Goal: Task Accomplishment & Management: Manage account settings

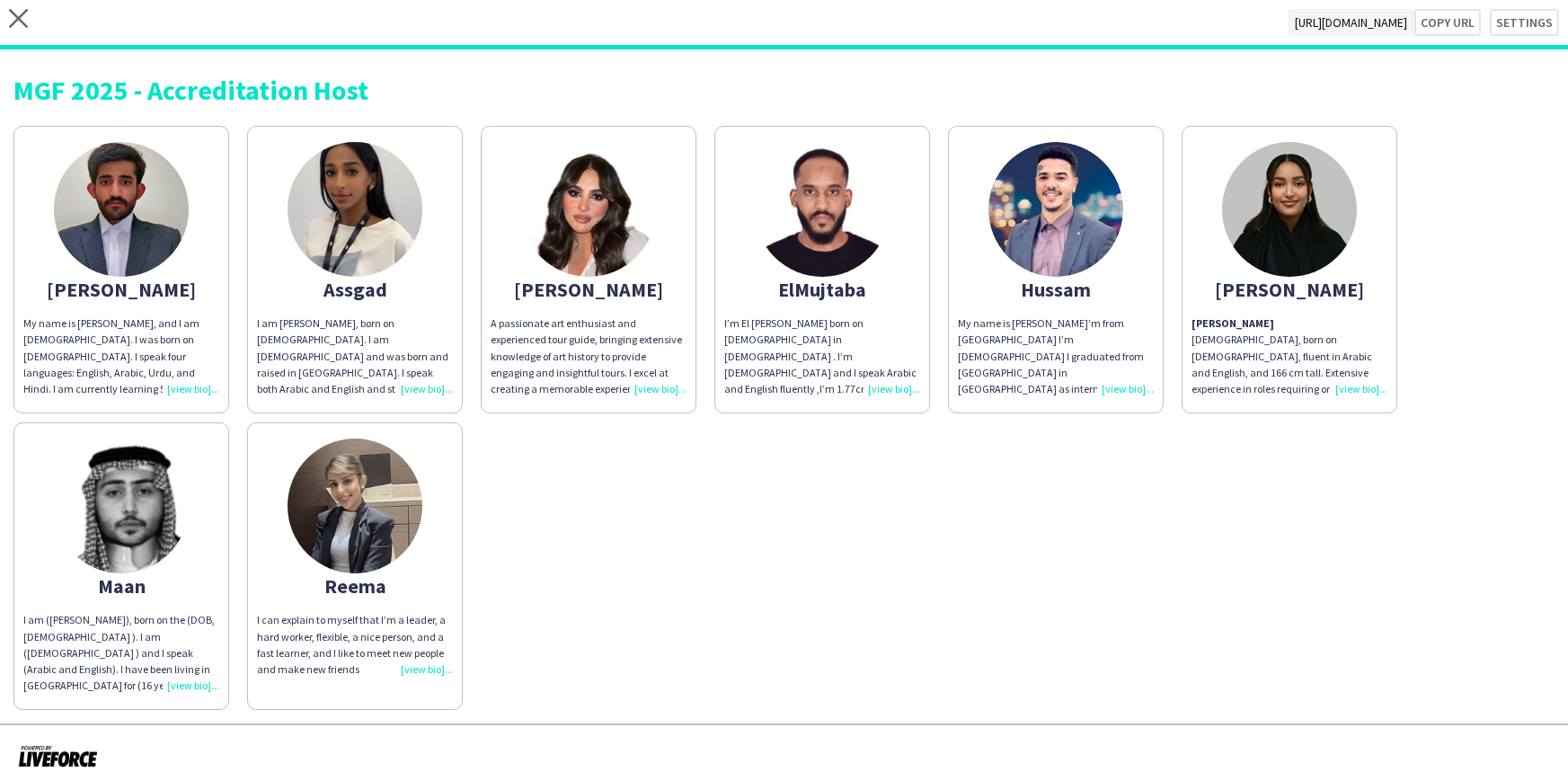
click at [23, 22] on icon at bounding box center [18, 18] width 19 height 19
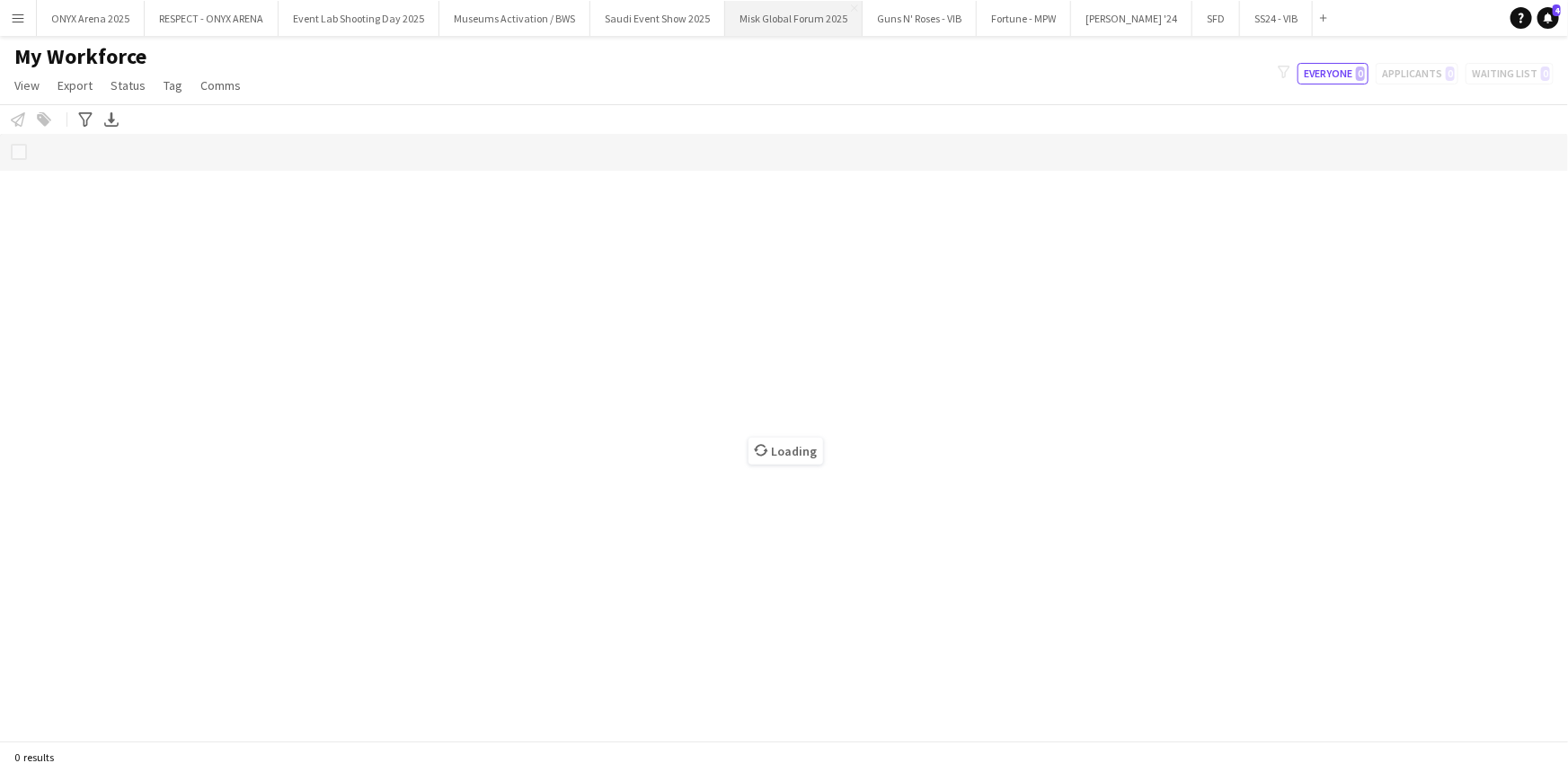
click at [792, 26] on button "Misk Global Forum 2025 Close" at bounding box center [794, 18] width 138 height 35
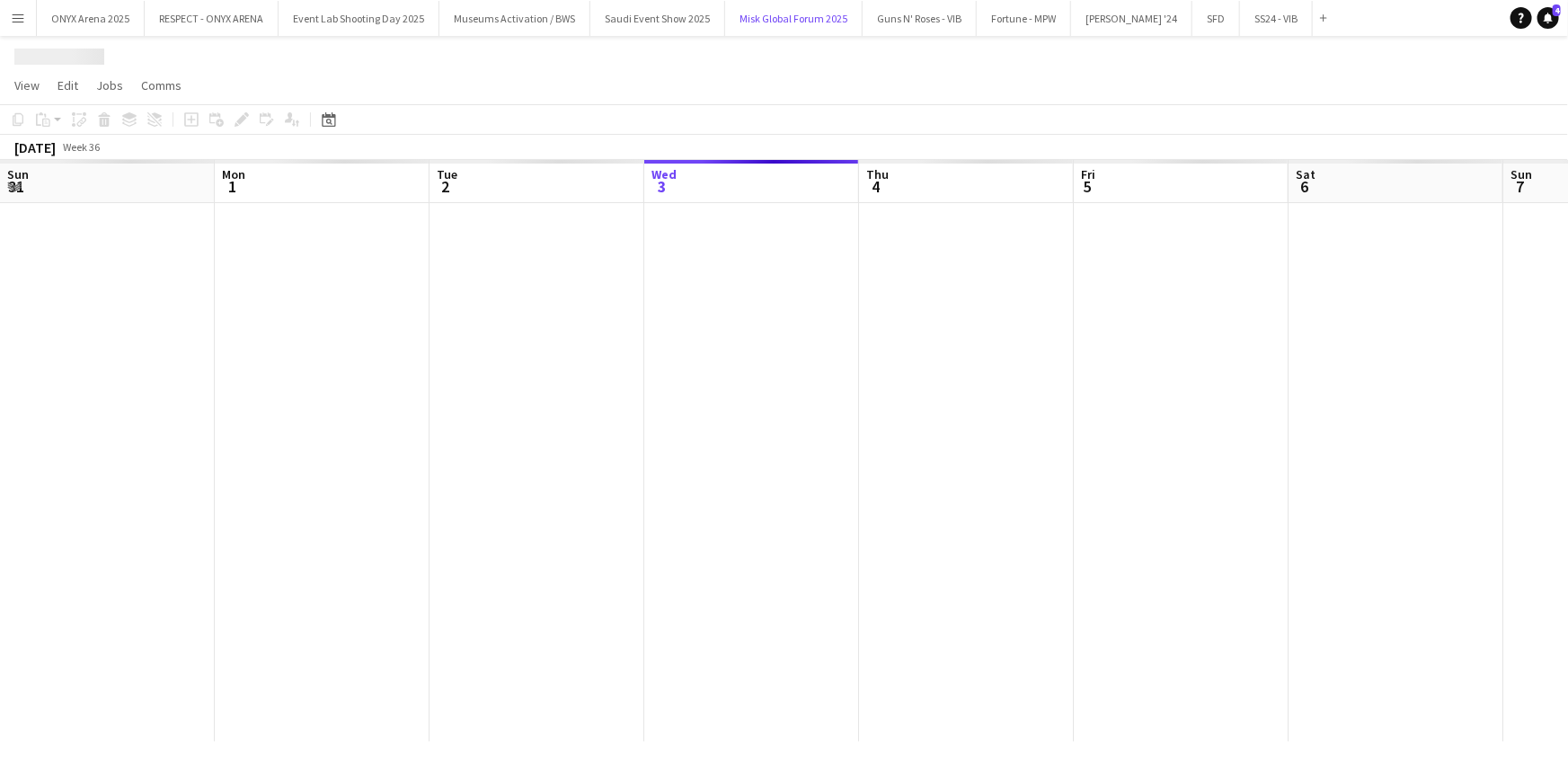
scroll to position [0, 430]
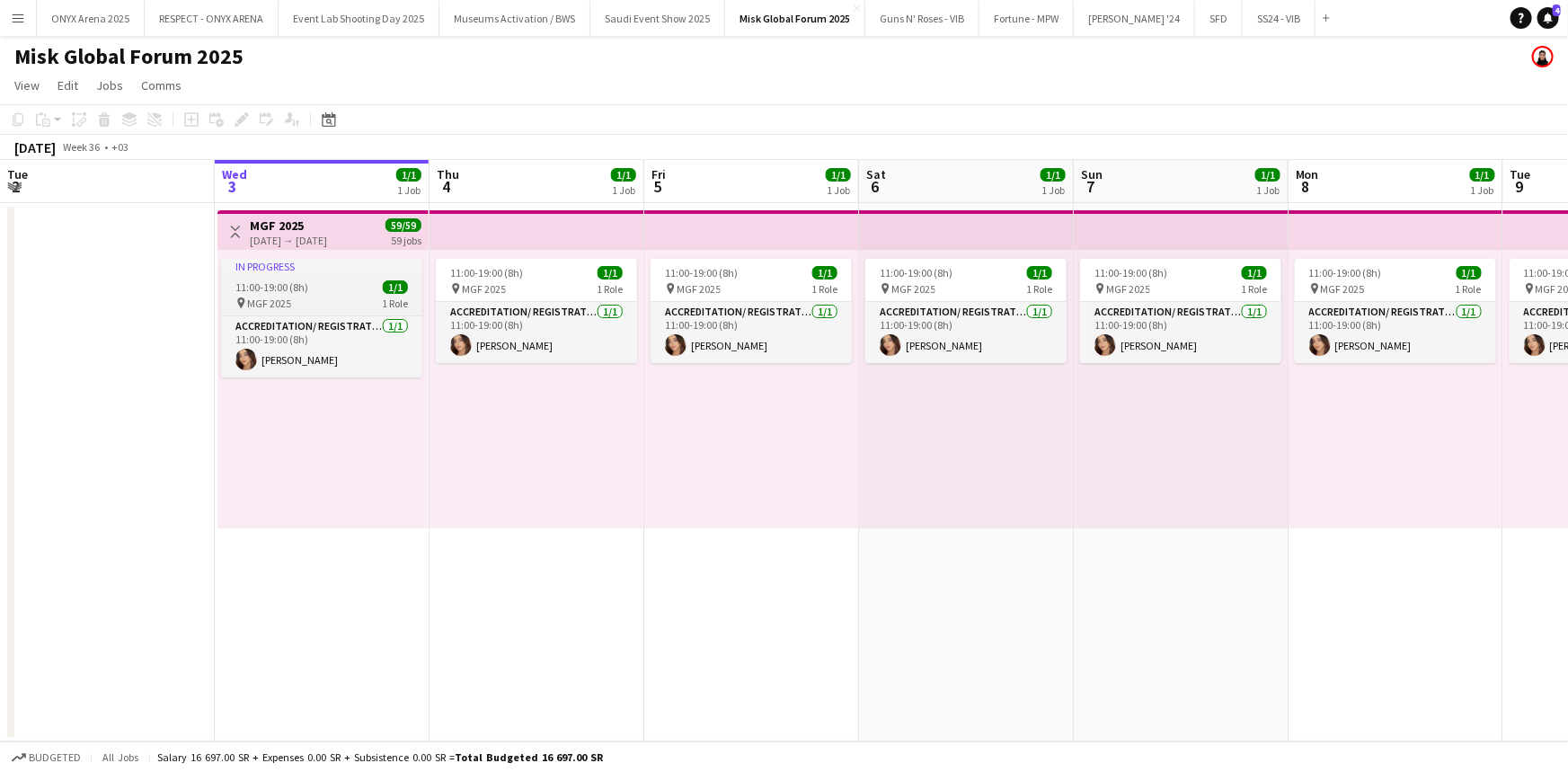
click at [306, 272] on div "In progress" at bounding box center [321, 265] width 201 height 15
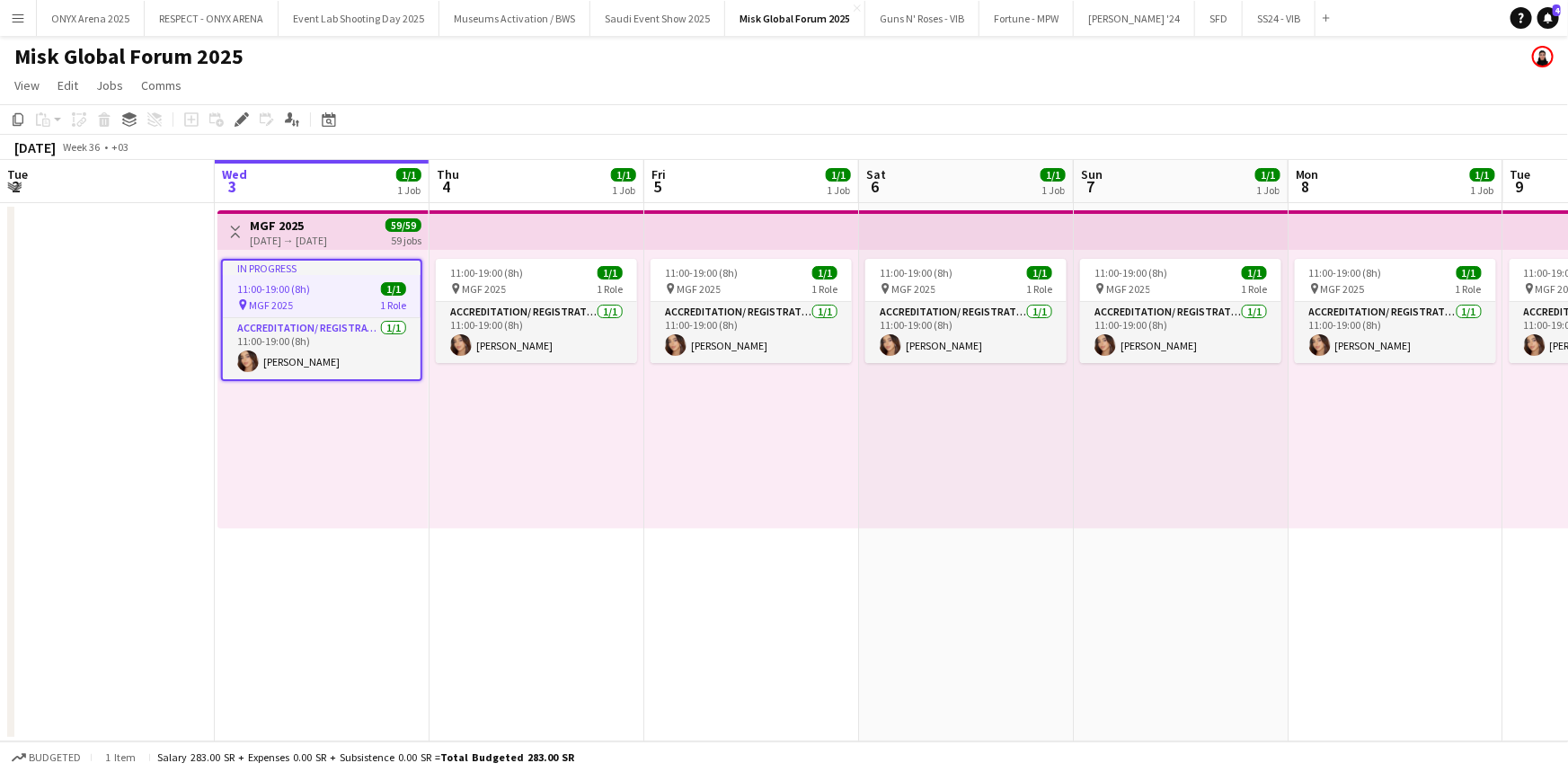
click at [307, 308] on div "pin MGF 2025 1 Role" at bounding box center [322, 304] width 198 height 15
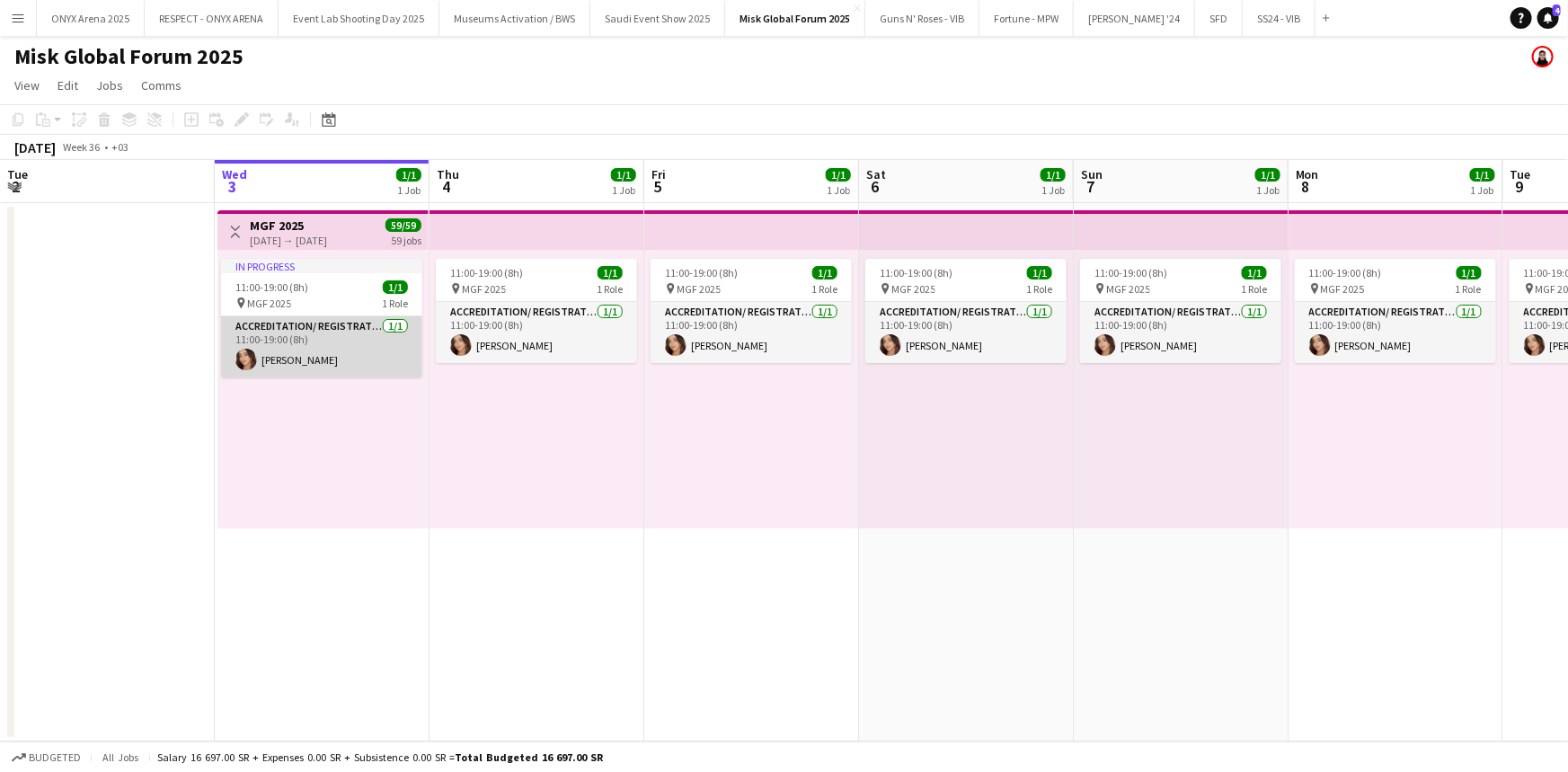
click at [317, 350] on app-card-role "Accreditation/ Registration / Ticketing [DATE] 11:00-19:00 (8h) [PERSON_NAME]" at bounding box center [321, 347] width 201 height 61
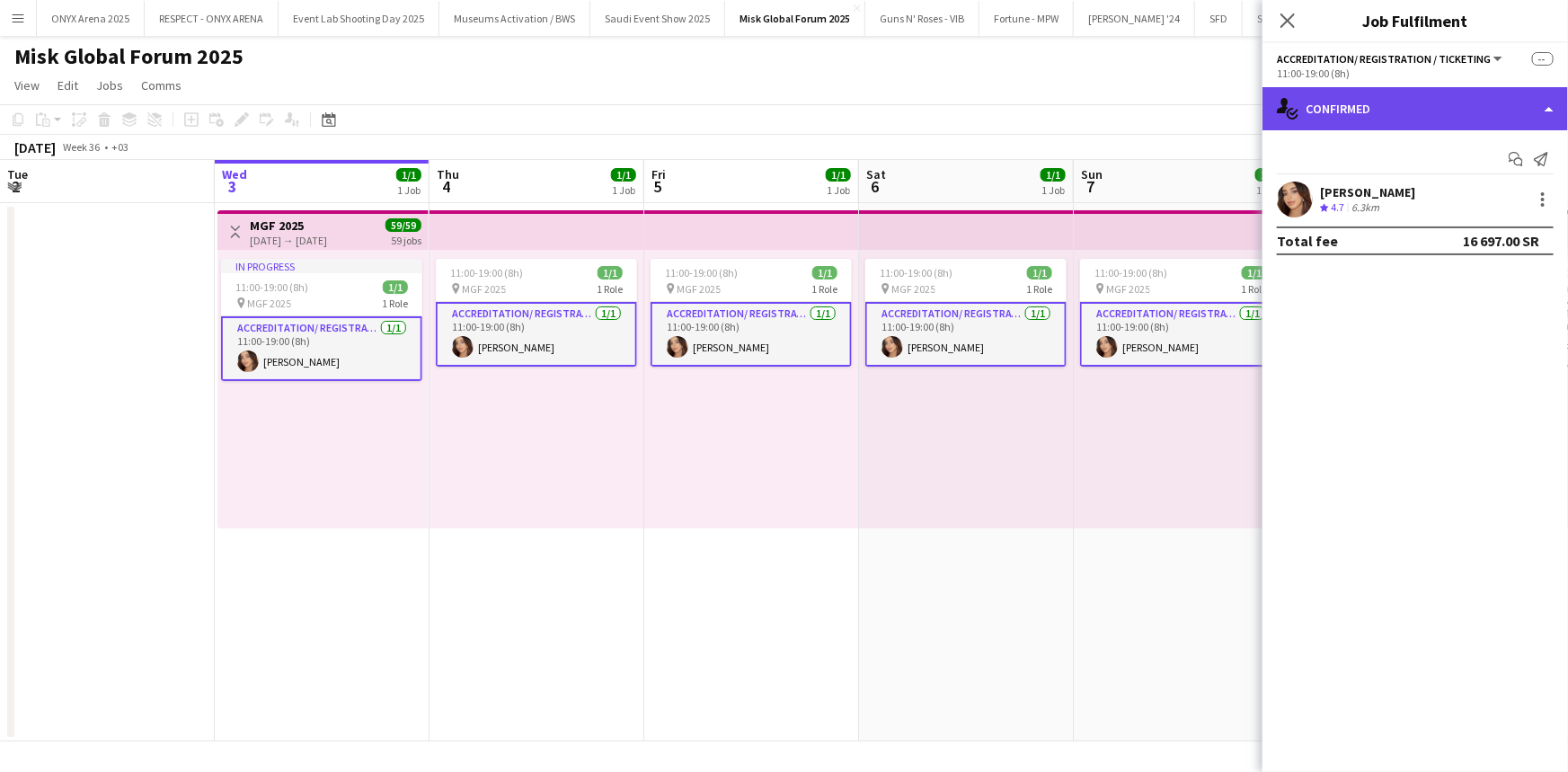
click at [1346, 109] on div "single-neutral-actions-check-2 Confirmed" at bounding box center [1415, 109] width 306 height 44
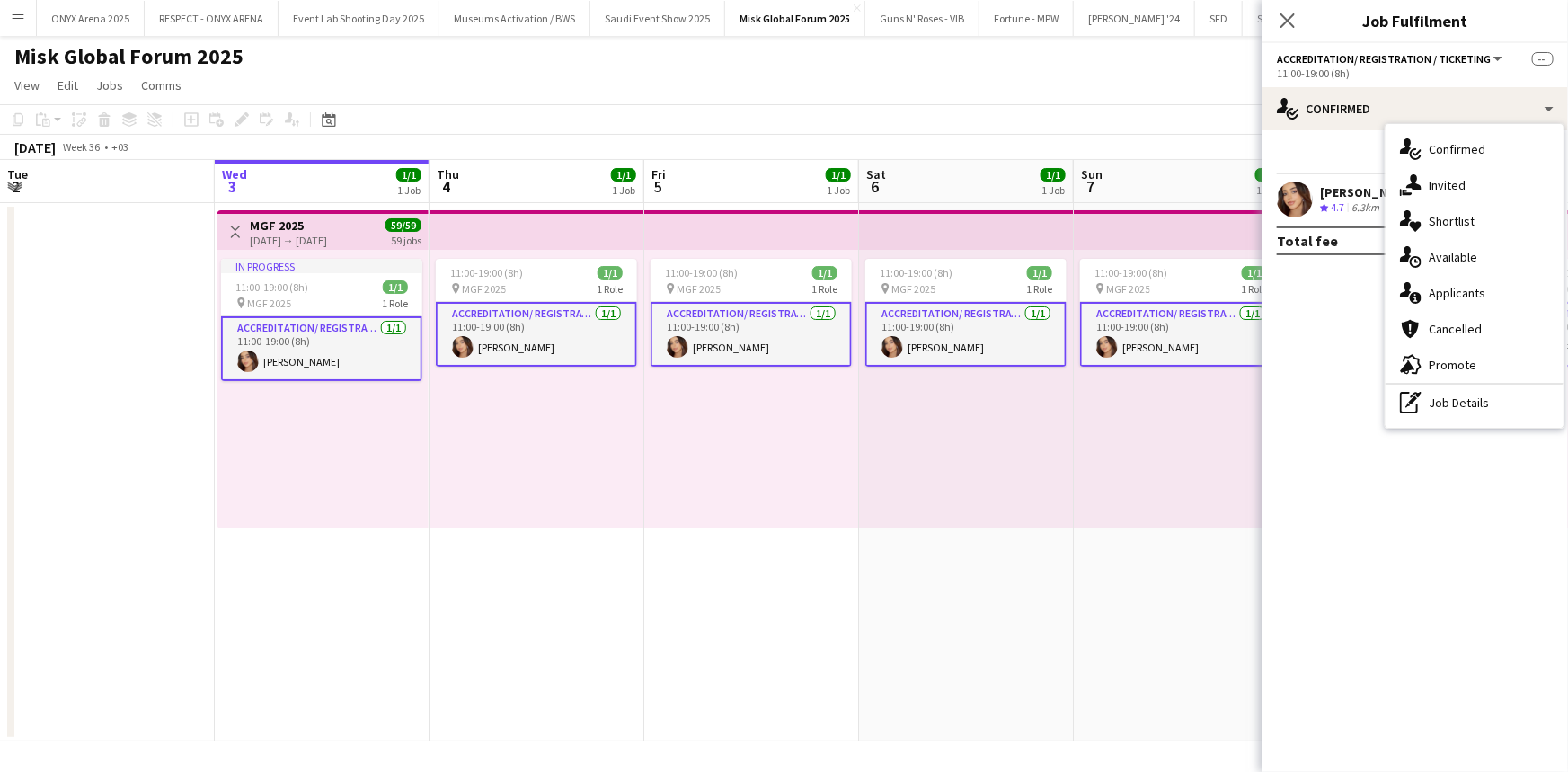
click at [424, 592] on app-date-cell "Toggle View MGF 2025 [DATE] → [DATE] 59/59 59 jobs In progress 11:00-19:00 (8h)…" at bounding box center [322, 472] width 215 height 538
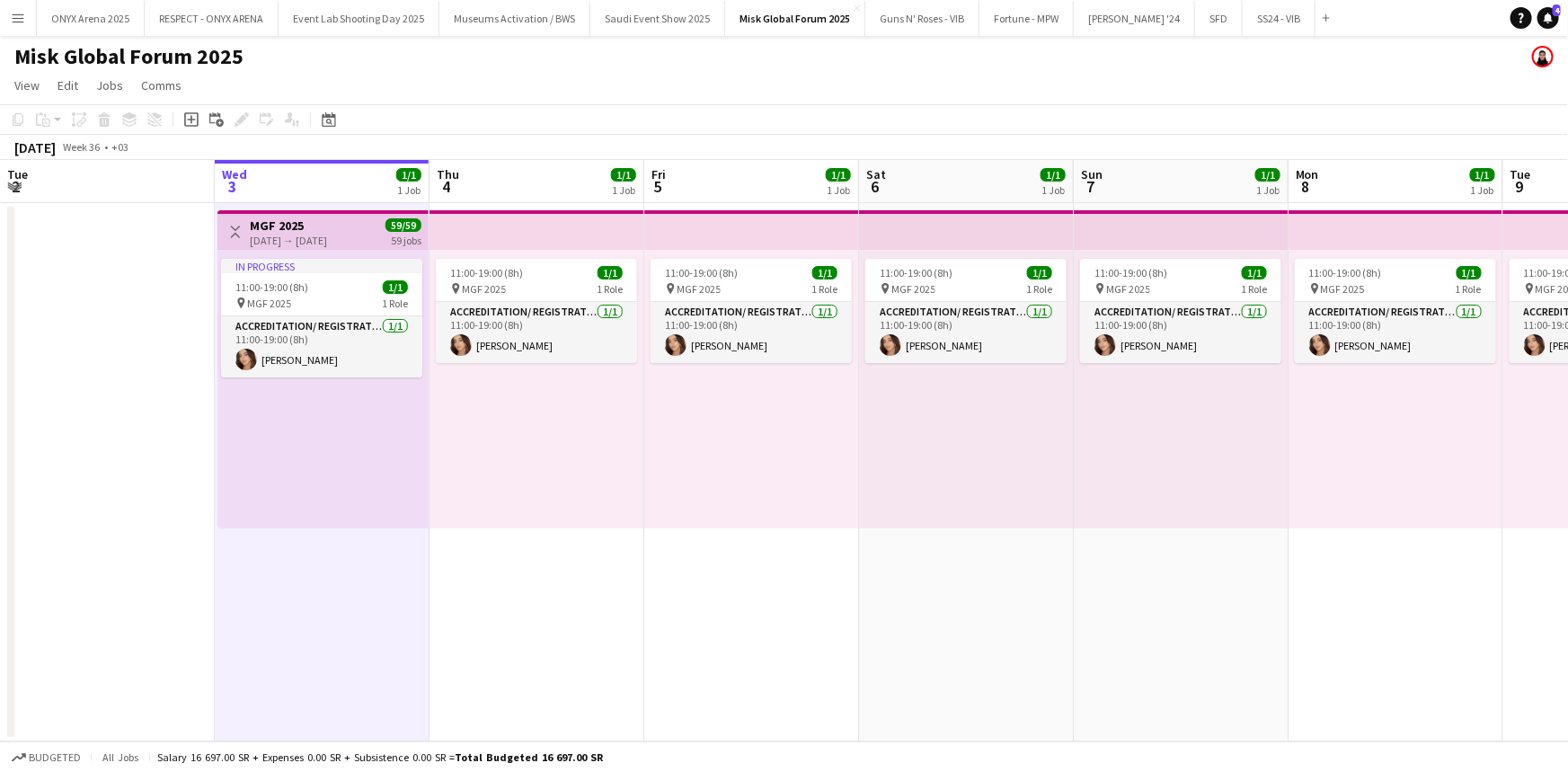
click at [546, 580] on app-date-cell "11:00-19:00 (8h) 1/1 pin MGF 2025 1 Role Accreditation/ Registration / Ticketin…" at bounding box center [537, 472] width 215 height 538
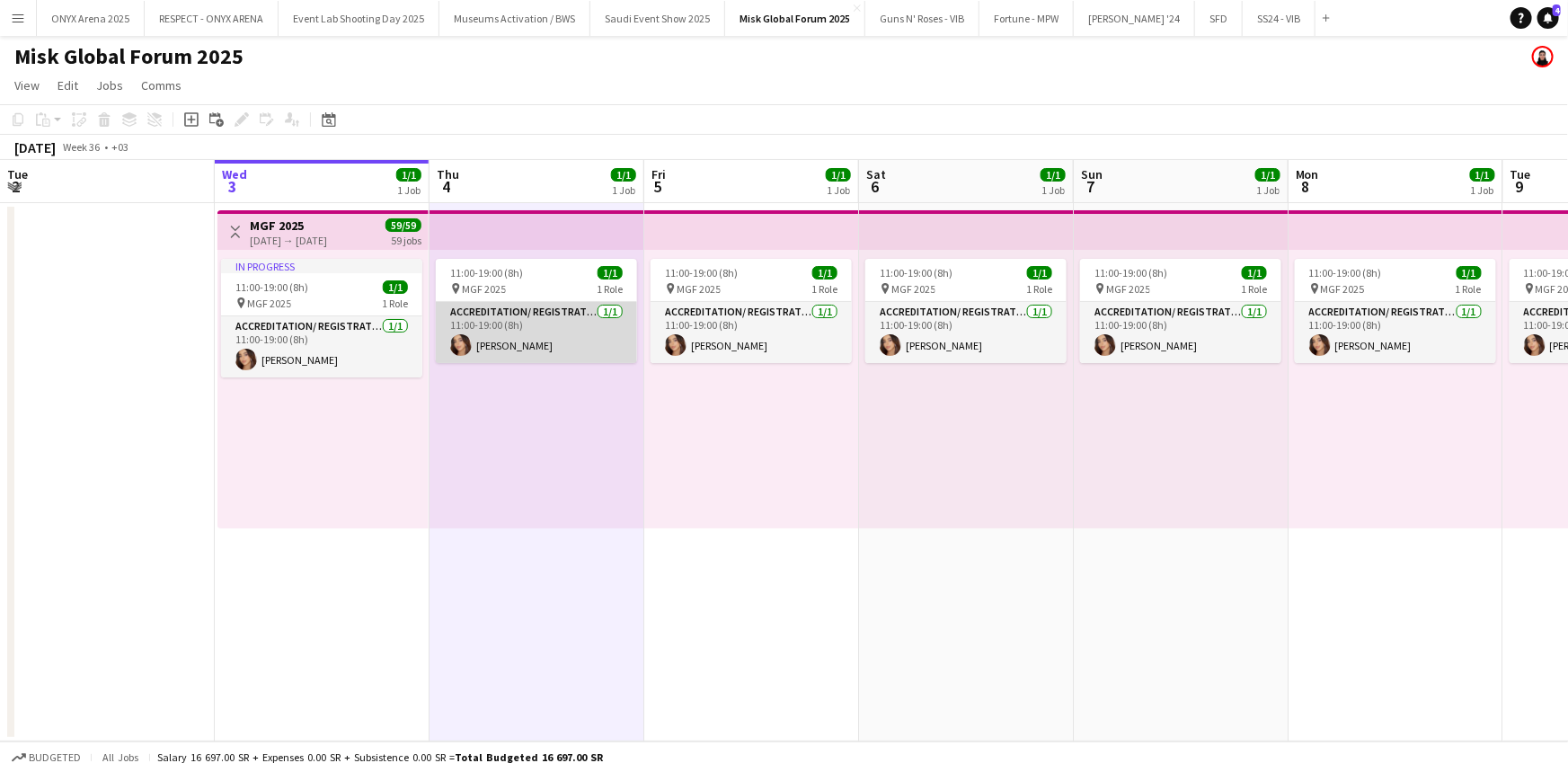
click at [543, 338] on app-card-role "Accreditation/ Registration / Ticketing [DATE] 11:00-19:00 (8h) [PERSON_NAME]" at bounding box center [536, 333] width 201 height 61
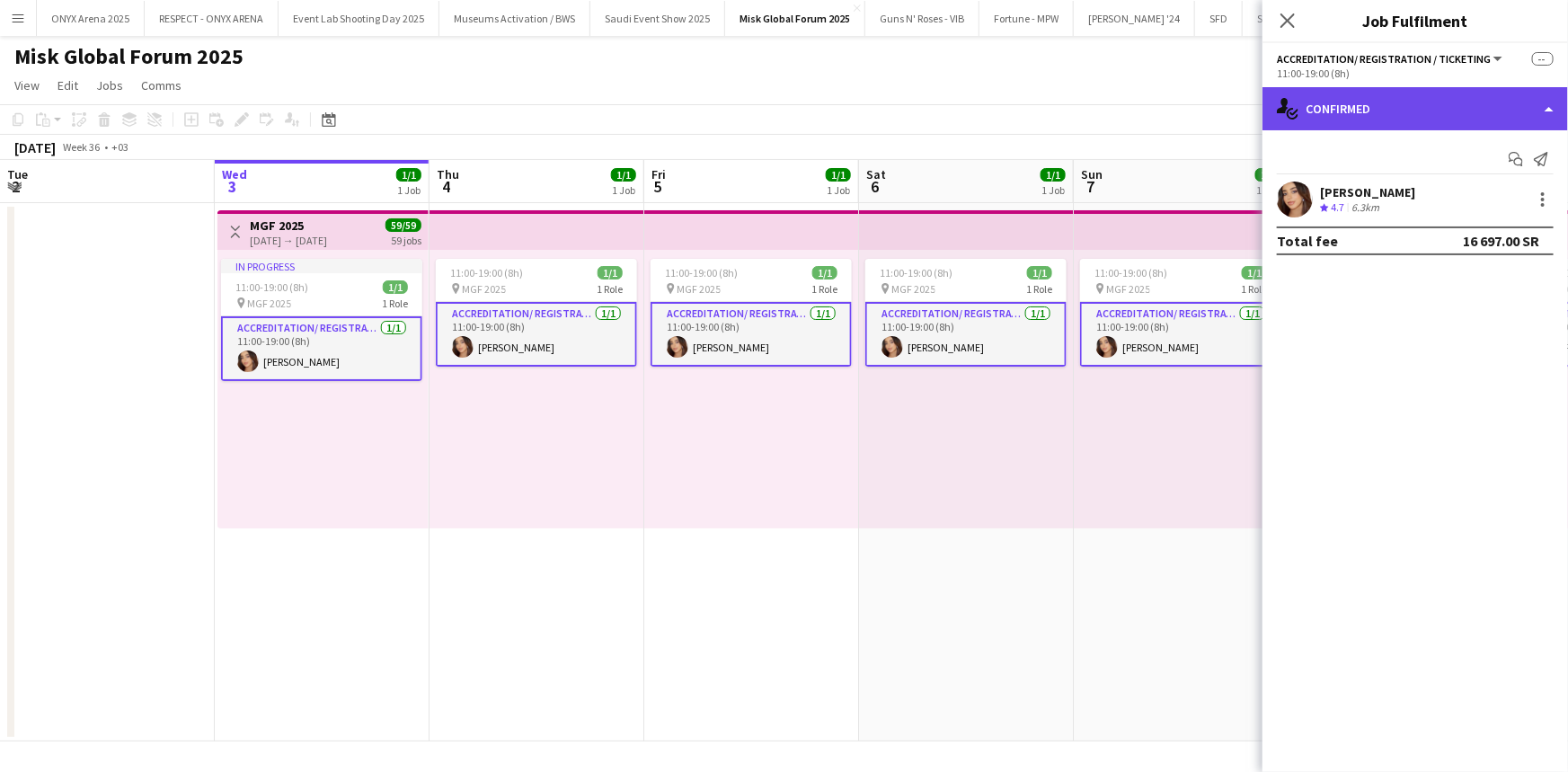
click at [1356, 106] on div "single-neutral-actions-check-2 Confirmed" at bounding box center [1415, 109] width 306 height 44
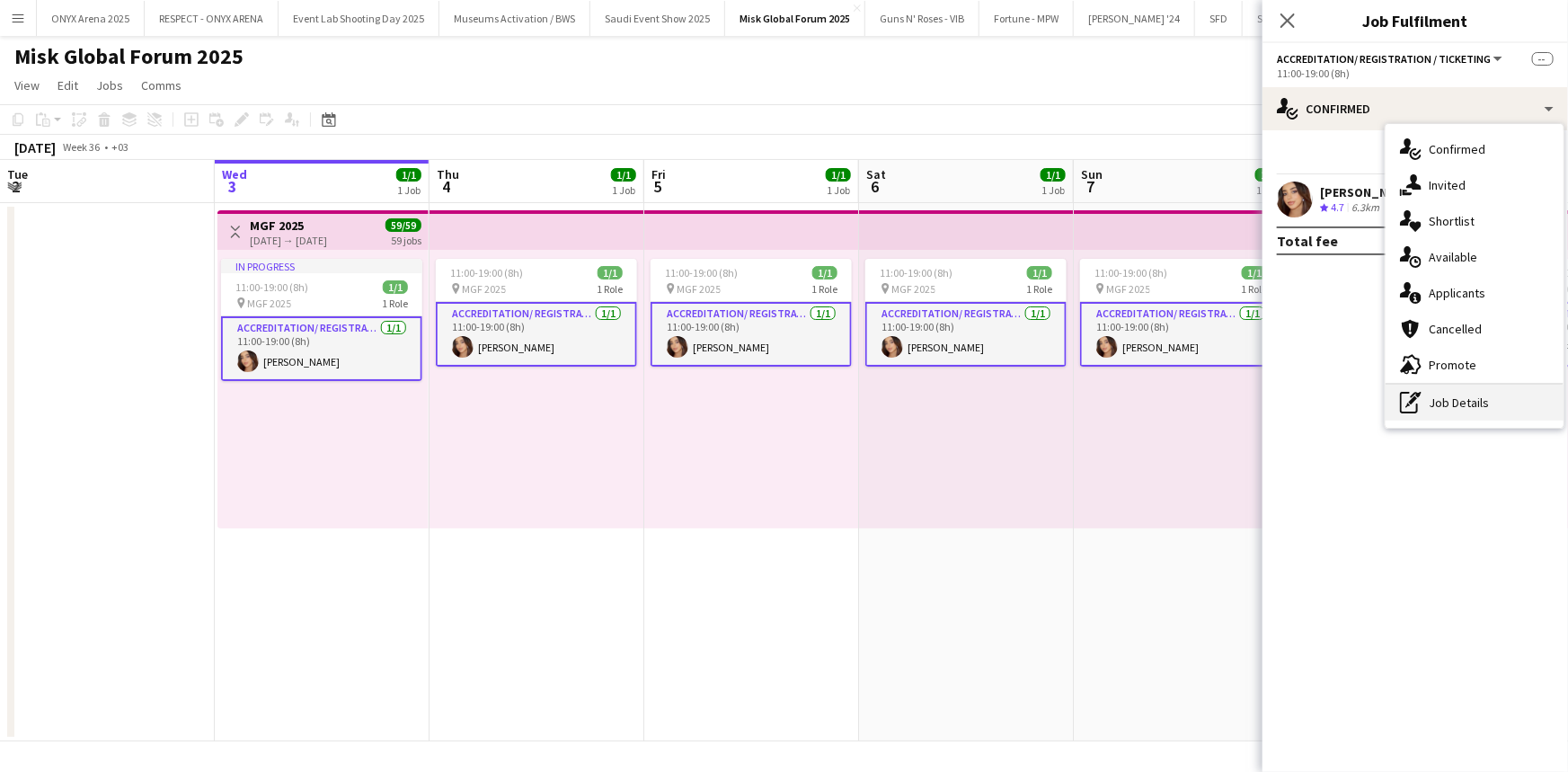
click at [1445, 396] on div "pen-write Job Details" at bounding box center [1475, 403] width 178 height 36
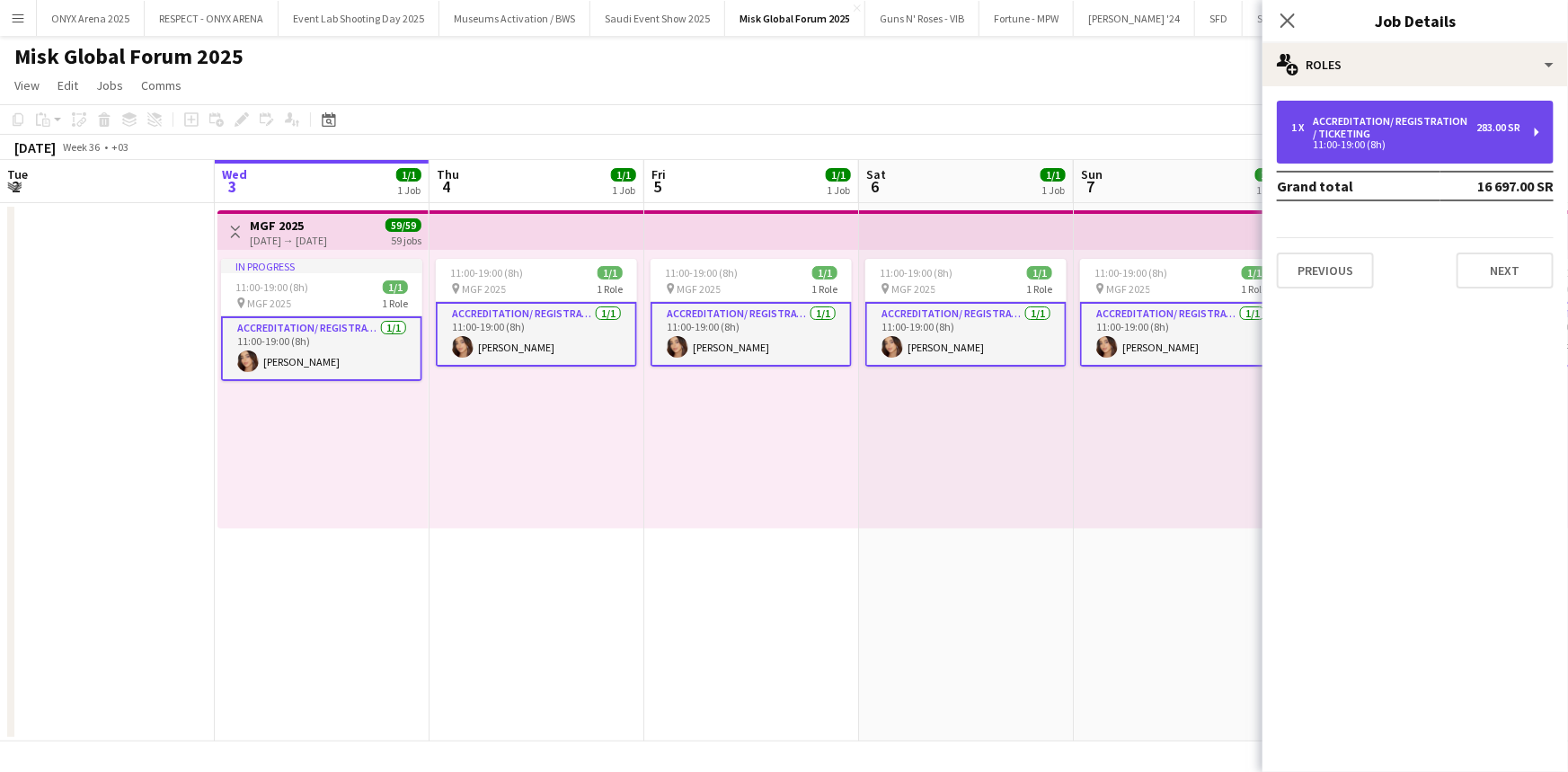
click at [1323, 149] on div "11:00-19:00 (8h)" at bounding box center [1406, 145] width 229 height 9
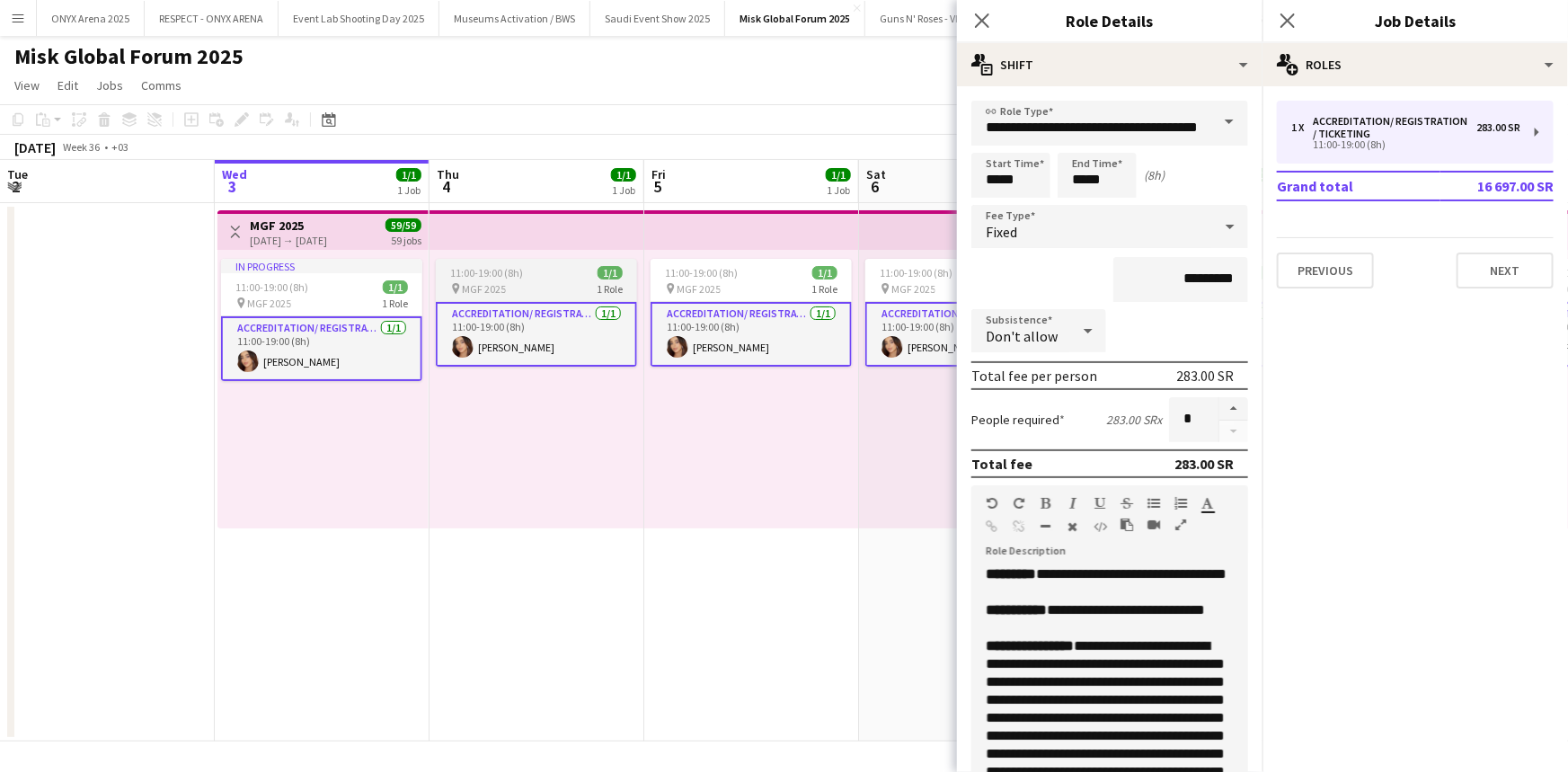
click at [567, 297] on app-job-card "11:00-19:00 (8h) 1/1 pin MGF 2025 1 Role Accreditation/ Registration / Ticketin…" at bounding box center [536, 312] width 201 height 108
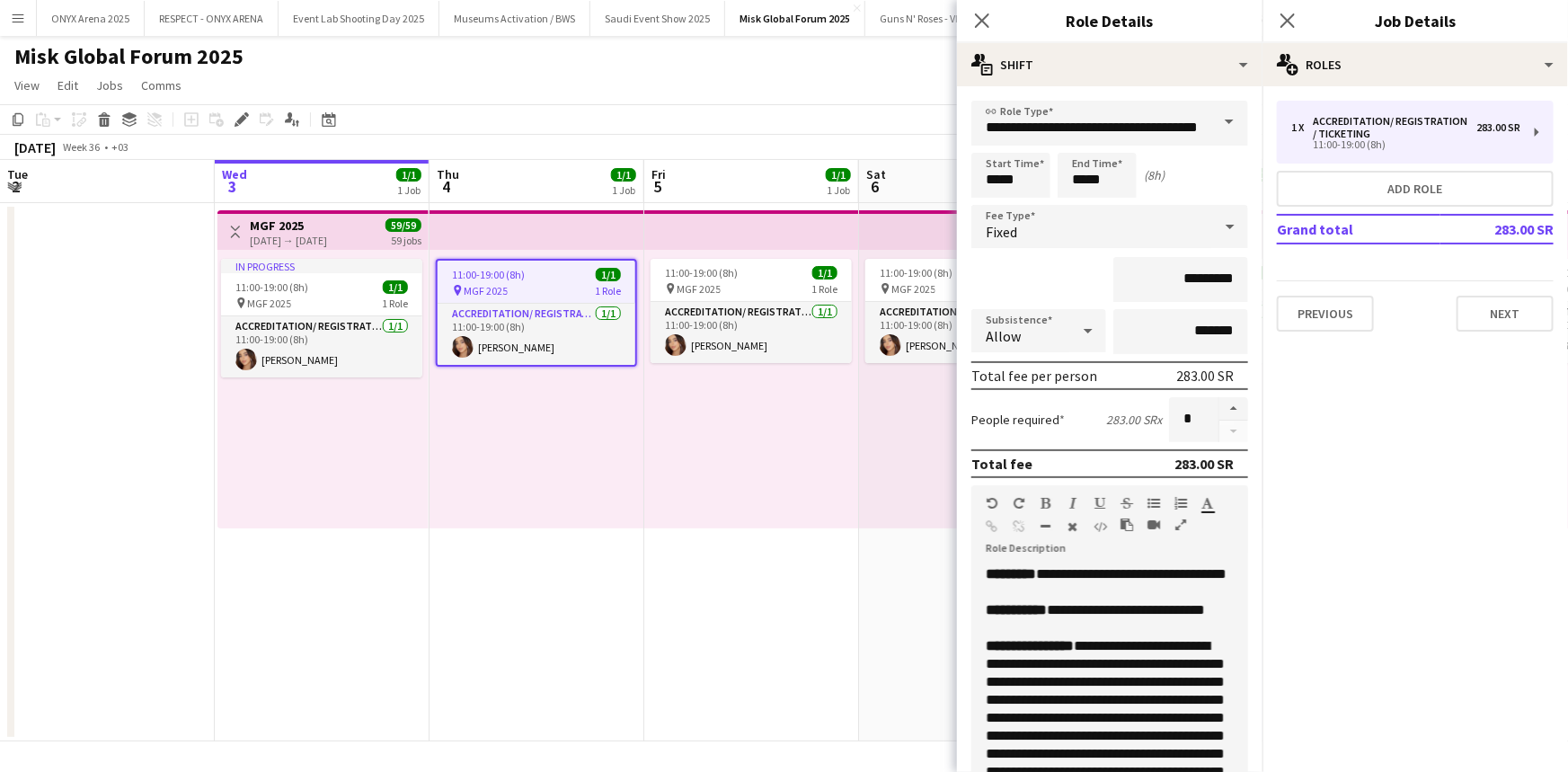
click at [567, 297] on app-job-card "11:00-19:00 (8h) 1/1 pin MGF 2025 1 Role Accreditation/ Registration / Ticketin…" at bounding box center [536, 312] width 201 height 108
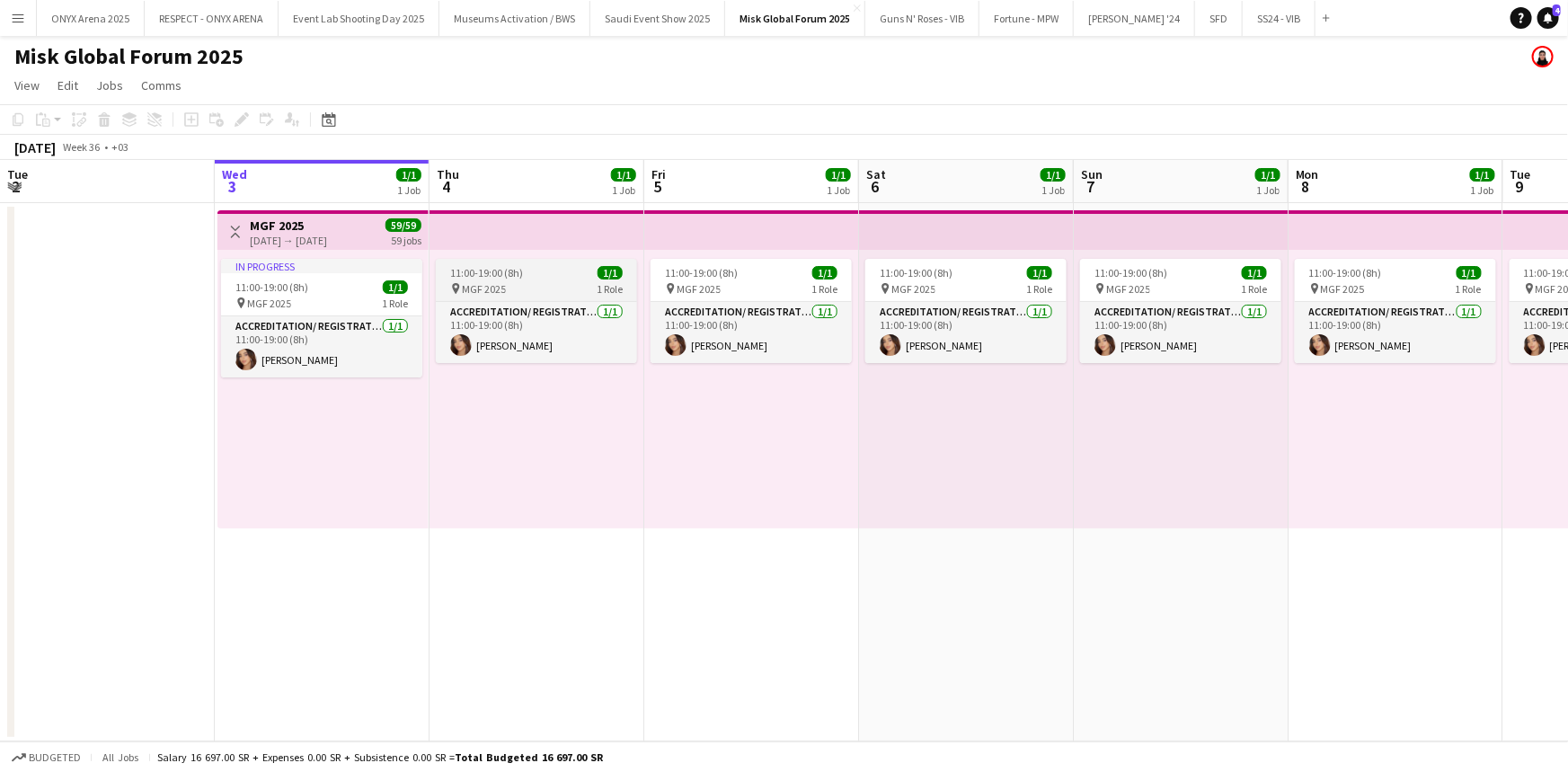
click at [567, 297] on app-job-card "11:00-19:00 (8h) 1/1 pin MGF 2025 1 Role Accreditation/ Registration / Ticketin…" at bounding box center [536, 310] width 201 height 104
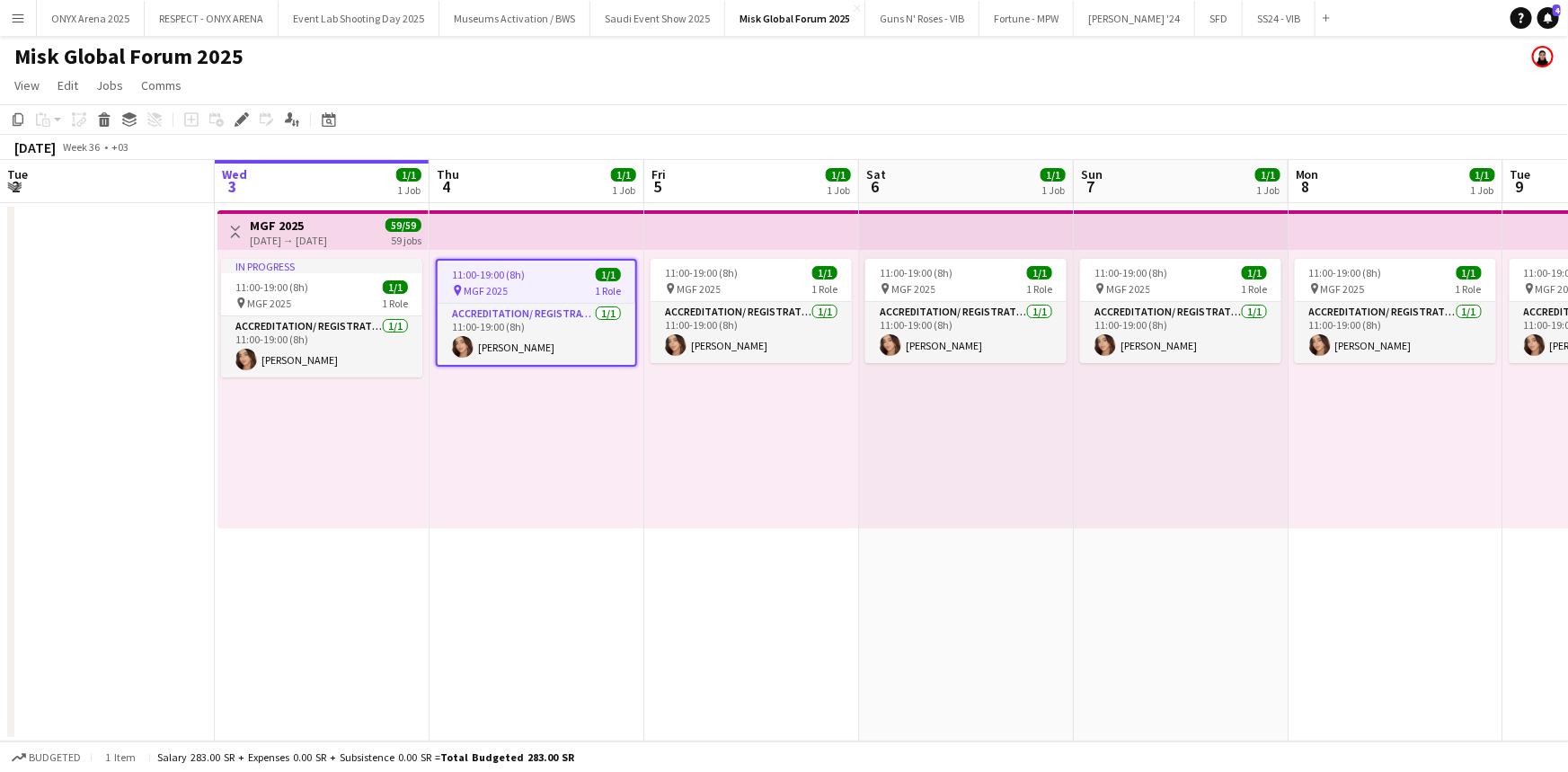
click at [567, 297] on app-job-card "11:00-19:00 (8h) 1/1 pin MGF 2025 1 Role Accreditation/ Registration / Ticketin…" at bounding box center [536, 312] width 201 height 108
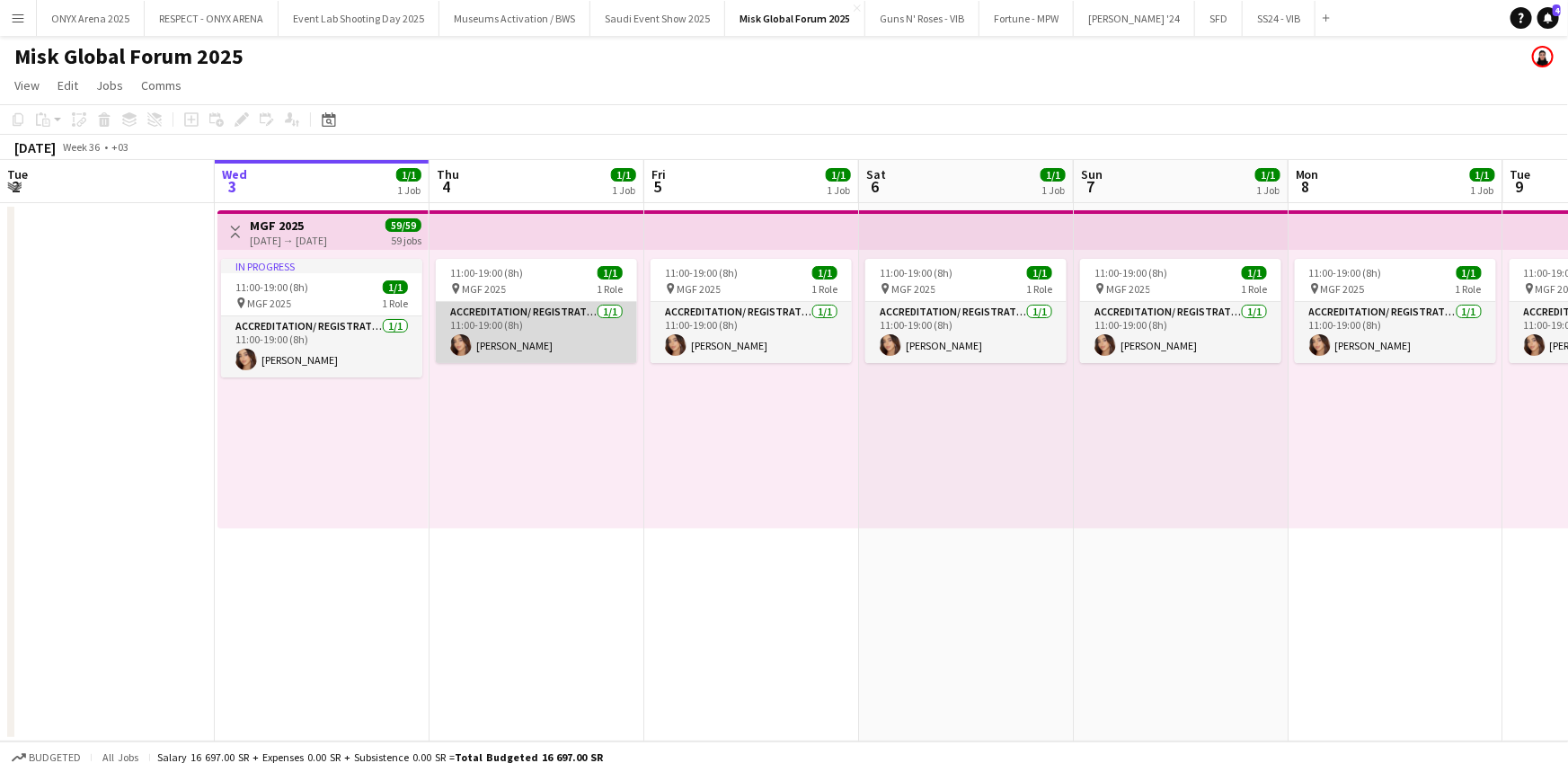
click at [570, 346] on app-card-role "Accreditation/ Registration / Ticketing [DATE] 11:00-19:00 (8h) [PERSON_NAME]" at bounding box center [536, 333] width 201 height 61
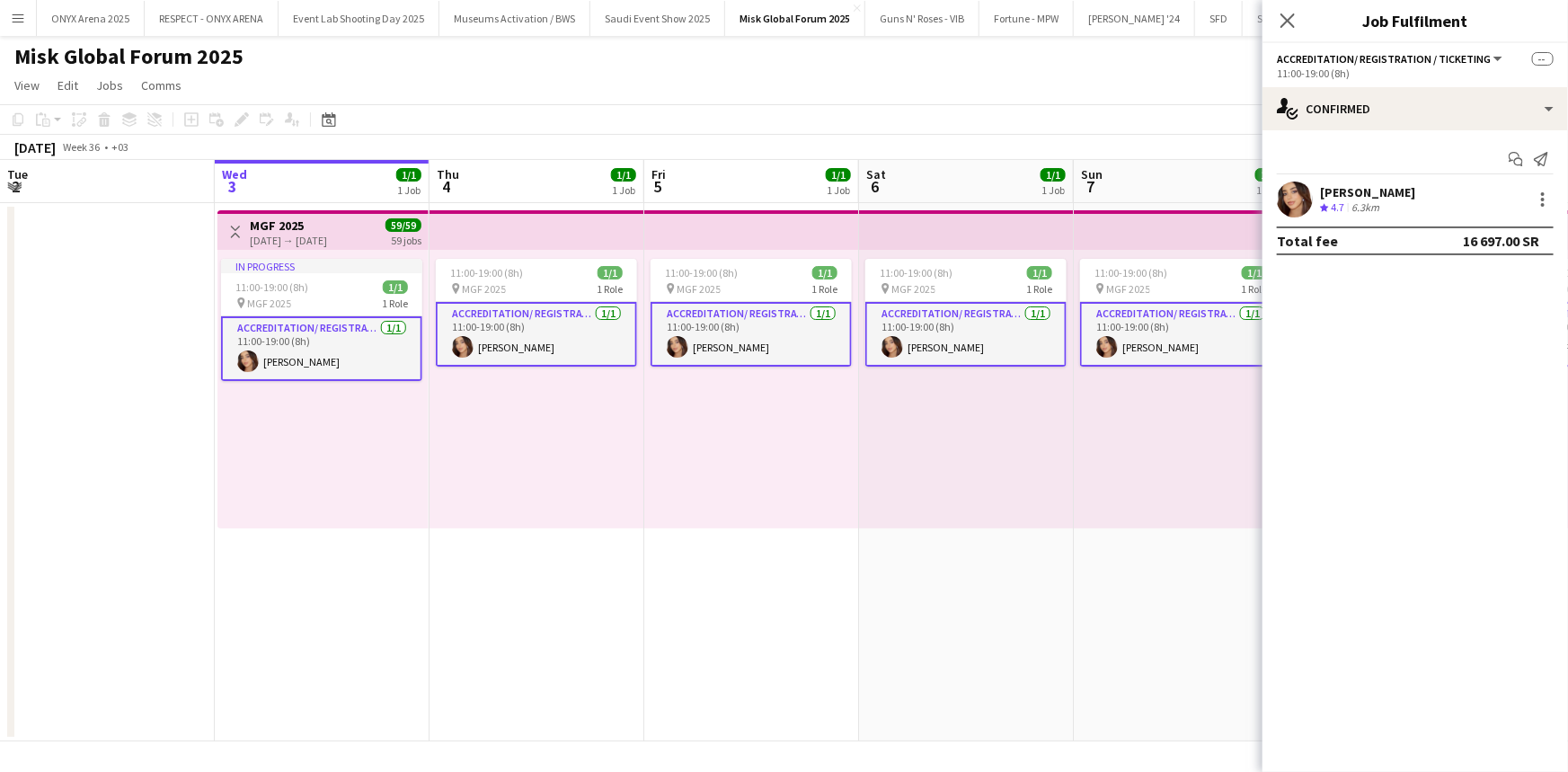
click at [570, 346] on app-card-role "Accreditation/ Registration / Ticketing [DATE] 11:00-19:00 (8h) [PERSON_NAME]" at bounding box center [536, 334] width 201 height 64
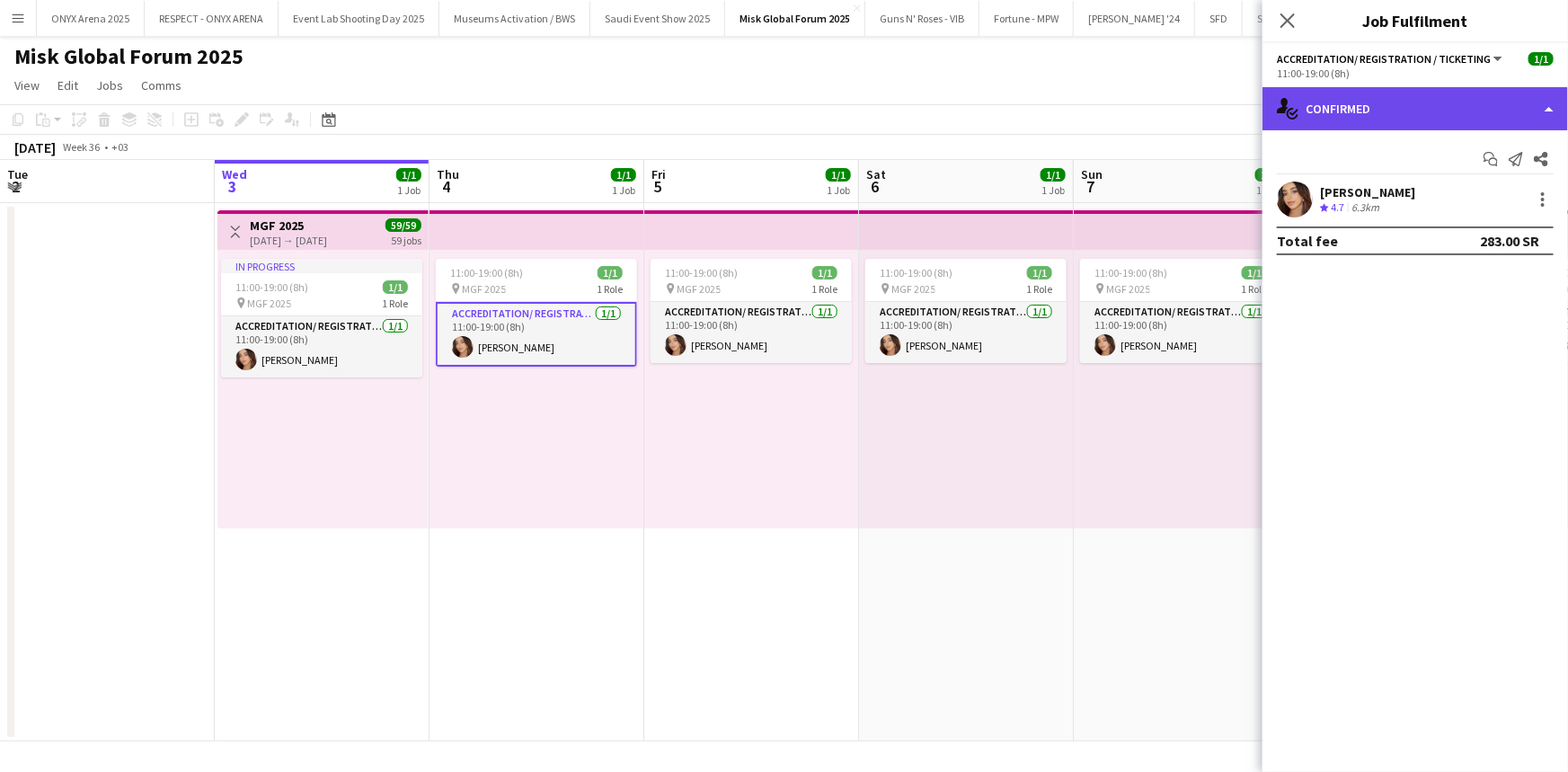
click at [1350, 122] on div "single-neutral-actions-check-2 Confirmed" at bounding box center [1415, 109] width 306 height 44
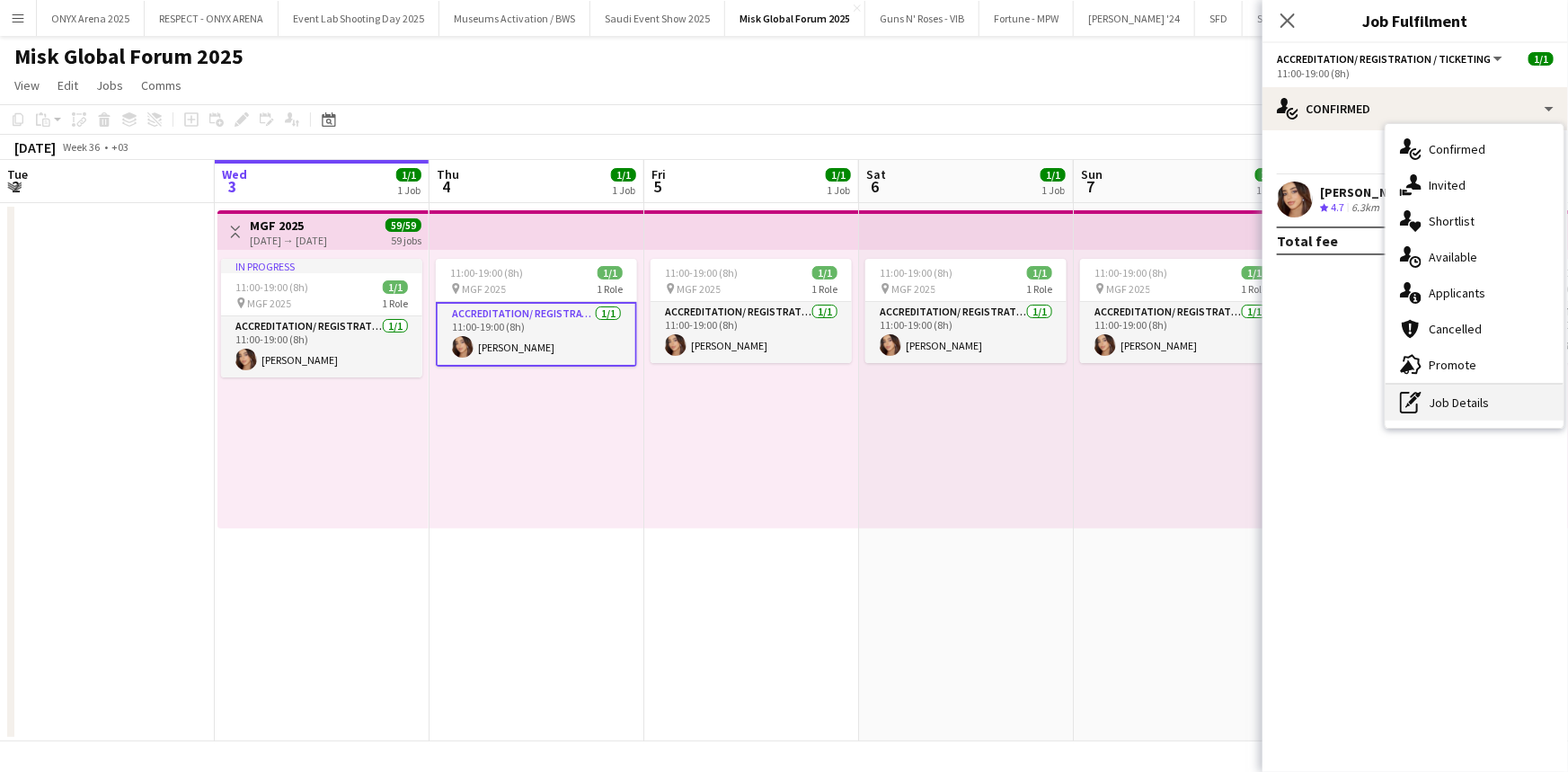
click at [1454, 391] on div "pen-write Job Details" at bounding box center [1475, 403] width 178 height 36
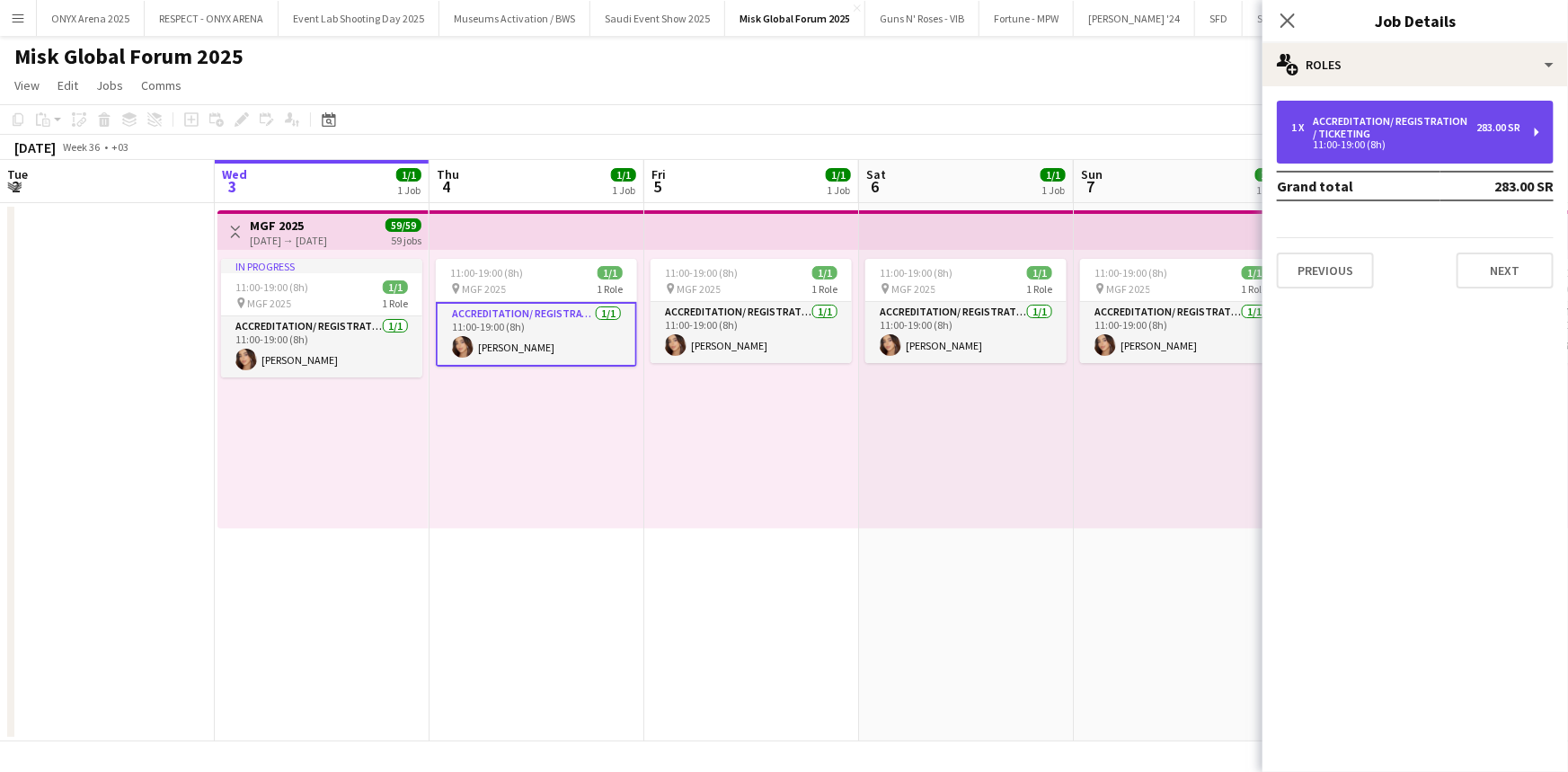
click at [1369, 147] on div "11:00-19:00 (8h)" at bounding box center [1406, 145] width 229 height 9
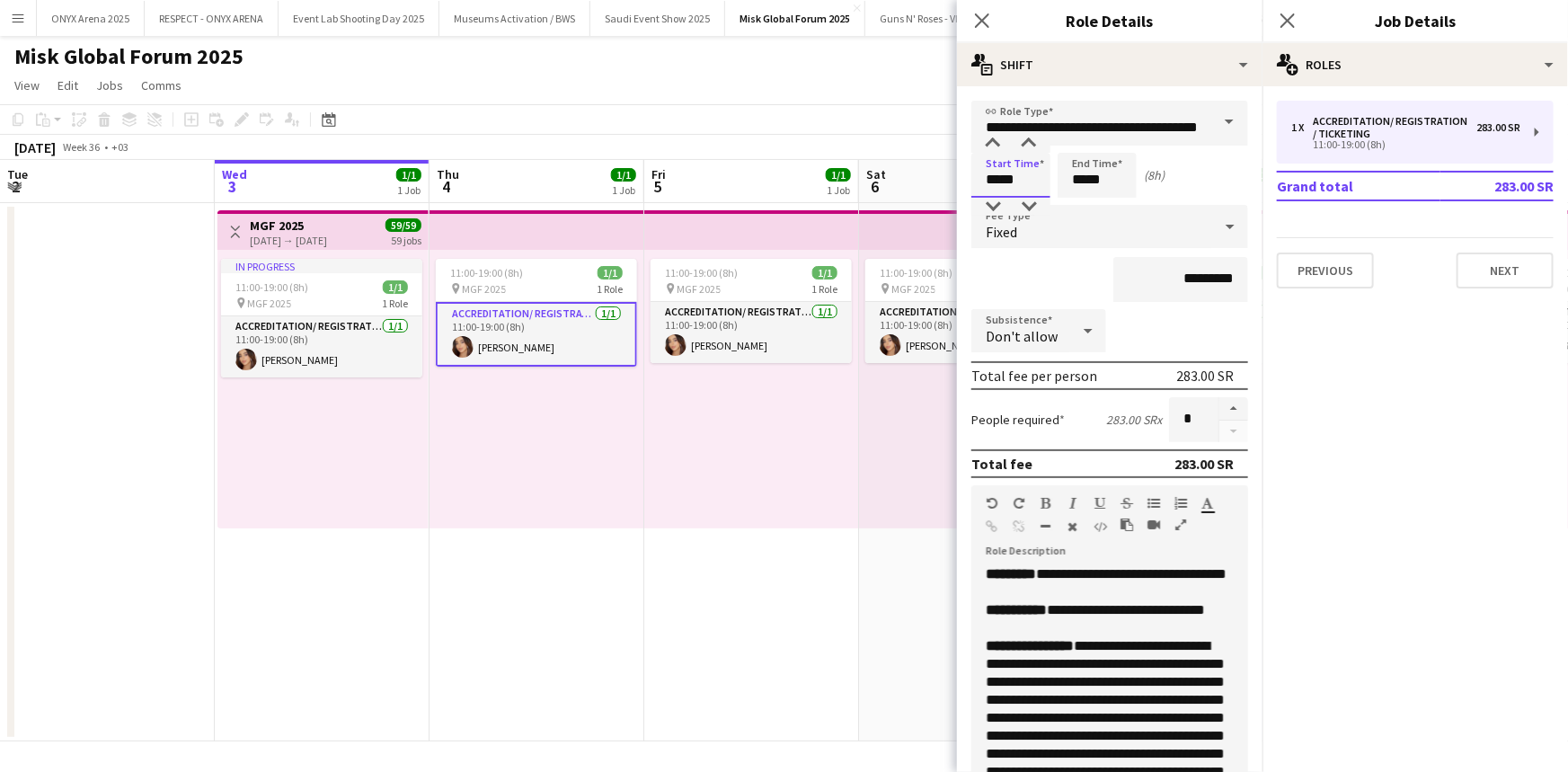
click at [1006, 180] on input "*****" at bounding box center [1011, 174] width 79 height 45
type input "*****"
click at [997, 205] on div at bounding box center [993, 207] width 36 height 18
click at [1098, 175] on input "*****" at bounding box center [1097, 174] width 79 height 45
click at [1080, 206] on div at bounding box center [1079, 207] width 36 height 18
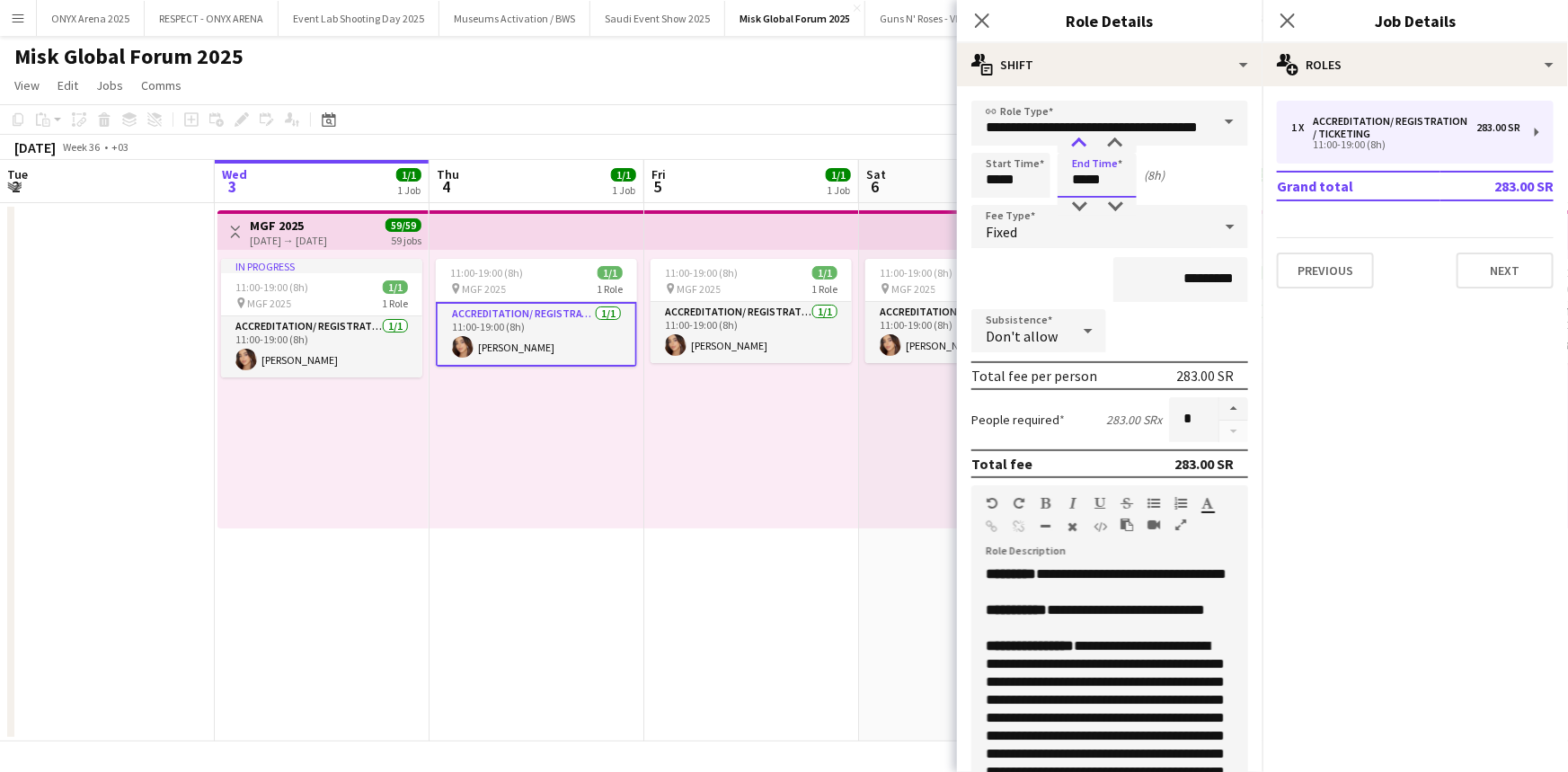
type input "*****"
click at [1081, 142] on div at bounding box center [1079, 144] width 36 height 18
click at [1194, 166] on div "Start Time ***** End Time ***** (9h)" at bounding box center [1110, 174] width 277 height 45
click at [1491, 275] on button "Next" at bounding box center [1506, 270] width 97 height 36
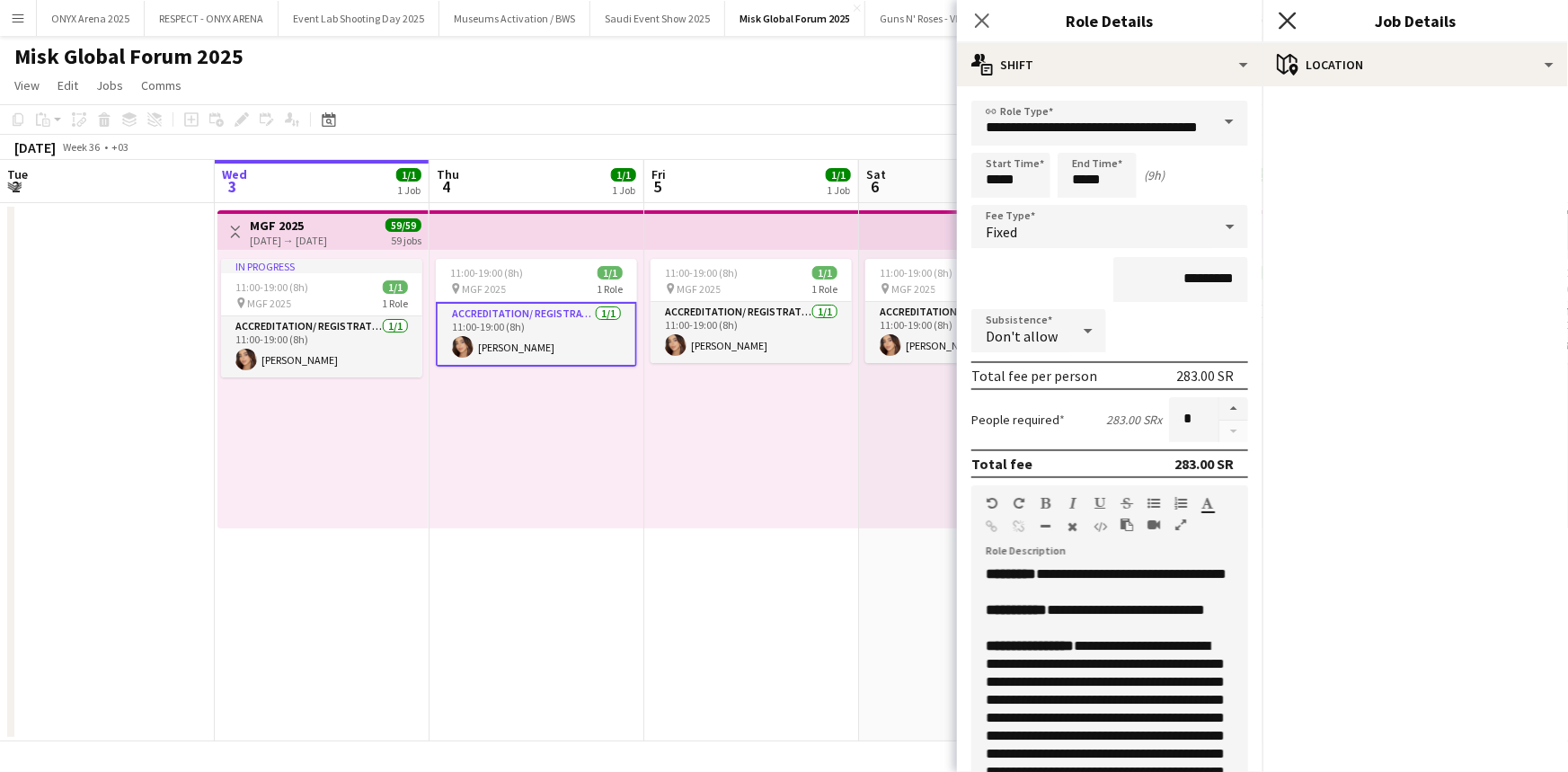
click at [1284, 15] on icon at bounding box center [1287, 20] width 17 height 17
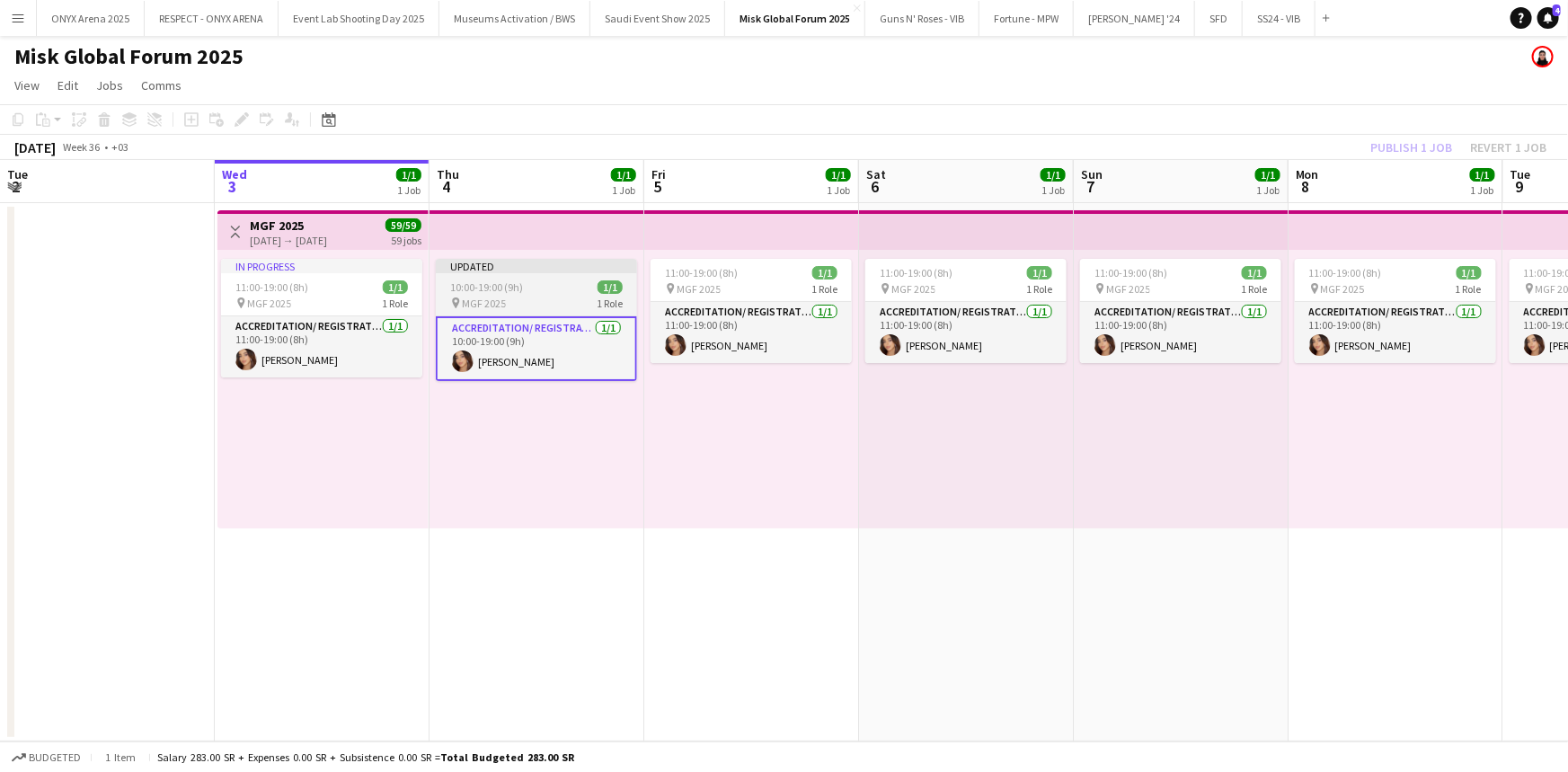
click at [483, 278] on app-job-card "Updated 10:00-19:00 (9h) 1/1 pin MGF 2025 1 Role Accreditation/ Registration / …" at bounding box center [536, 319] width 201 height 122
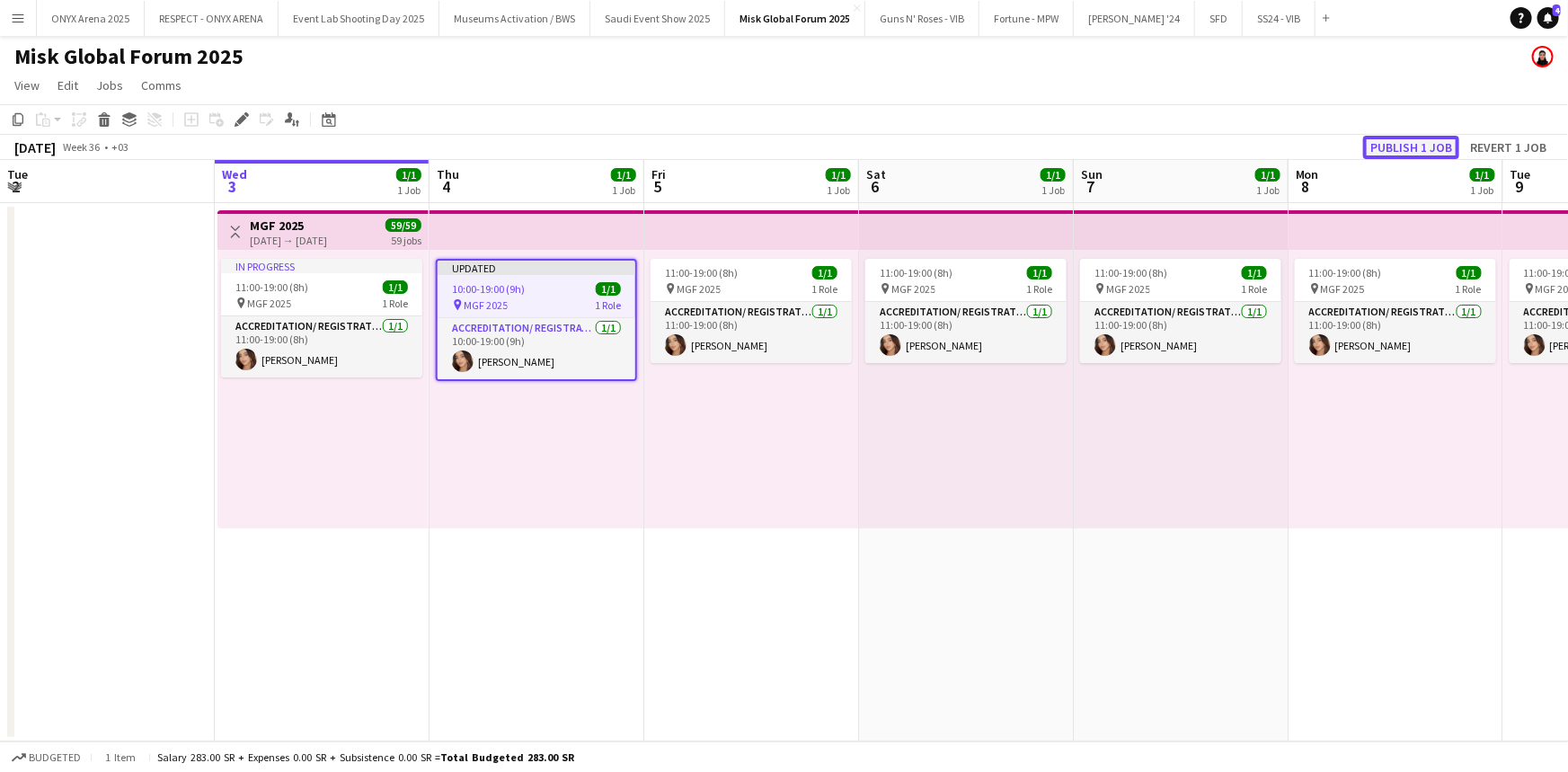
click at [1430, 151] on button "Publish 1 job" at bounding box center [1411, 147] width 96 height 24
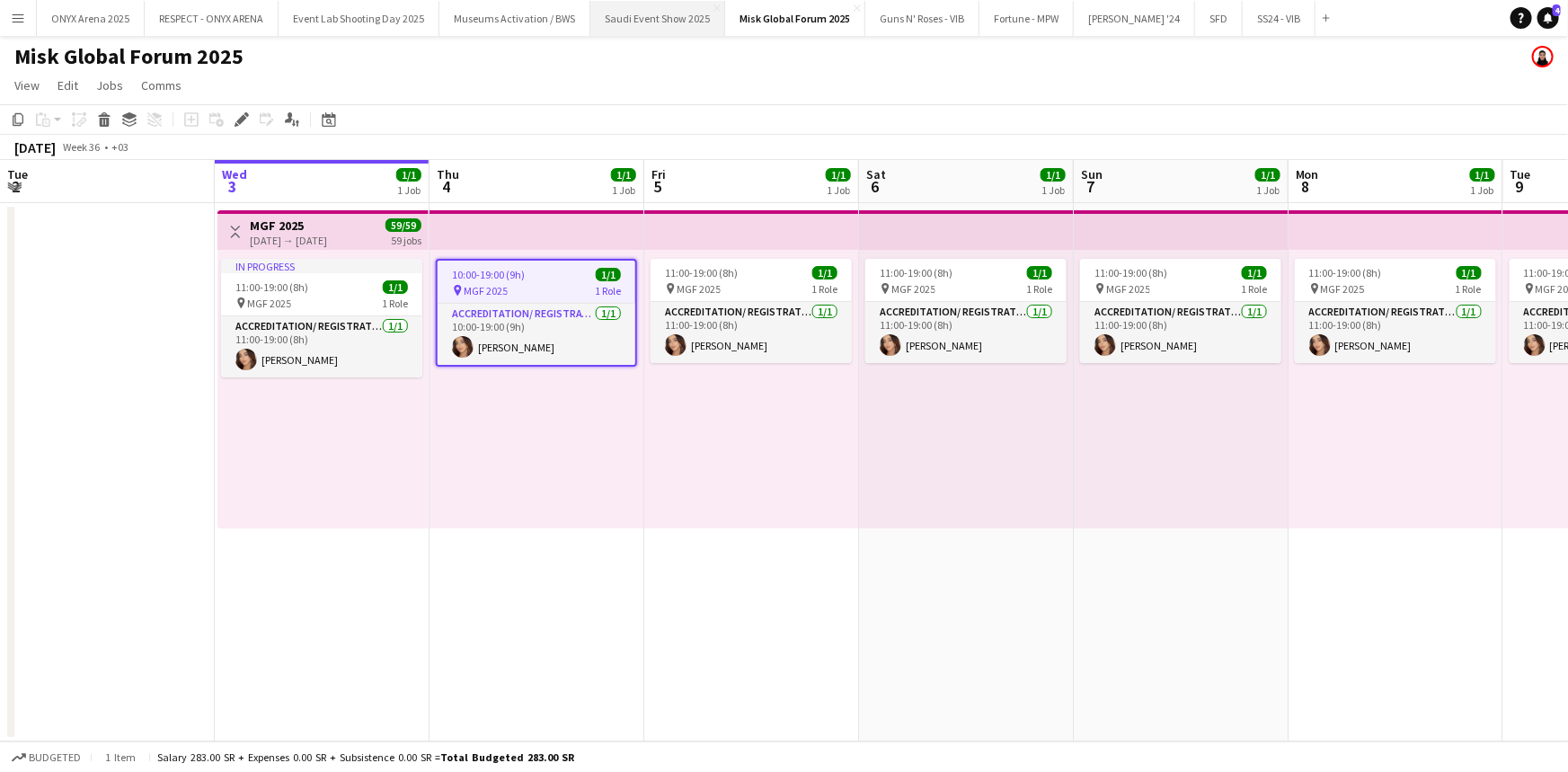
click at [642, 13] on button "Saudi Event Show 2025 Close" at bounding box center [657, 18] width 135 height 35
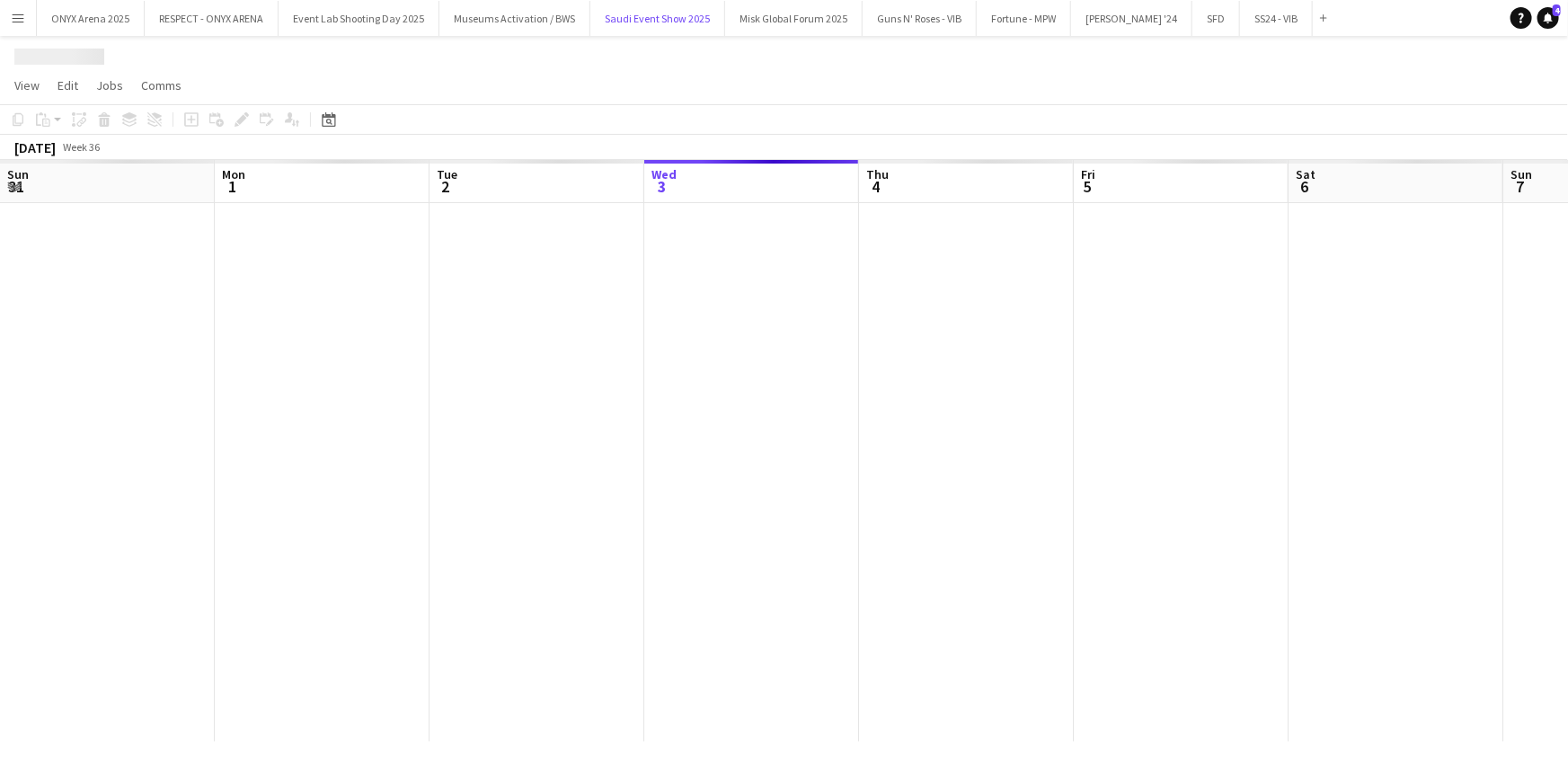
scroll to position [0, 430]
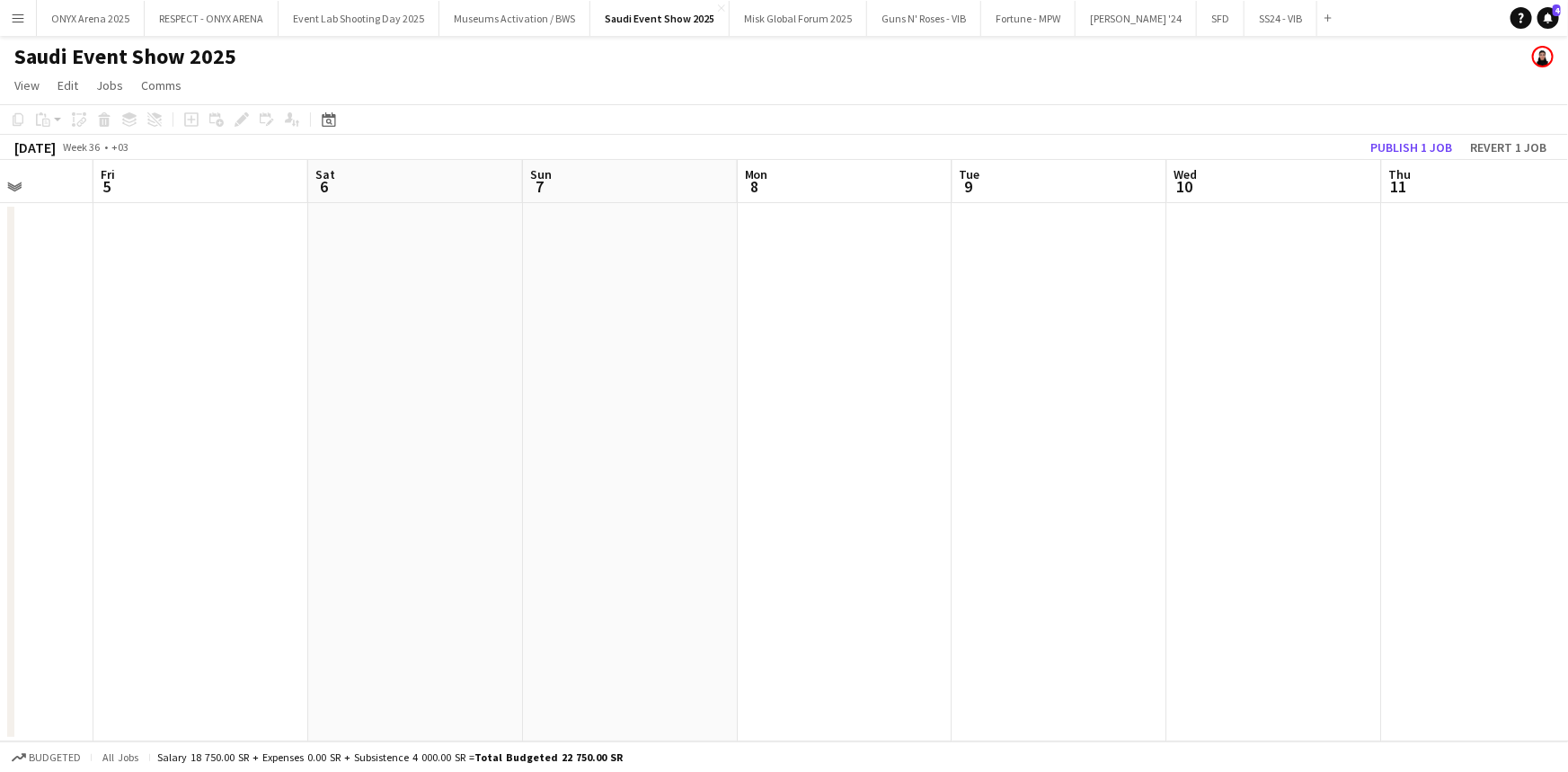
drag, startPoint x: 1177, startPoint y: 480, endPoint x: 444, endPoint y: 405, distance: 736.8
click at [444, 405] on app-calendar-viewport "Sun 31 Mon 1 Tue 2 Wed 3 Thu 4 Fri 5 Sat 6 Sun 7 Mon 8 Tue 9 Wed 10 Thu 11 Fri …" at bounding box center [784, 450] width 1568 height 581
drag, startPoint x: 1271, startPoint y: 516, endPoint x: 765, endPoint y: 546, distance: 506.9
click at [441, 465] on app-calendar-viewport "Sat 6 Sun 7 Mon 8 Tue 9 Wed 10 Thu 11 Fri 12 Sat 13 Sun 14 Mon 15 Tue 16 Wed 17…" at bounding box center [784, 450] width 1568 height 581
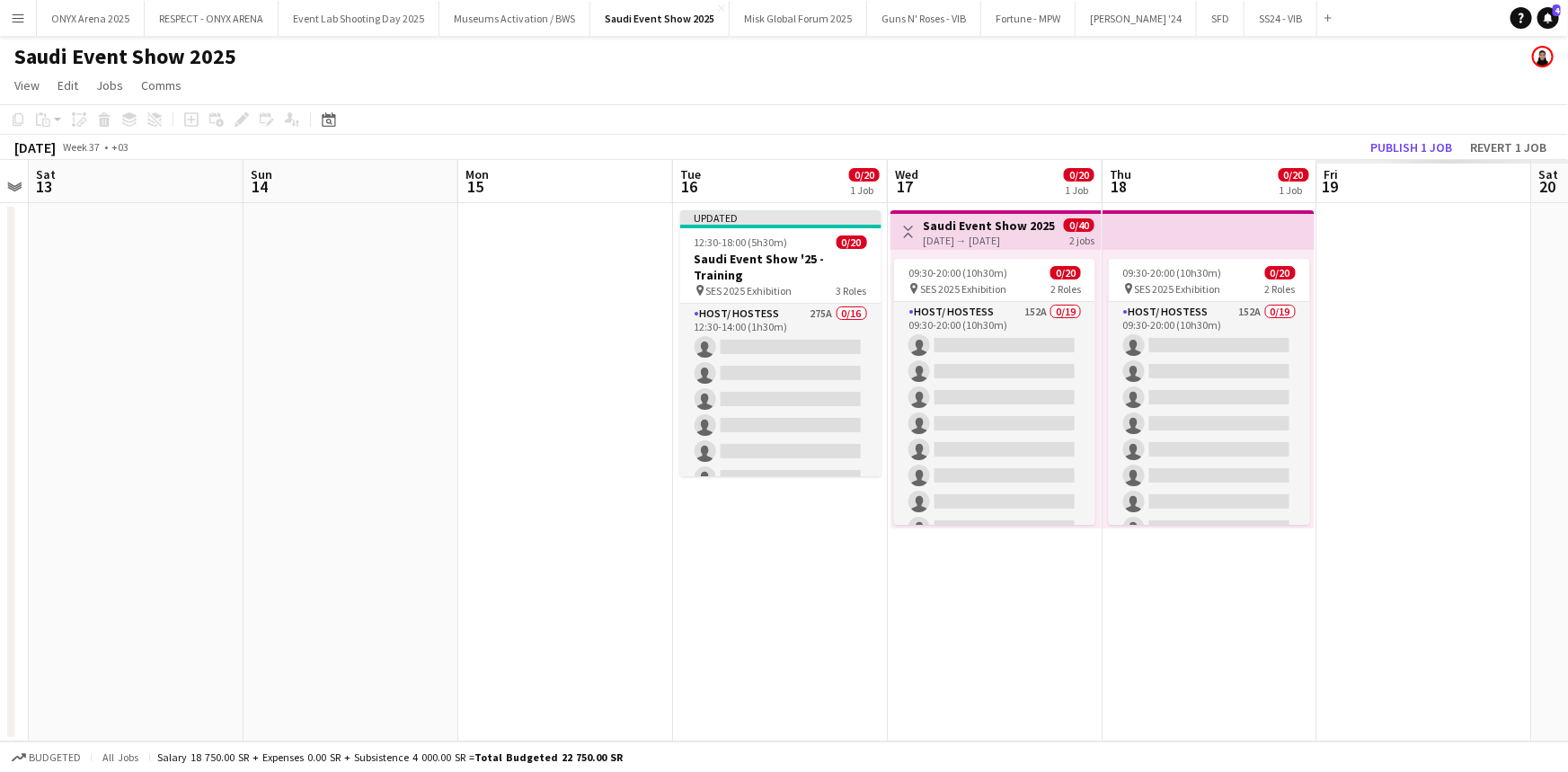
scroll to position [0, 839]
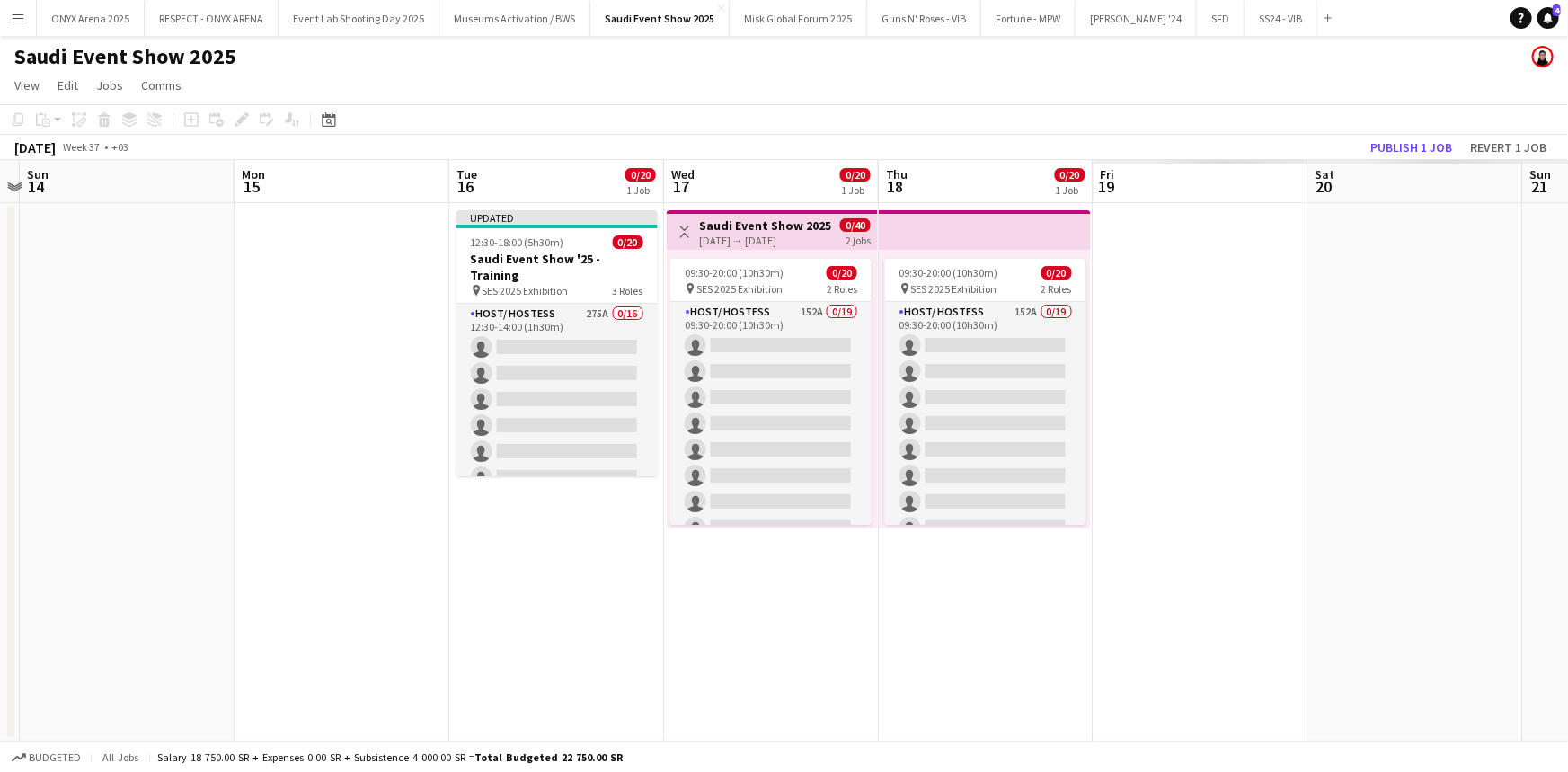
drag, startPoint x: 1486, startPoint y: 560, endPoint x: 525, endPoint y: 541, distance: 961.2
click at [525, 541] on app-calendar-viewport "Wed 10 Thu 11 Fri 12 Sat 13 Sun 14 Mon 15 Tue 16 0/20 1 Job Wed 17 0/20 1 Job T…" at bounding box center [784, 450] width 1568 height 581
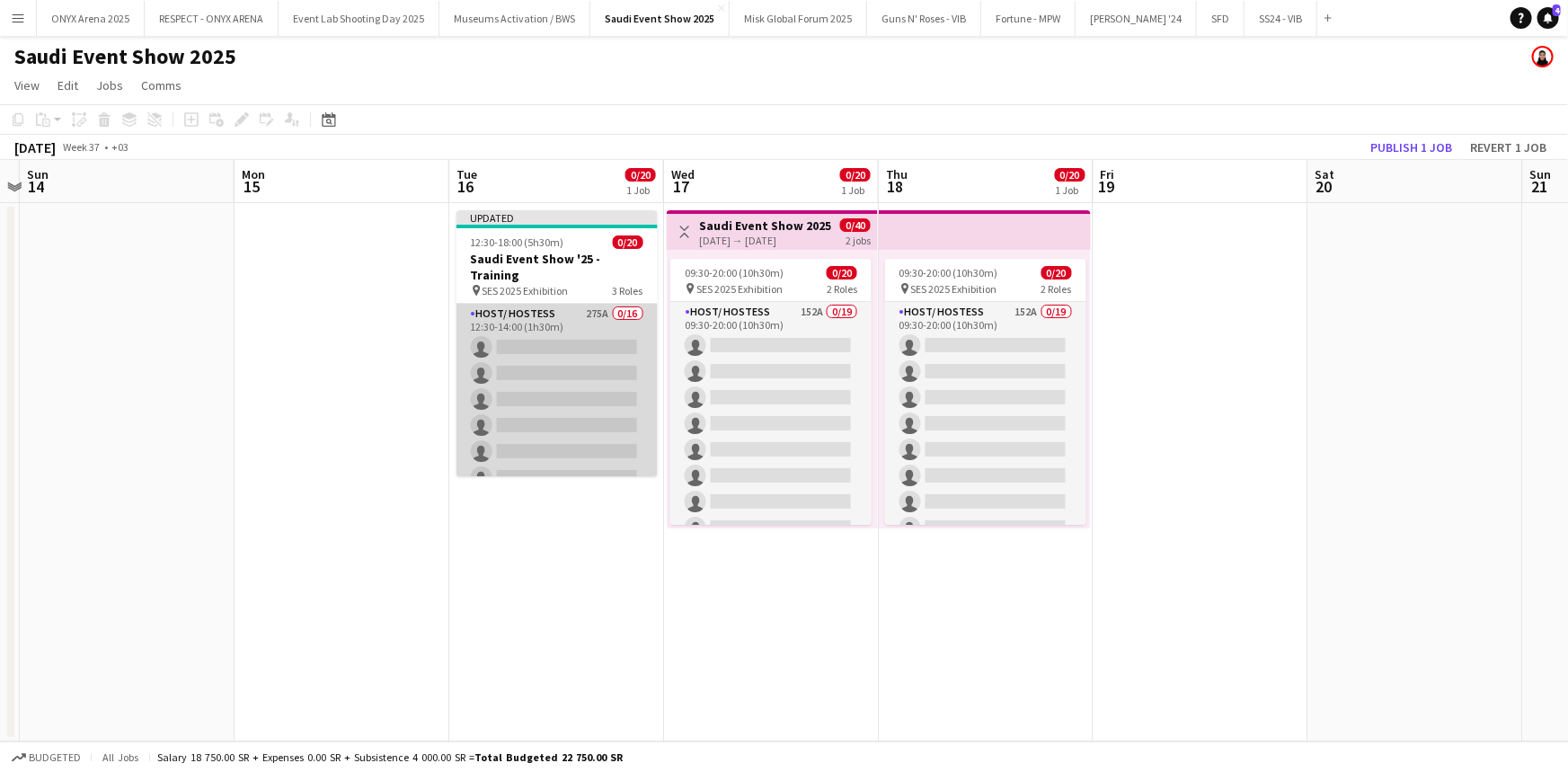
click at [540, 361] on app-card-role "Host/ Hostess 275A 0/16 12:30-14:00 (1h30m) single-neutral-actions single-neutr…" at bounding box center [556, 530] width 201 height 452
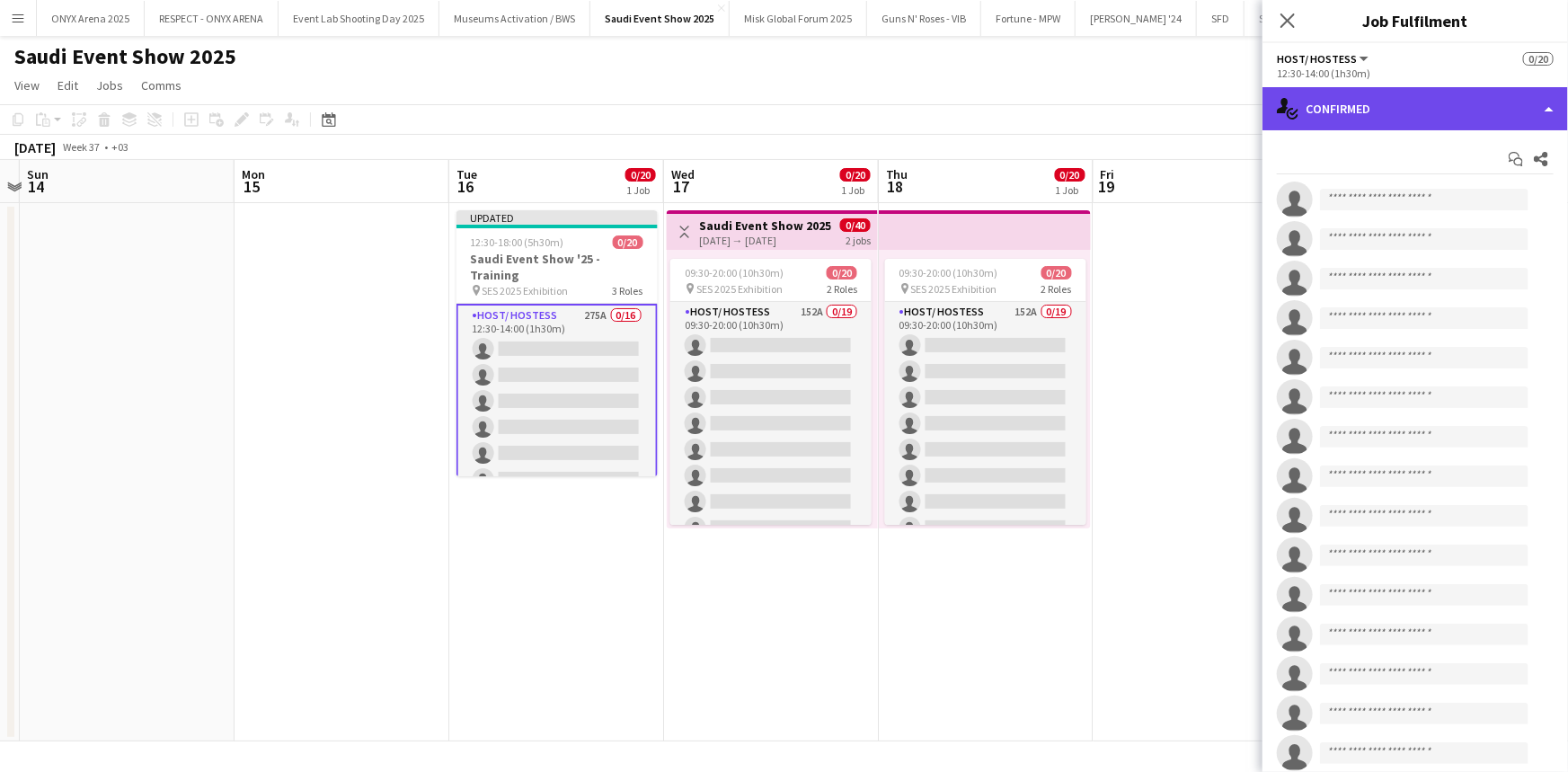
click at [1399, 111] on div "single-neutral-actions-check-2 Confirmed" at bounding box center [1415, 109] width 306 height 44
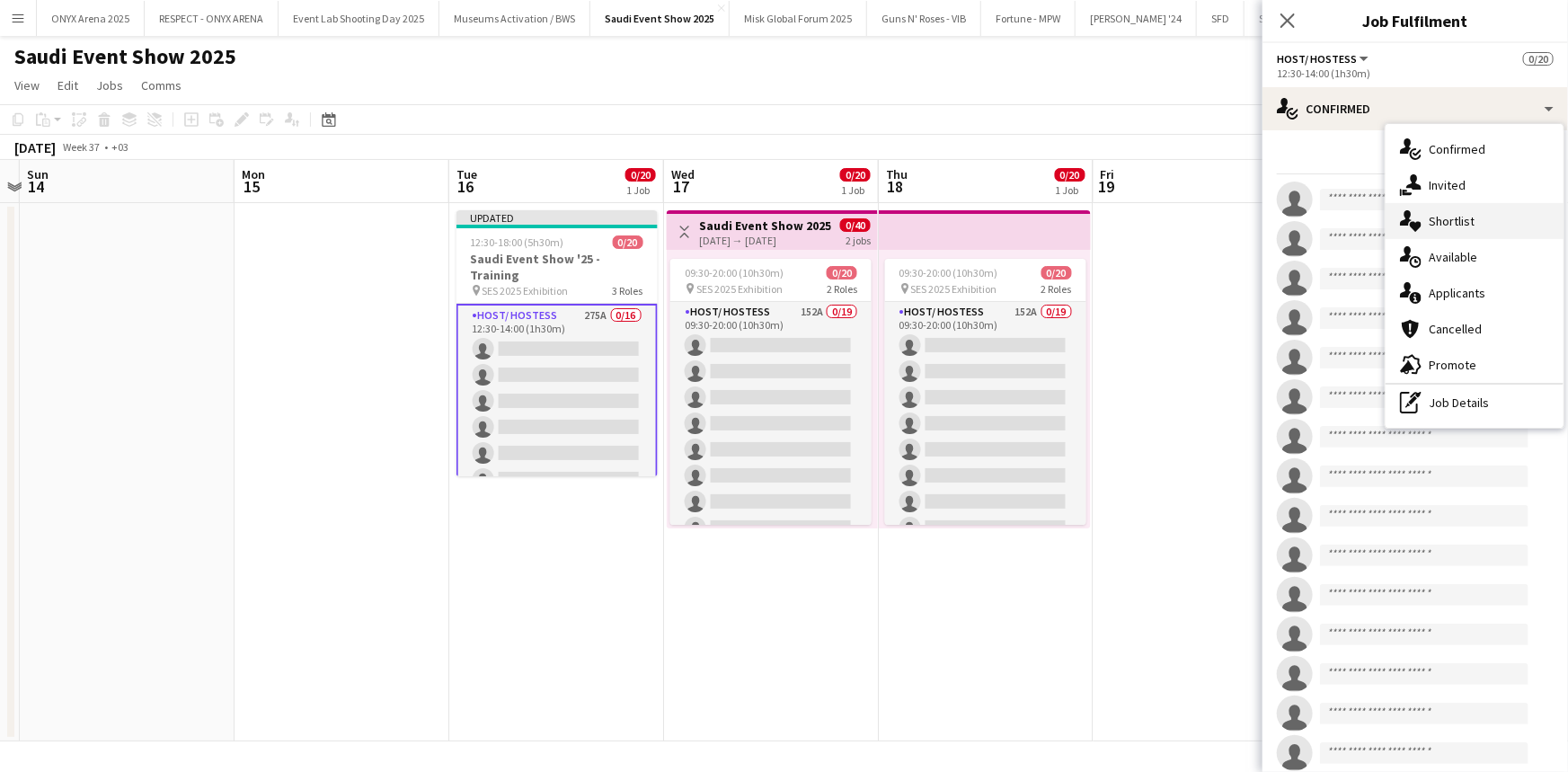
click at [1447, 218] on span "Shortlist" at bounding box center [1451, 221] width 46 height 16
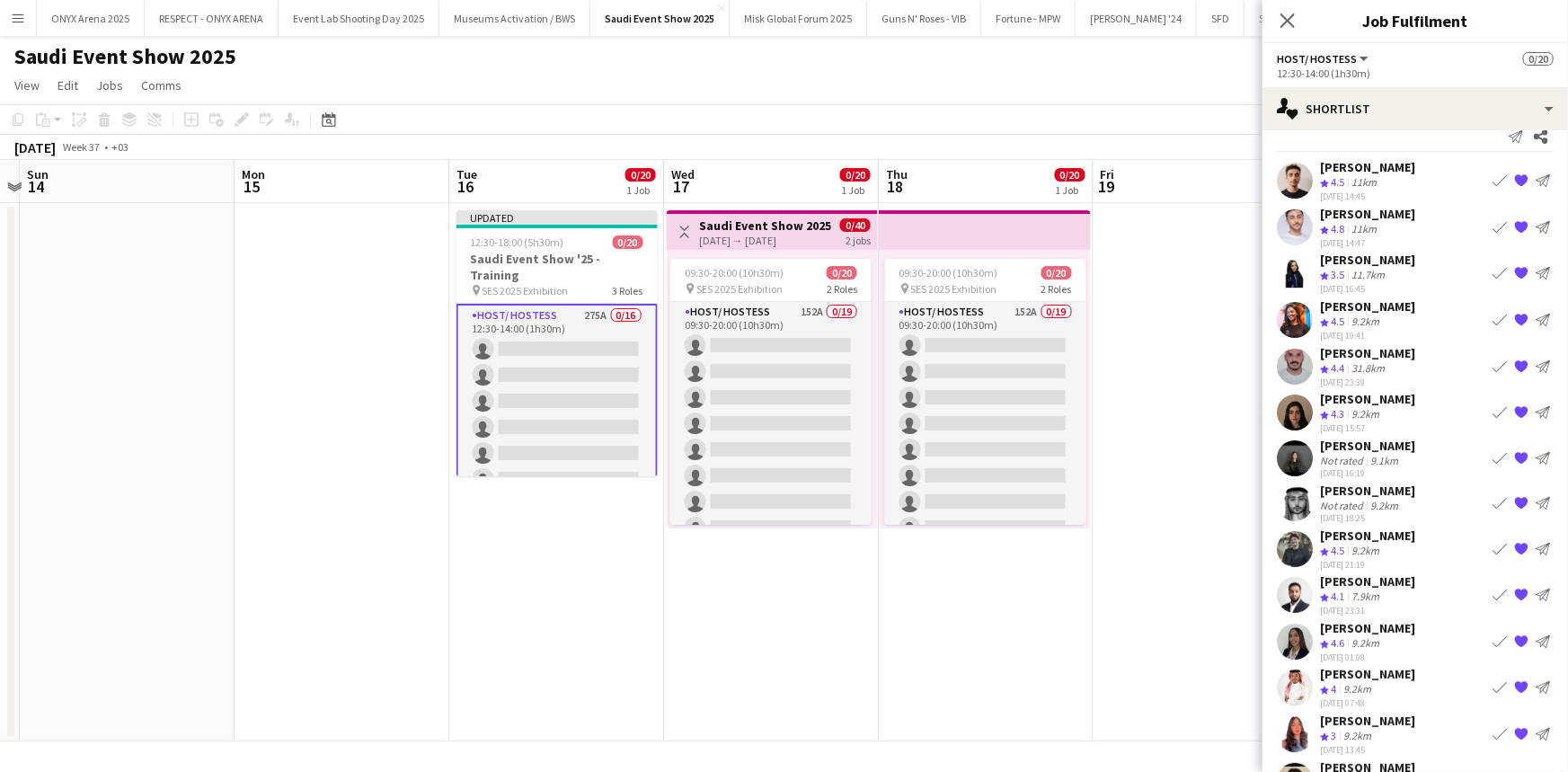
scroll to position [0, 0]
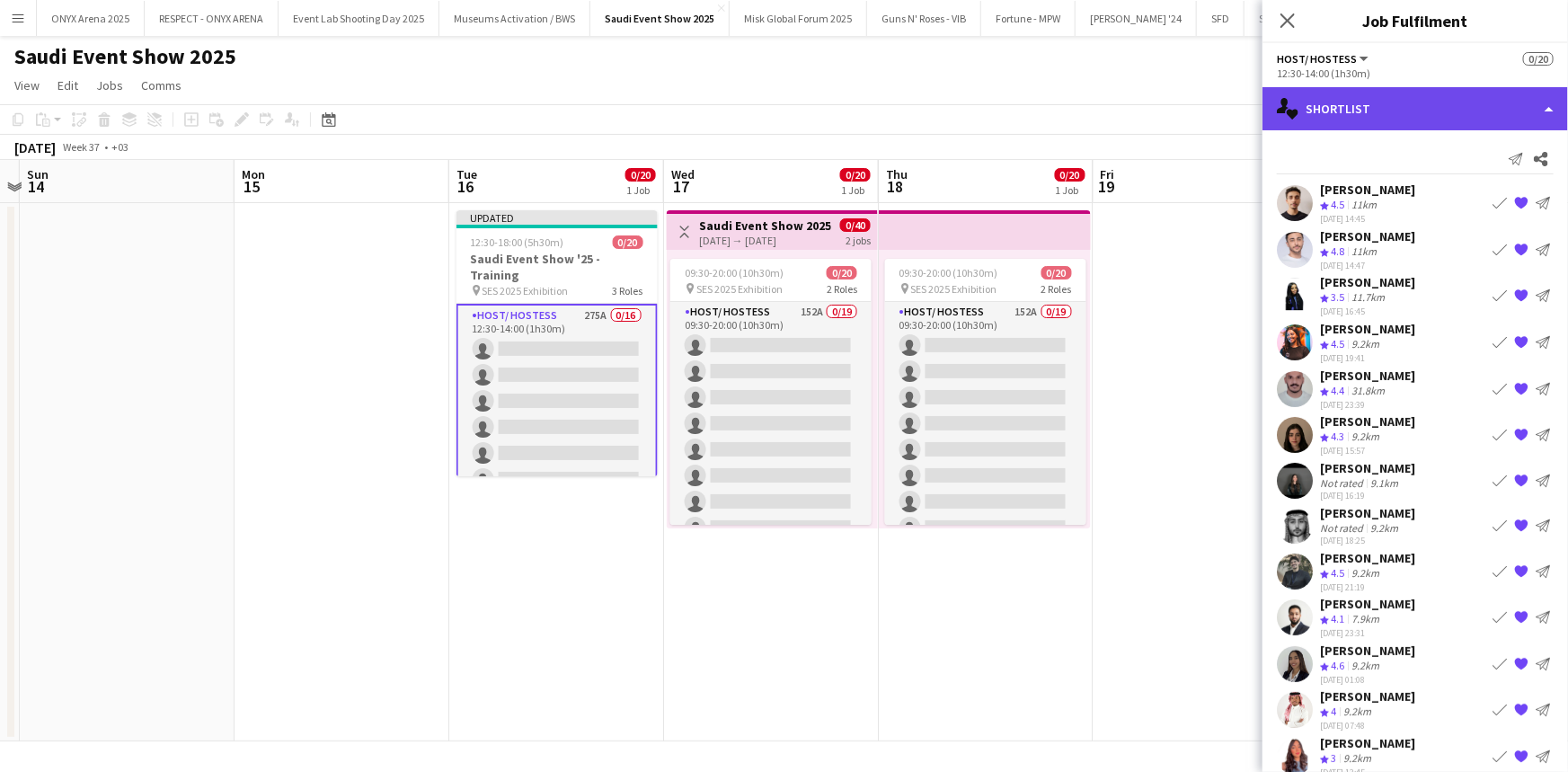
click at [1415, 107] on div "single-neutral-actions-heart Shortlist" at bounding box center [1415, 109] width 306 height 44
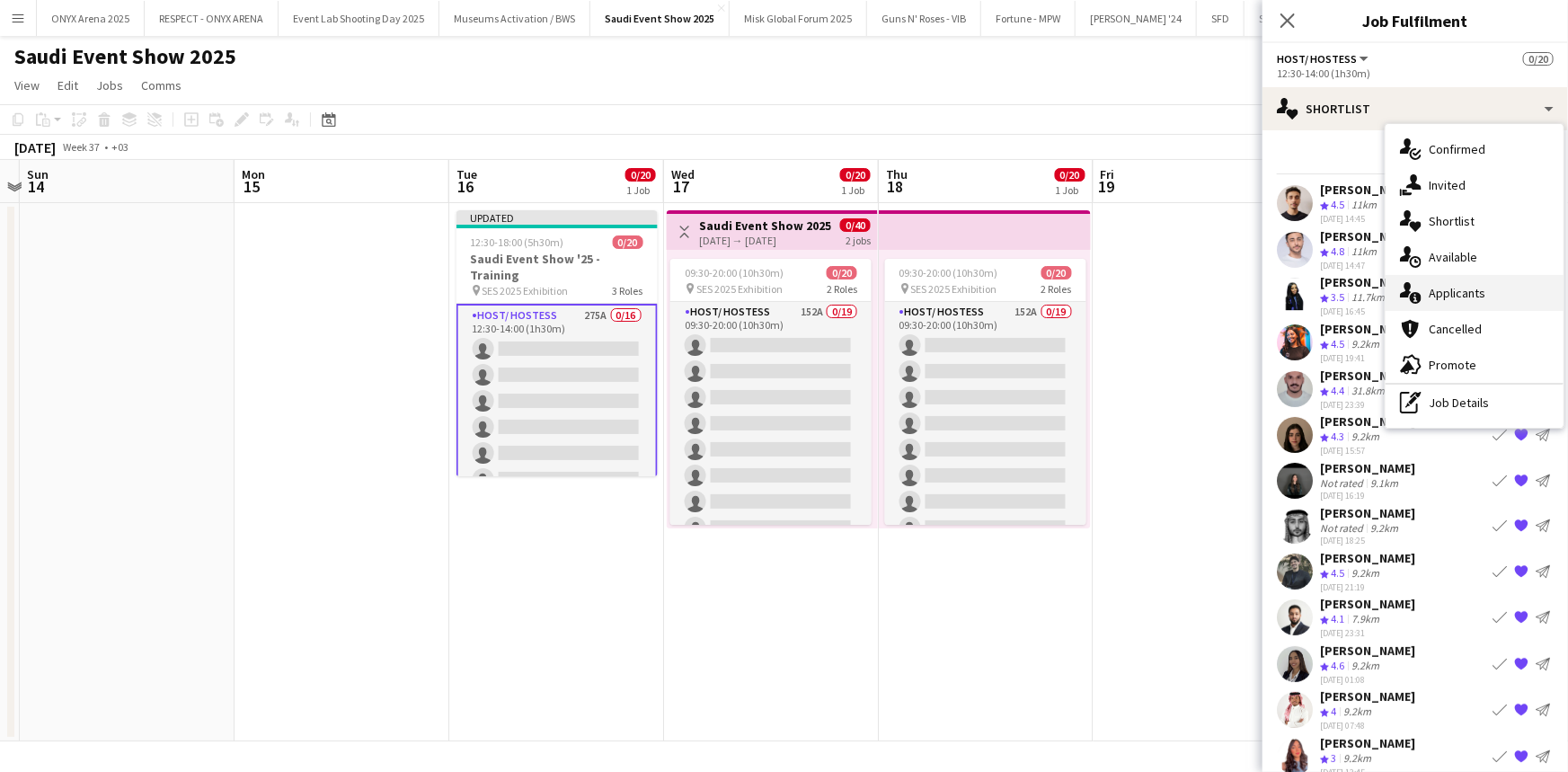
click at [1449, 283] on div "single-neutral-actions-information Applicants" at bounding box center [1475, 293] width 178 height 36
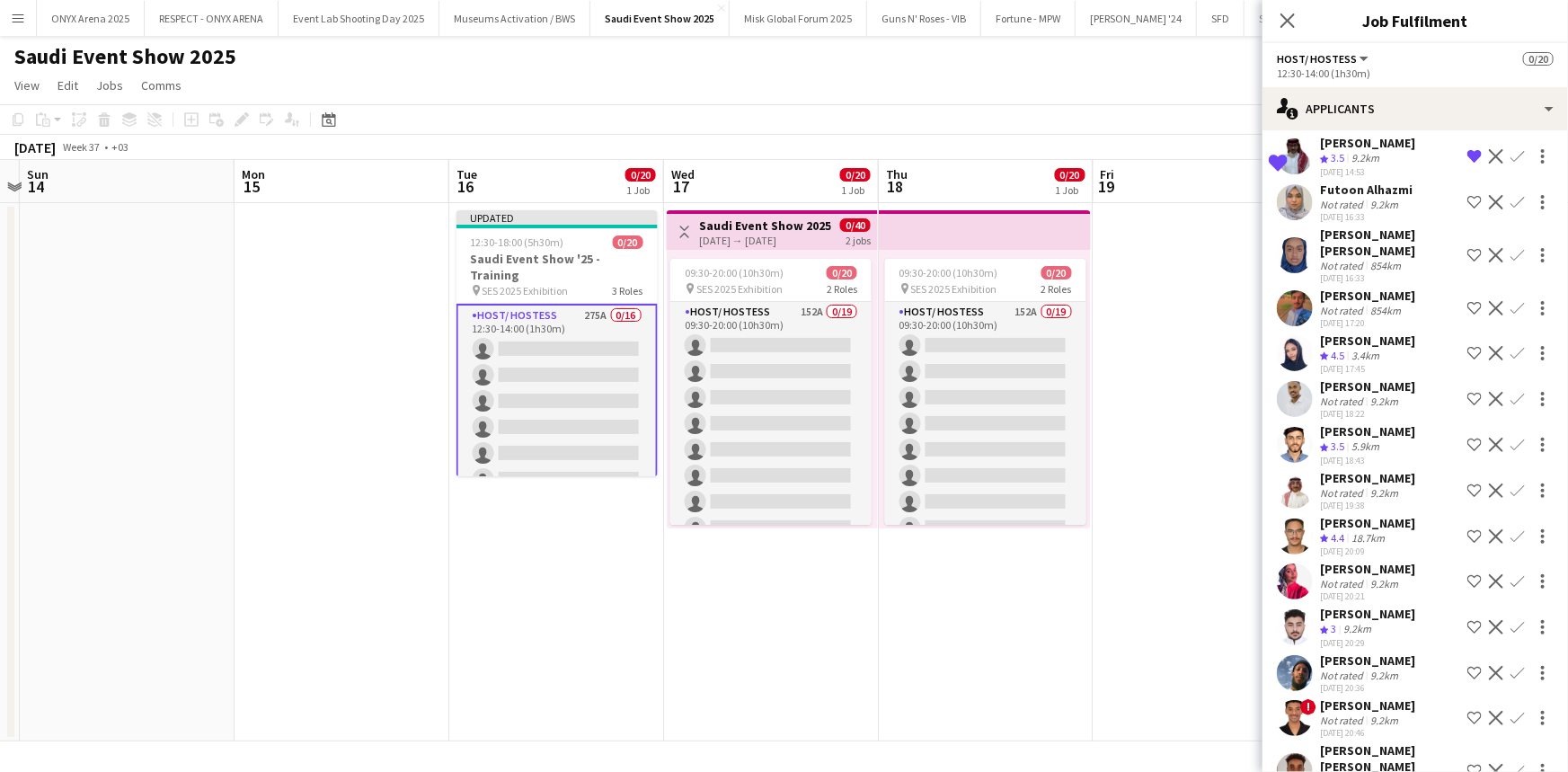
scroll to position [9066, 0]
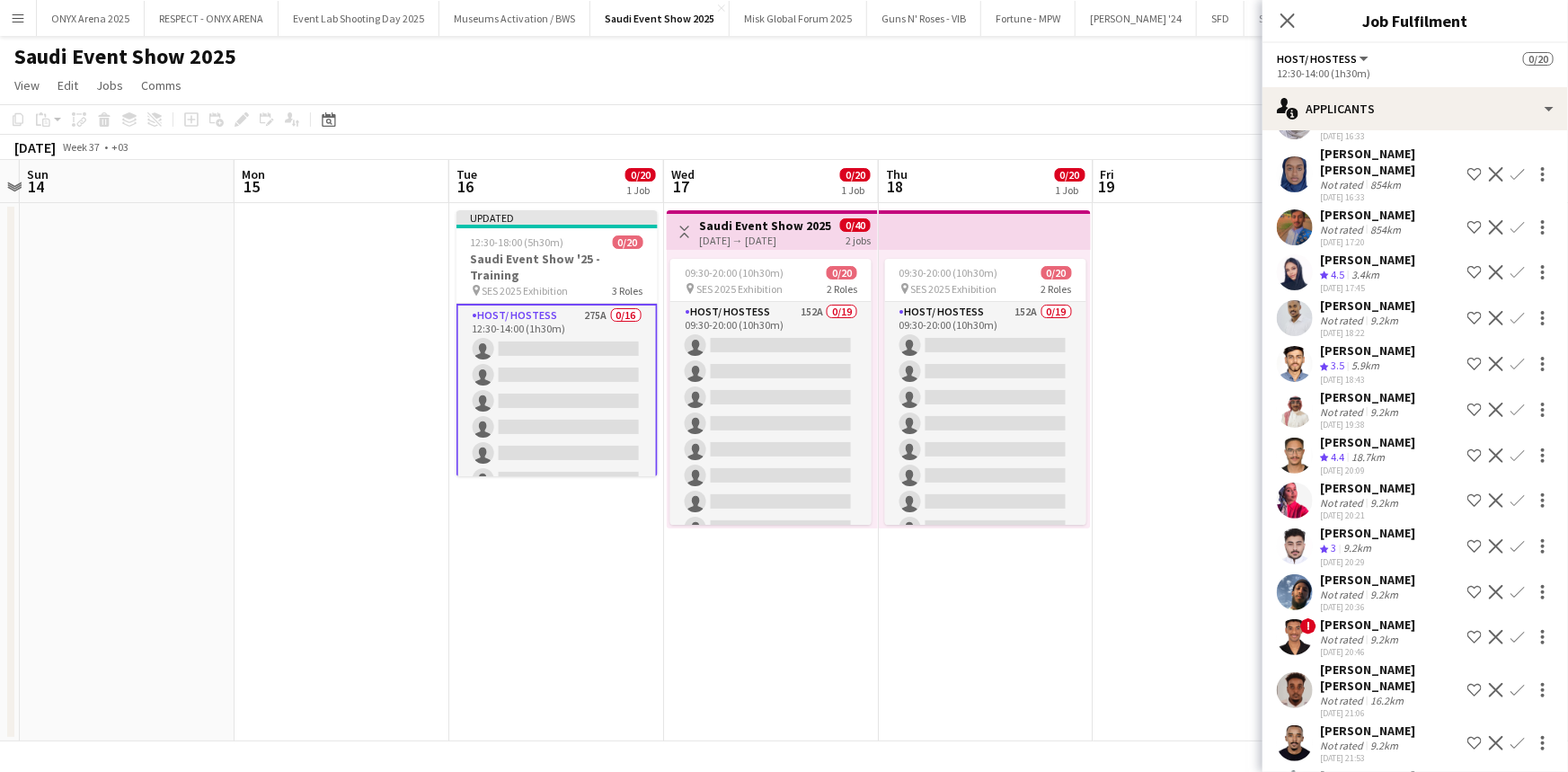
click at [1467, 462] on app-icon "Shortlist crew" at bounding box center [1474, 455] width 15 height 15
click at [1467, 371] on app-icon "Shortlist crew" at bounding box center [1474, 363] width 15 height 15
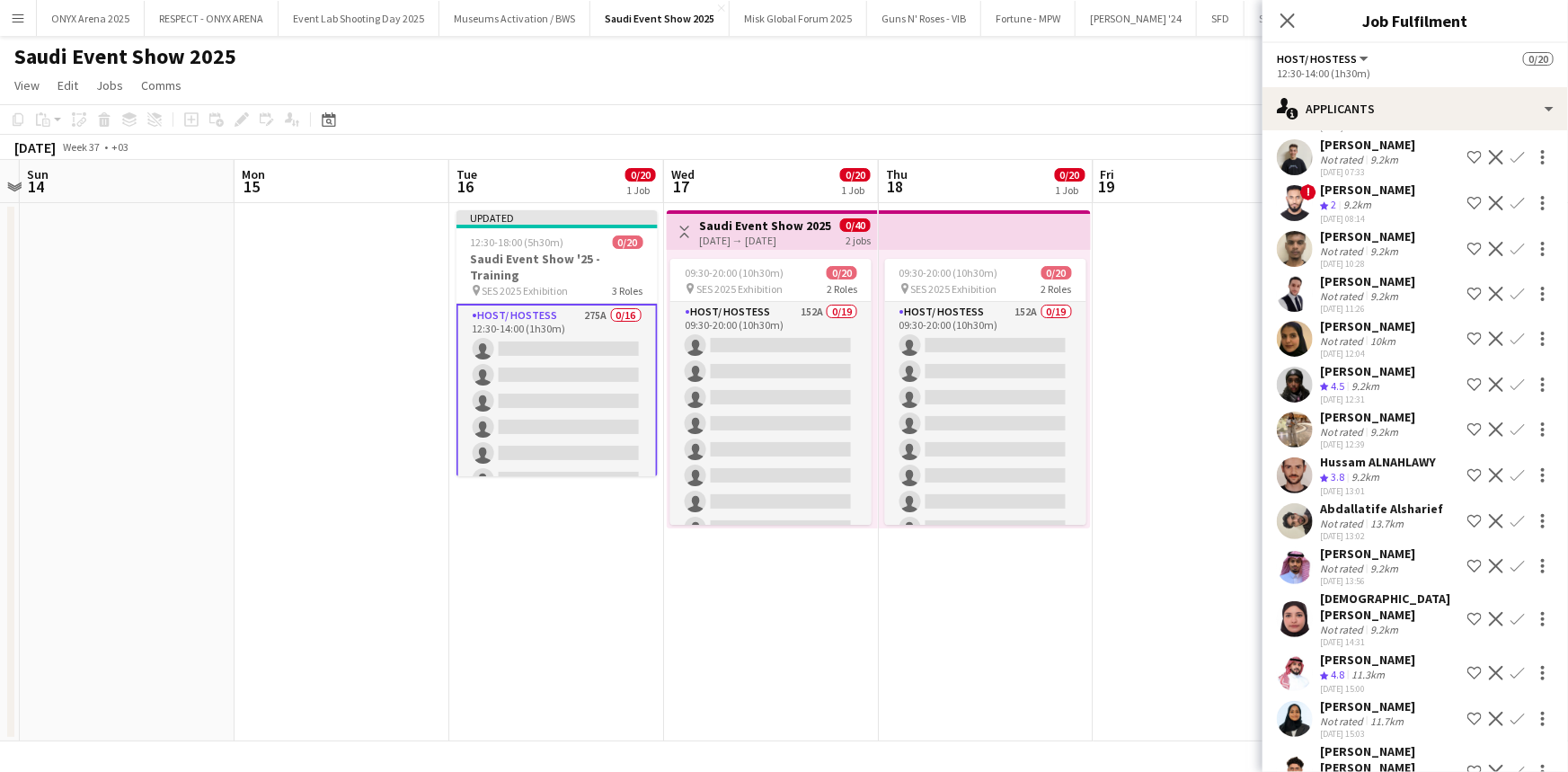
scroll to position [11190, 0]
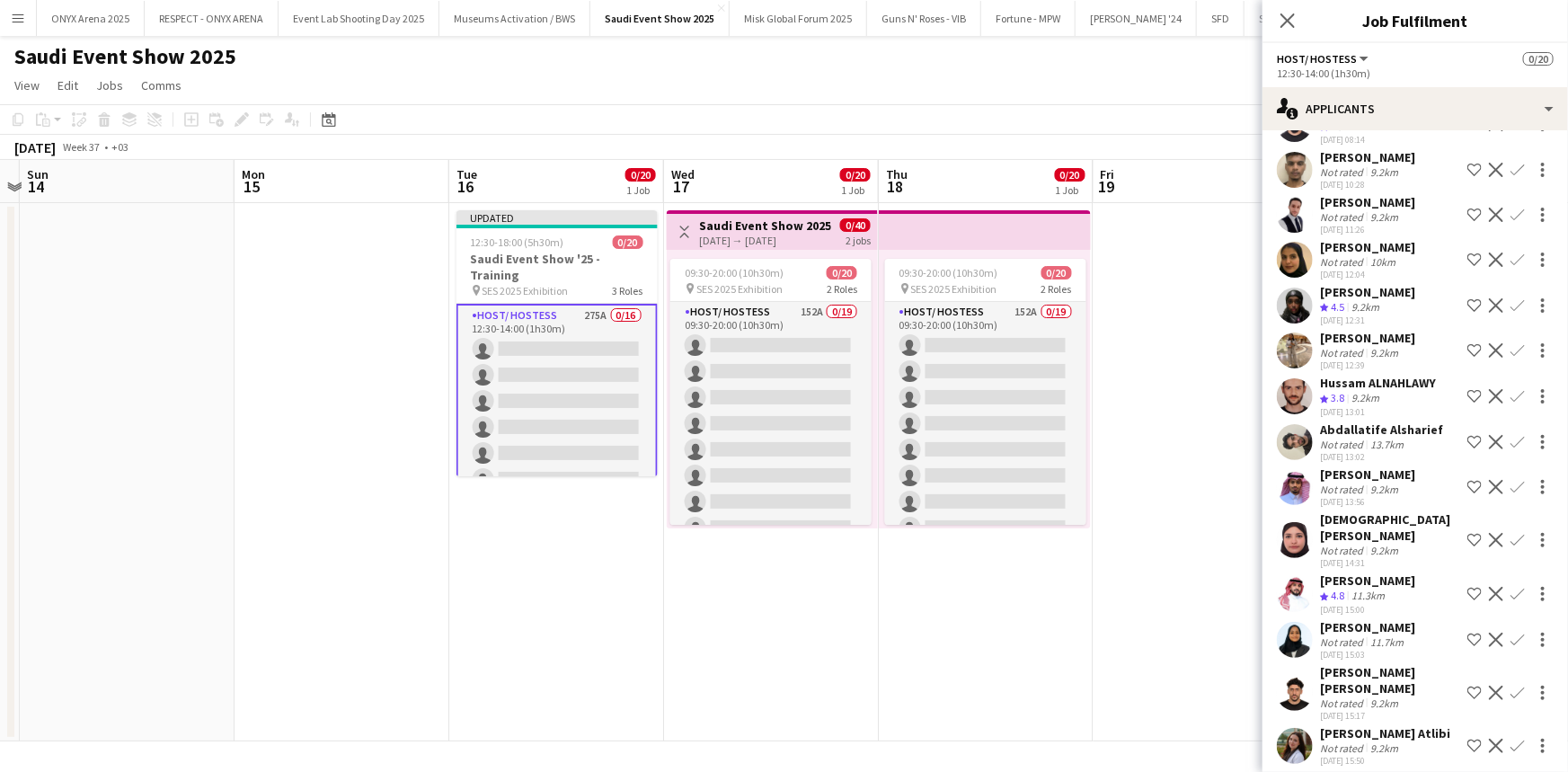
click at [1467, 601] on app-icon "Shortlist crew" at bounding box center [1474, 594] width 15 height 15
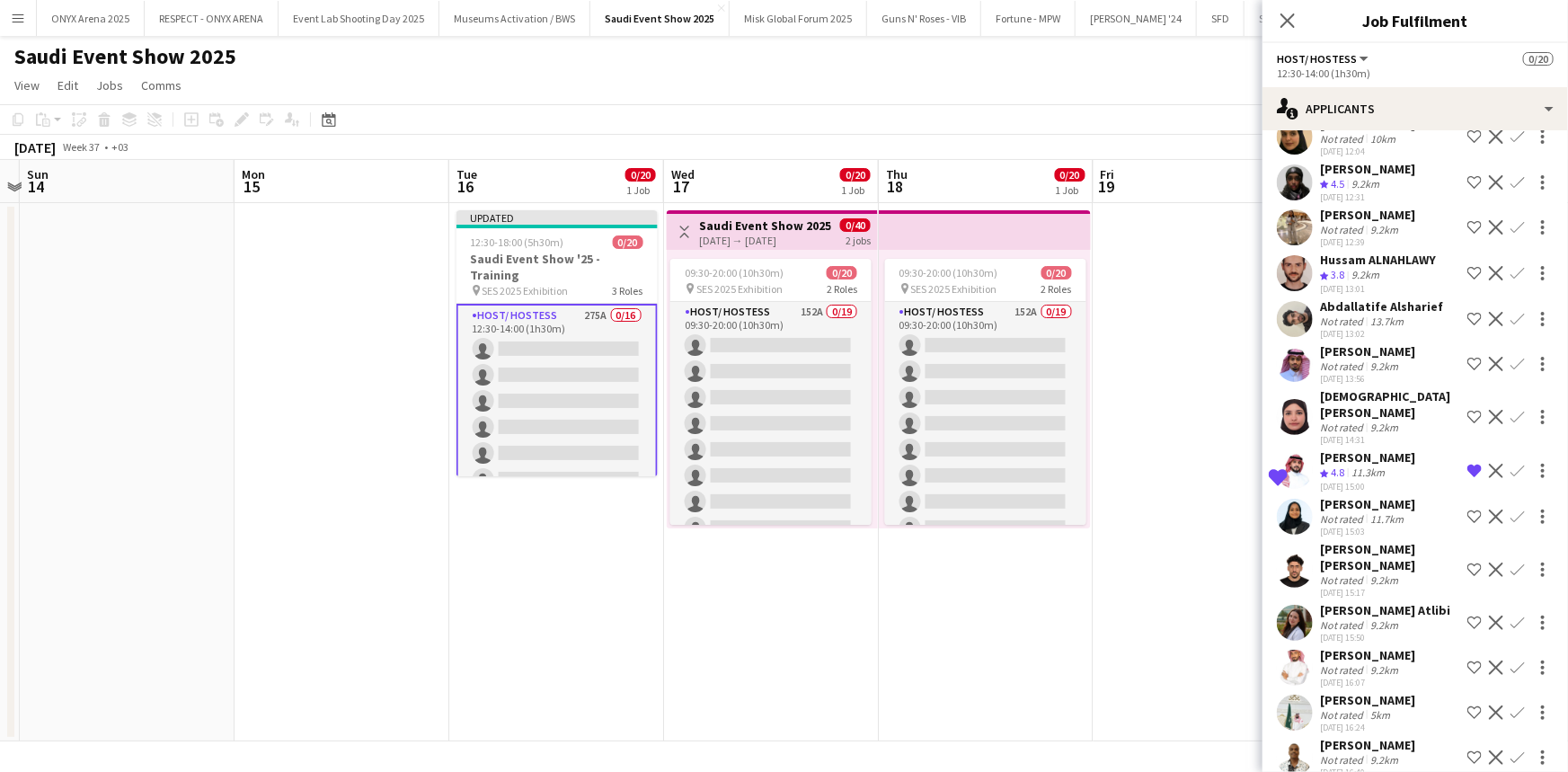
scroll to position [10905, 0]
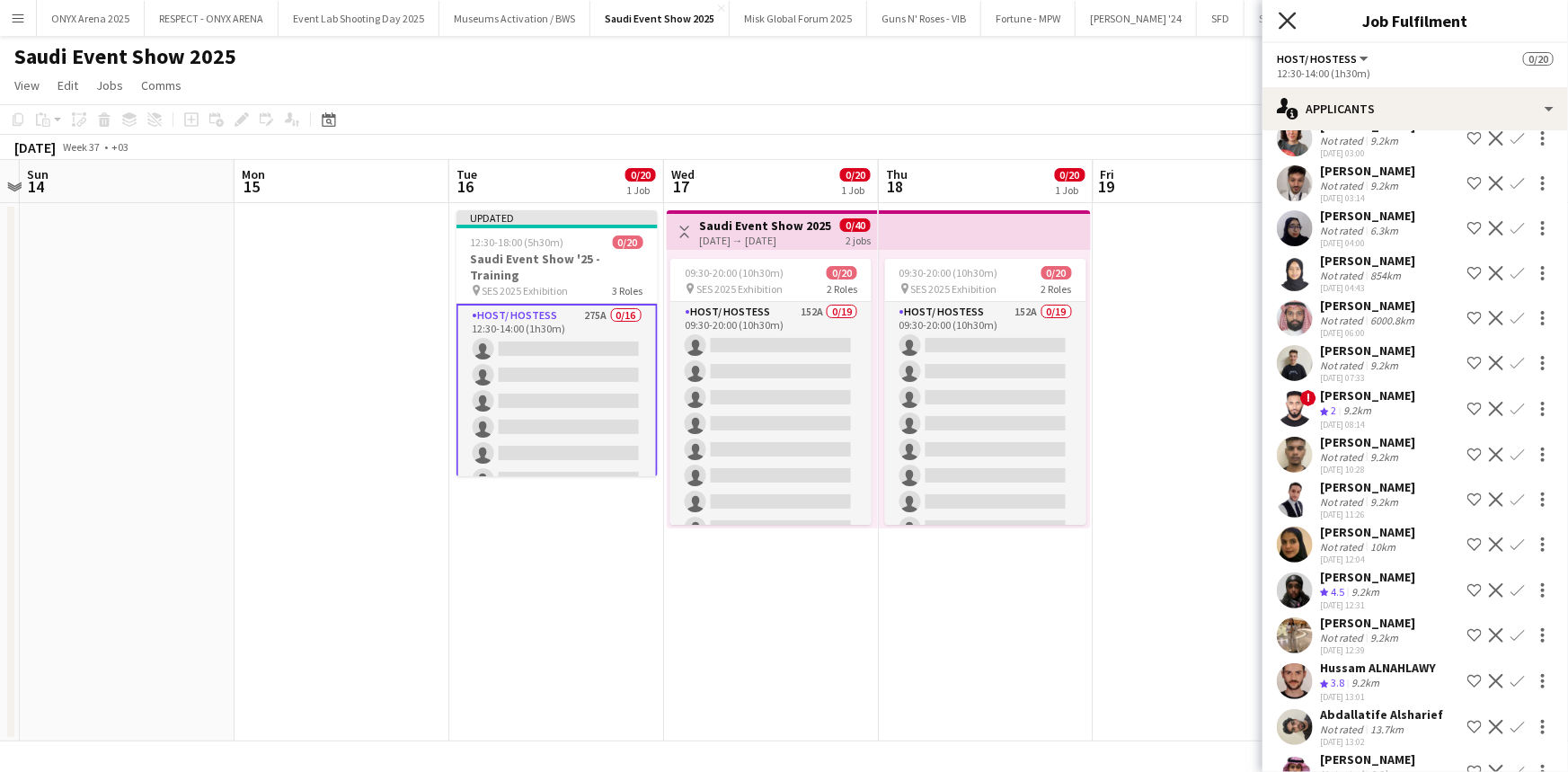
click at [1283, 21] on icon "Close pop-in" at bounding box center [1287, 20] width 17 height 17
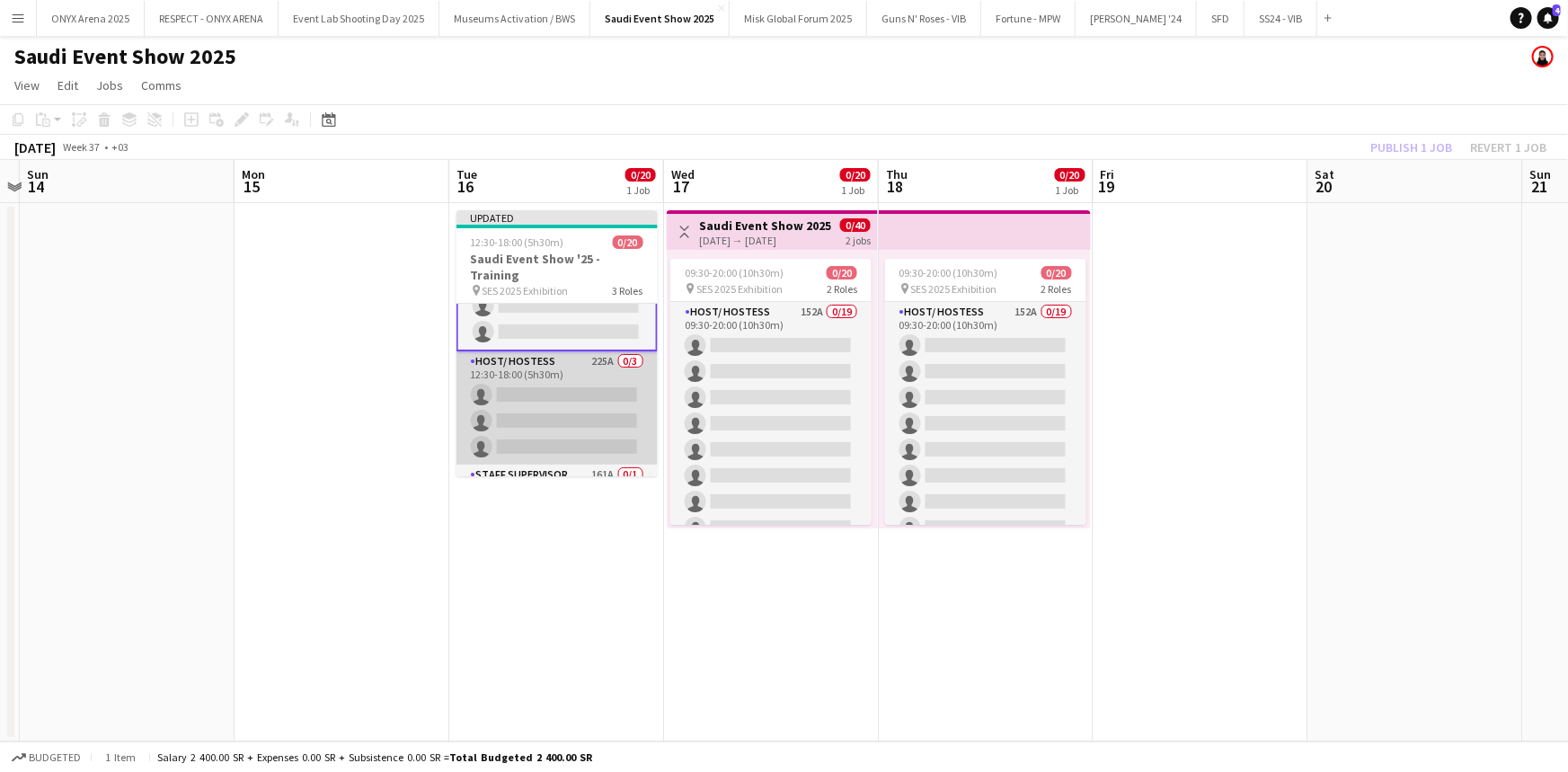
scroll to position [456, 0]
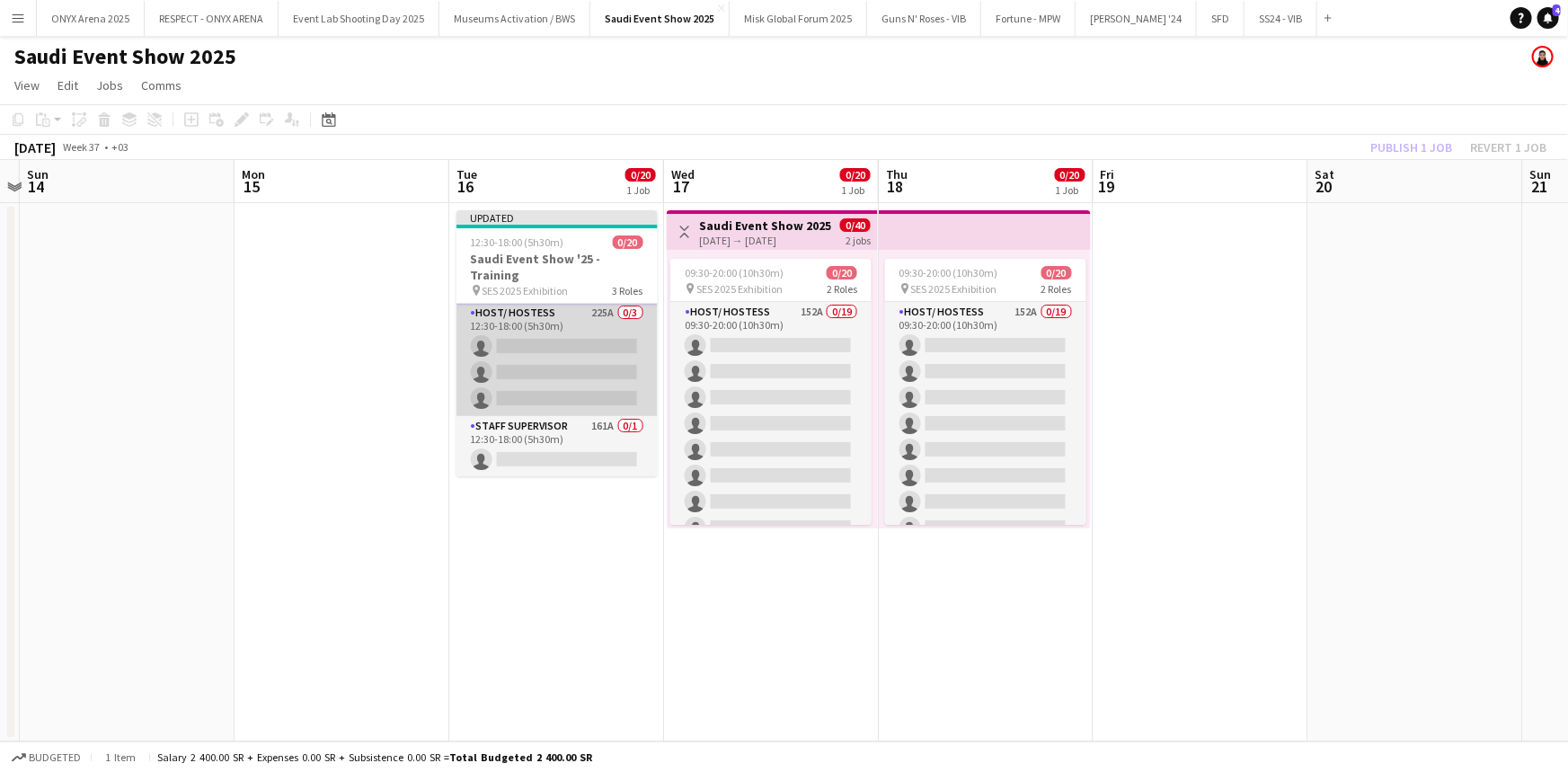
click at [566, 375] on app-card-role "Host/ Hostess 225A 0/3 12:30-18:00 (5h30m) single-neutral-actions single-neutra…" at bounding box center [556, 359] width 201 height 113
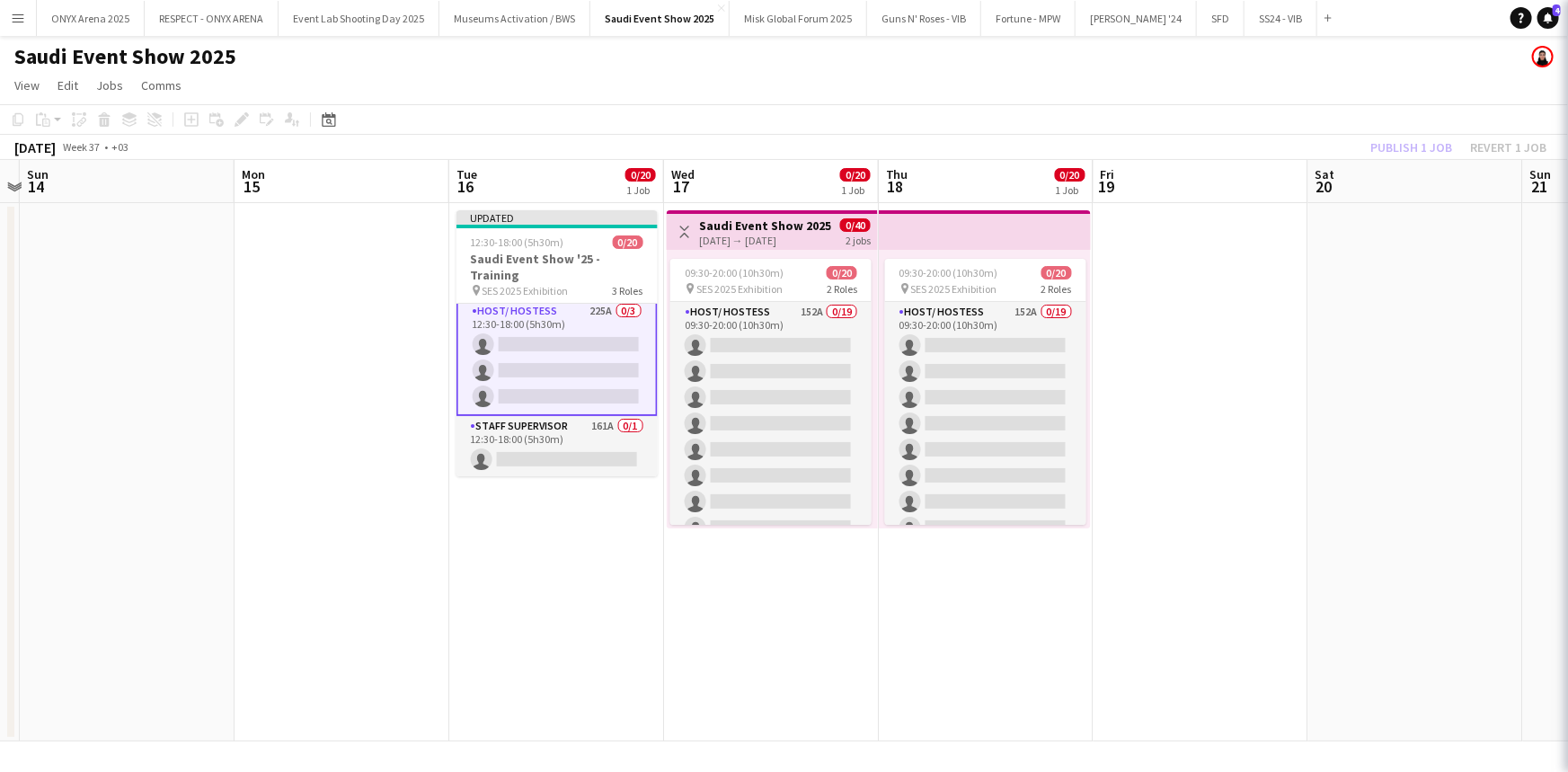
scroll to position [454, 0]
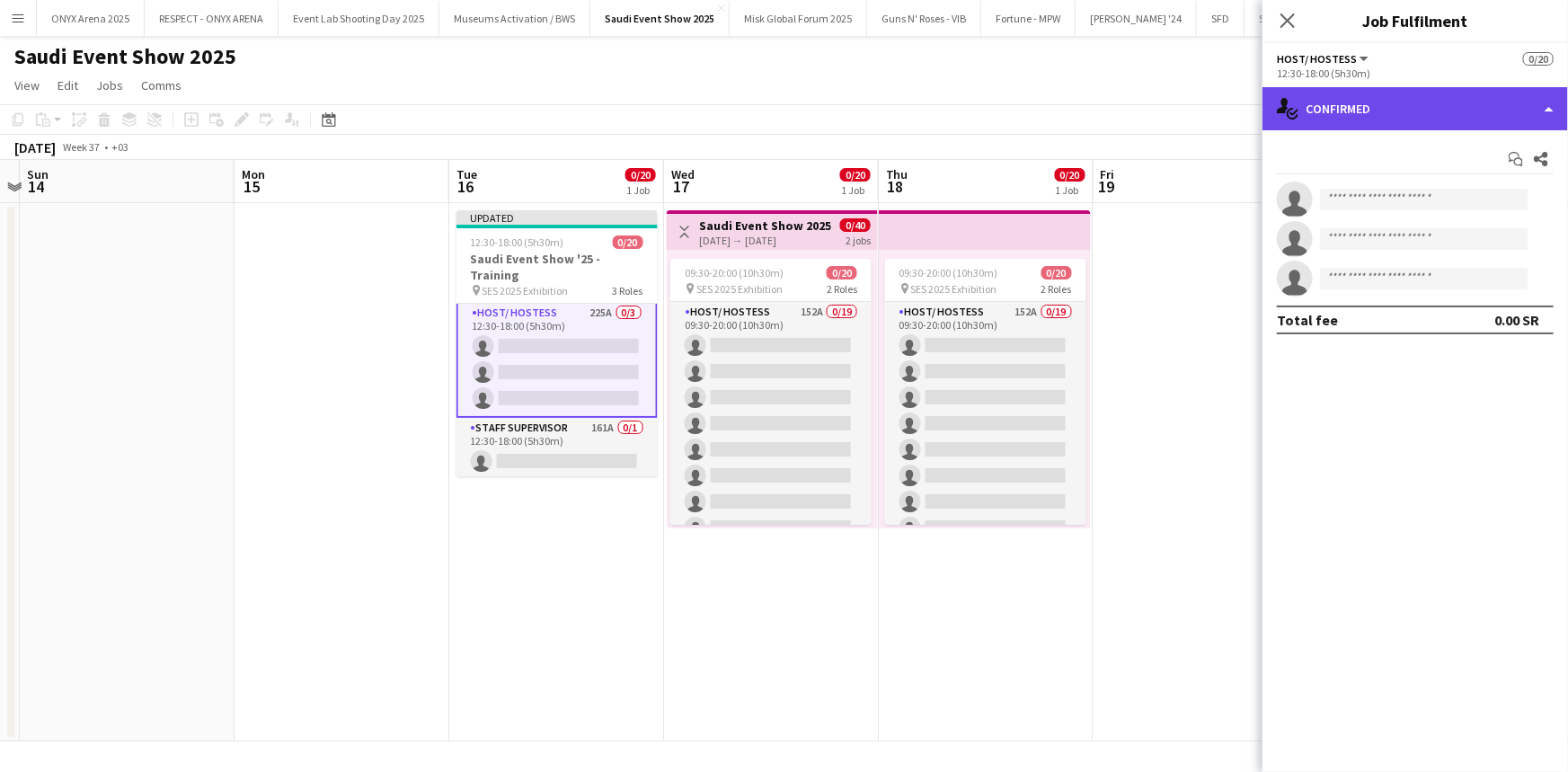
click at [1366, 103] on div "single-neutral-actions-check-2 Confirmed" at bounding box center [1415, 109] width 306 height 44
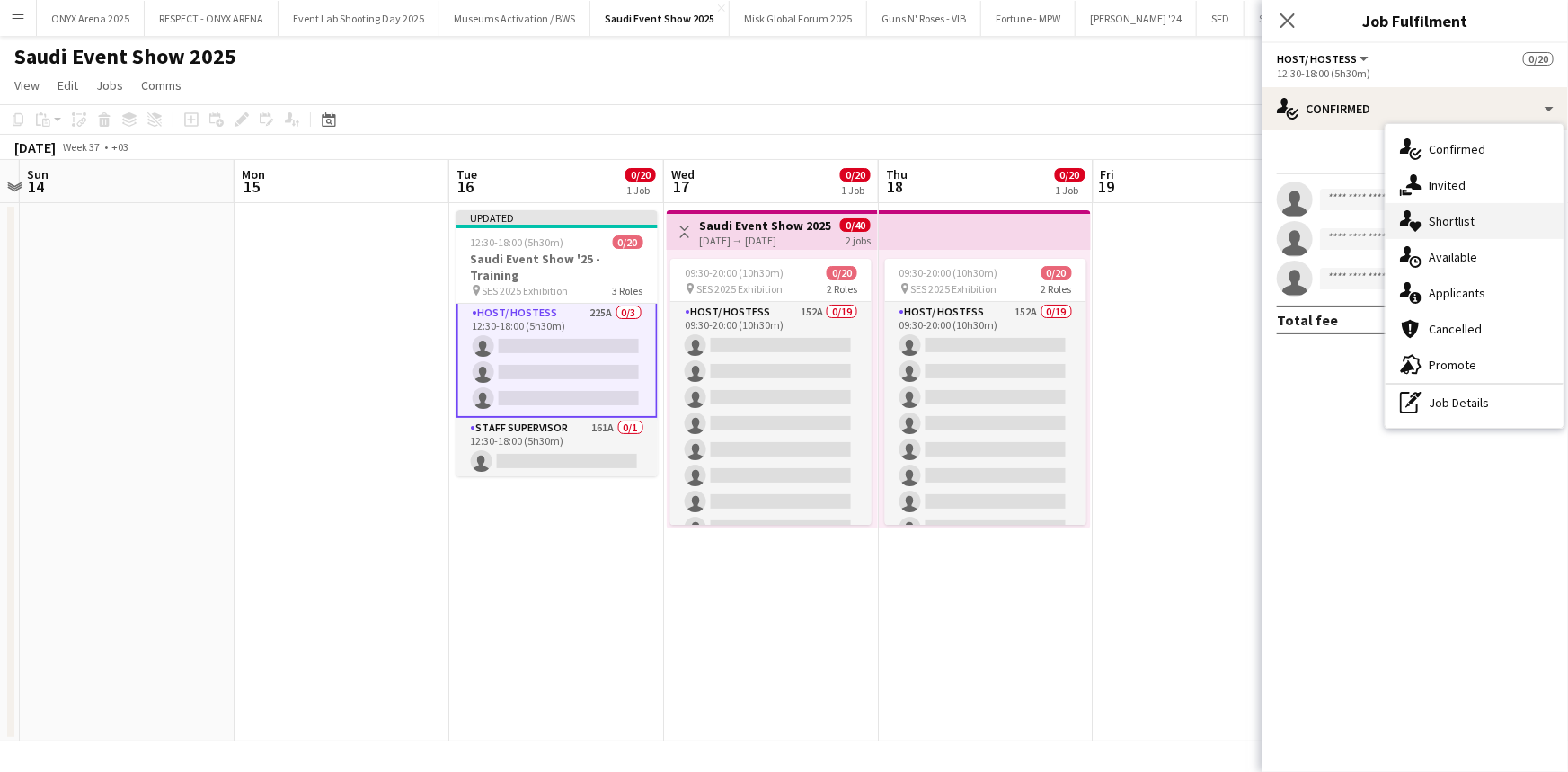
click at [1467, 219] on span "Shortlist" at bounding box center [1451, 221] width 46 height 16
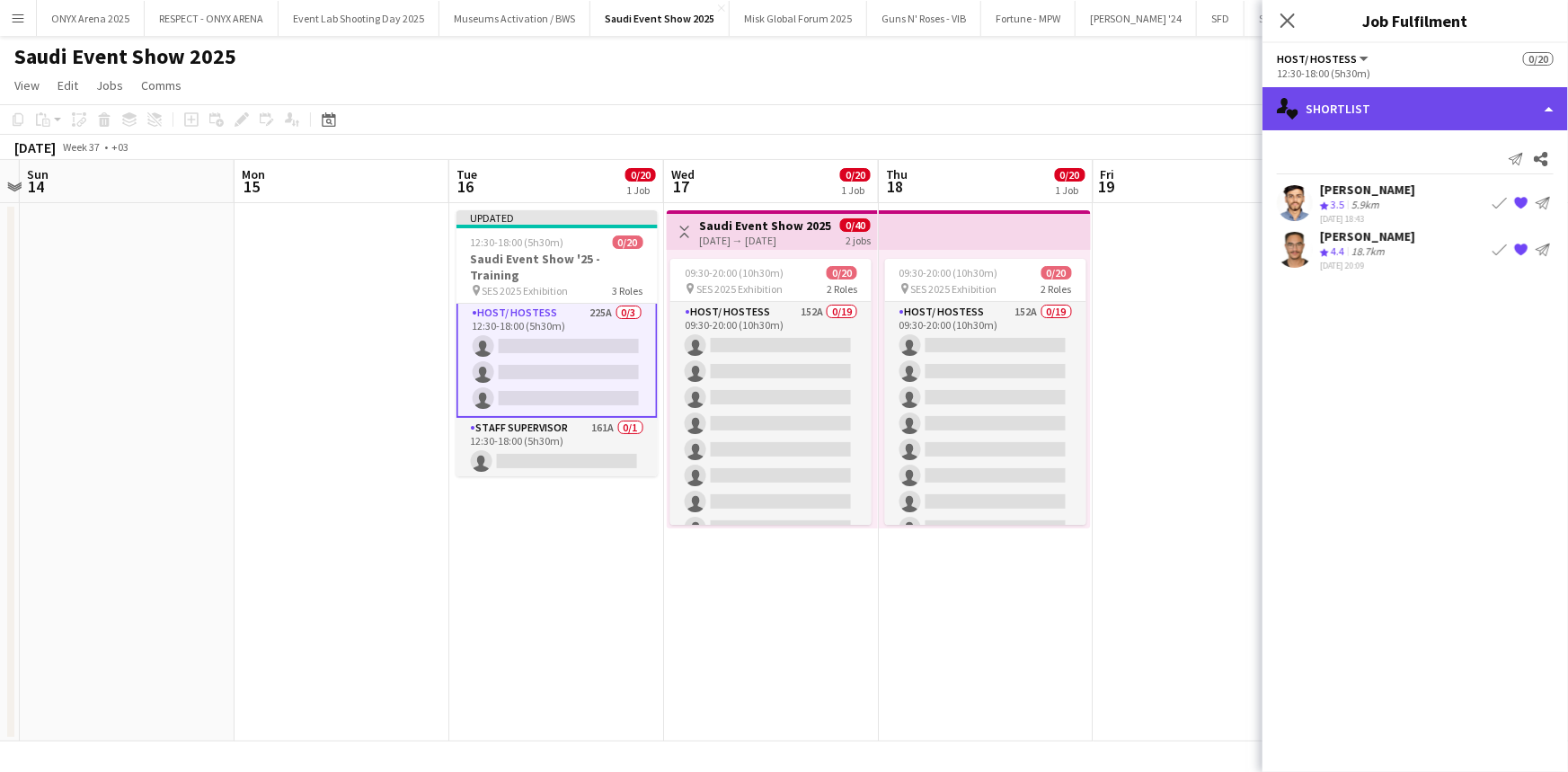
click at [1330, 113] on div "single-neutral-actions-heart Shortlist" at bounding box center [1415, 109] width 306 height 44
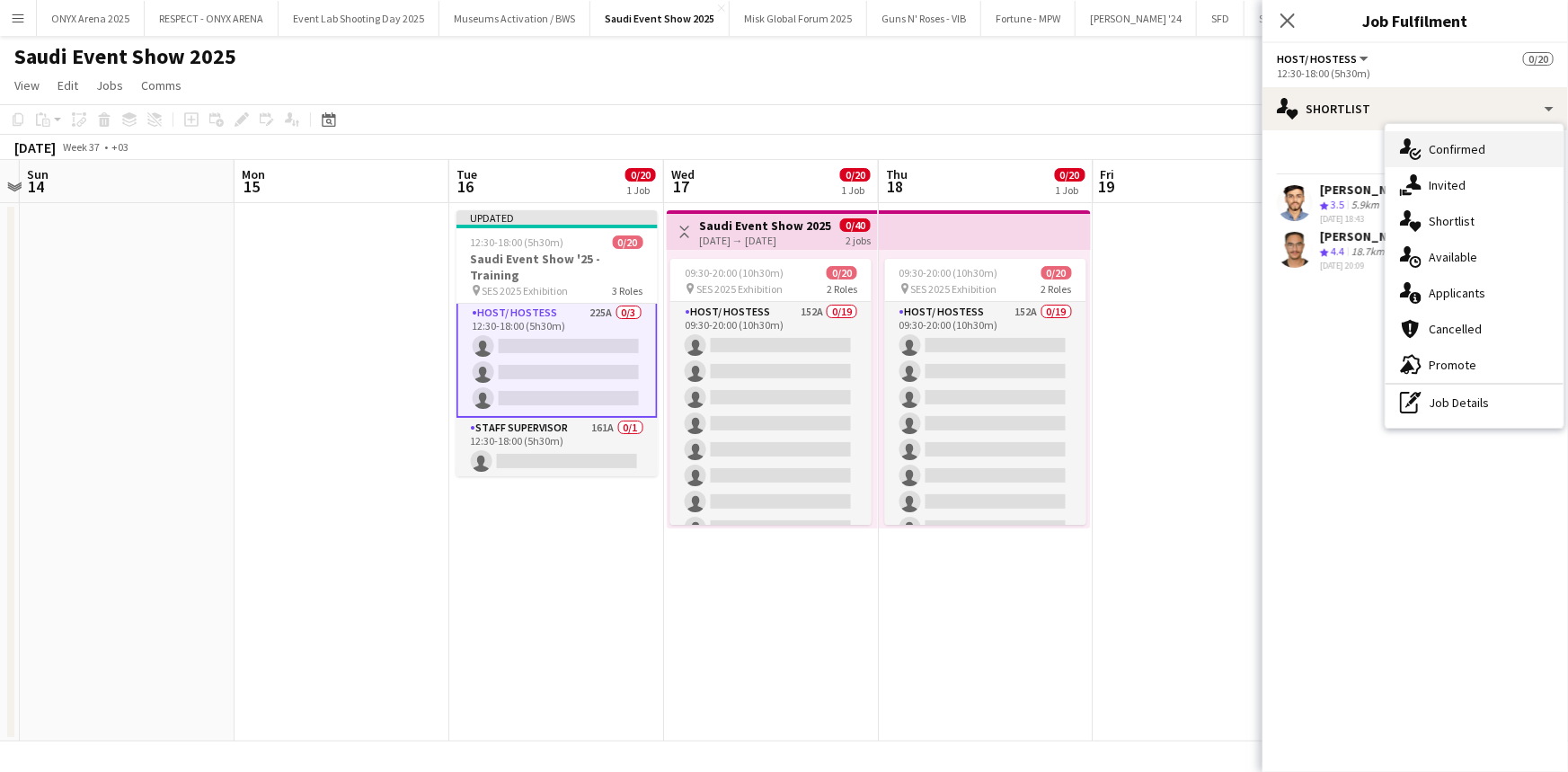
click at [1420, 144] on icon "single-neutral-actions-check-2" at bounding box center [1411, 149] width 22 height 22
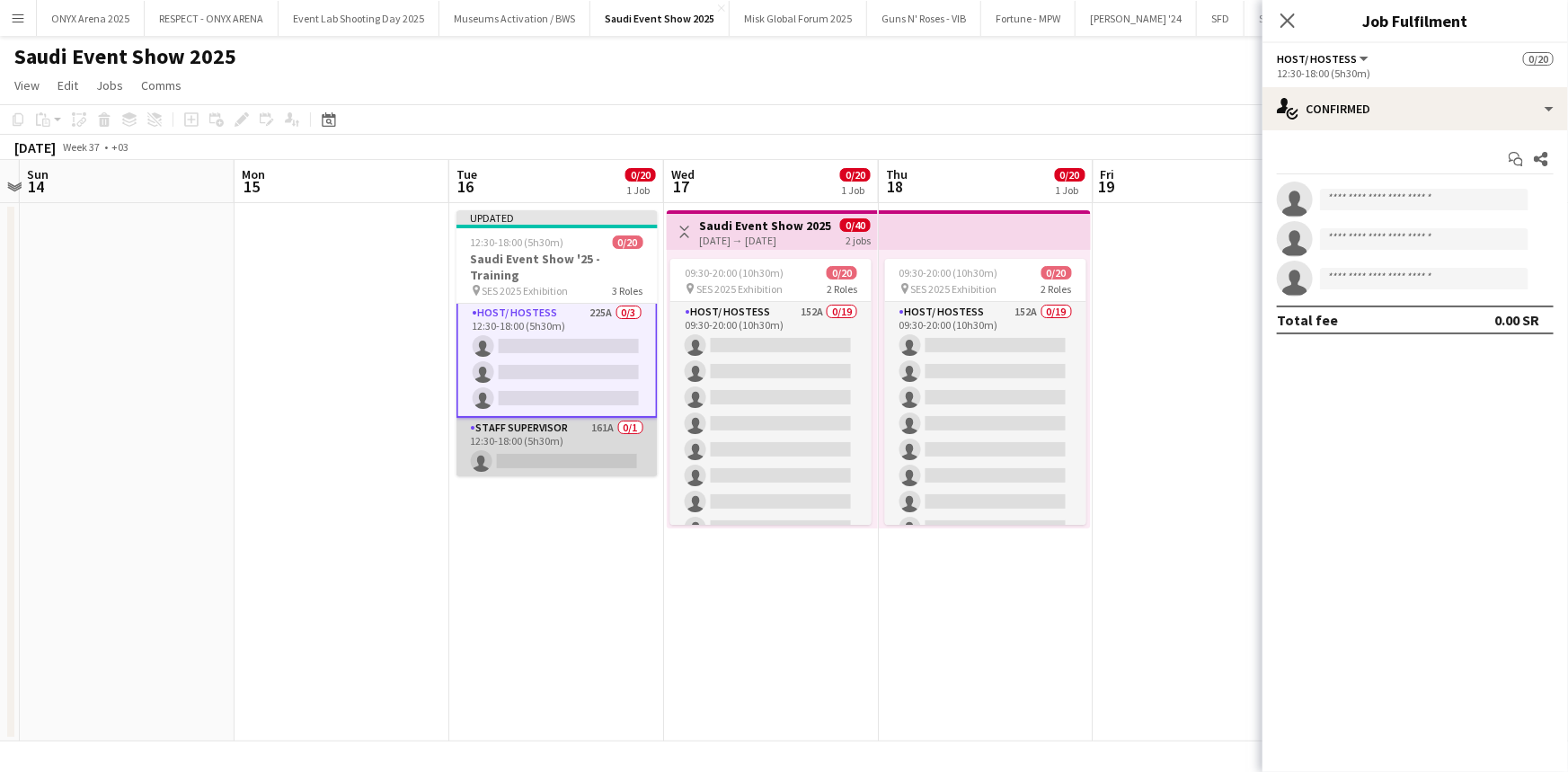
click at [539, 431] on app-card-role "Staff Supervisor 161A 0/1 12:30-18:00 (5h30m) single-neutral-actions" at bounding box center [556, 448] width 201 height 61
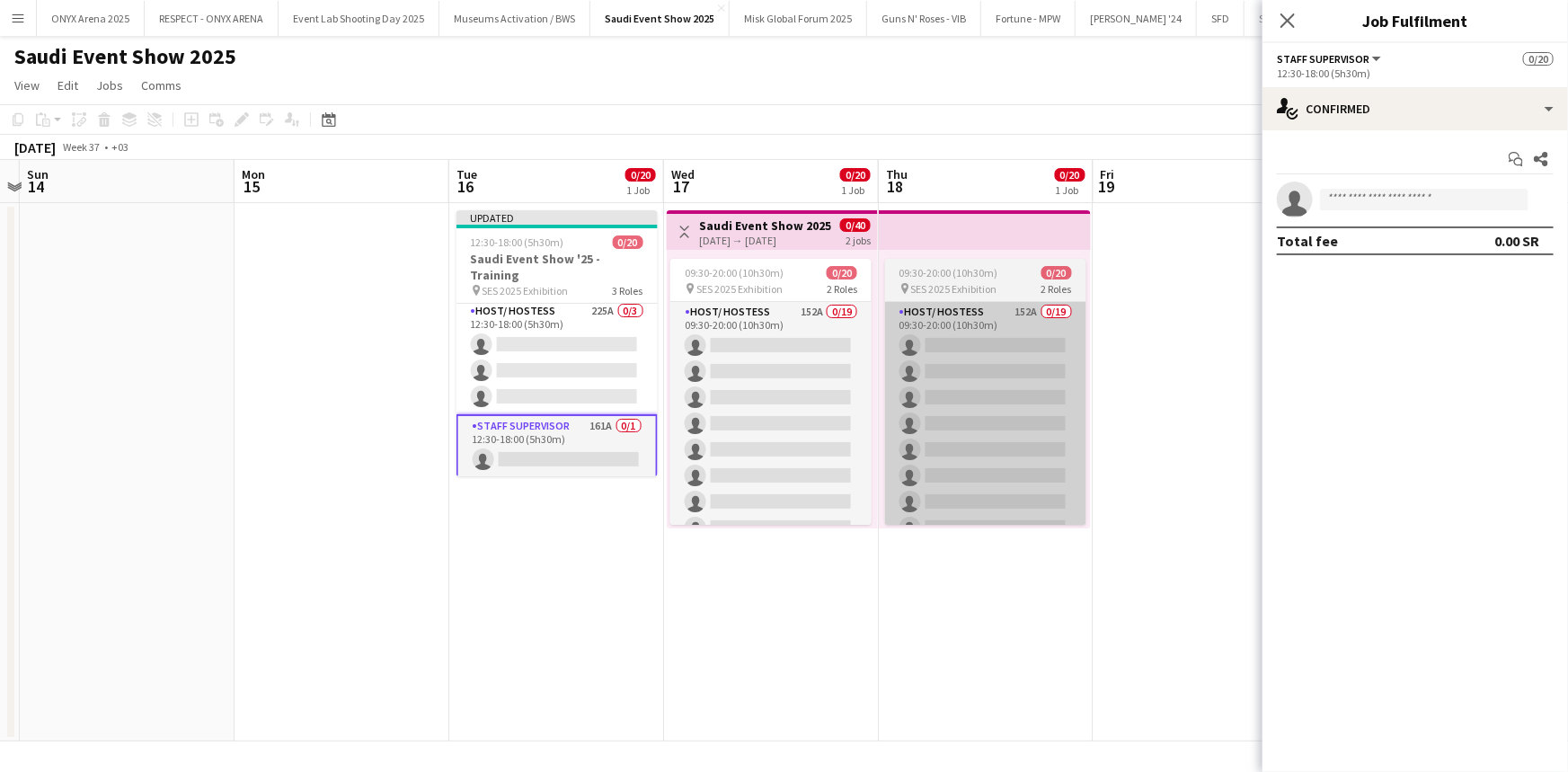
scroll to position [453, 0]
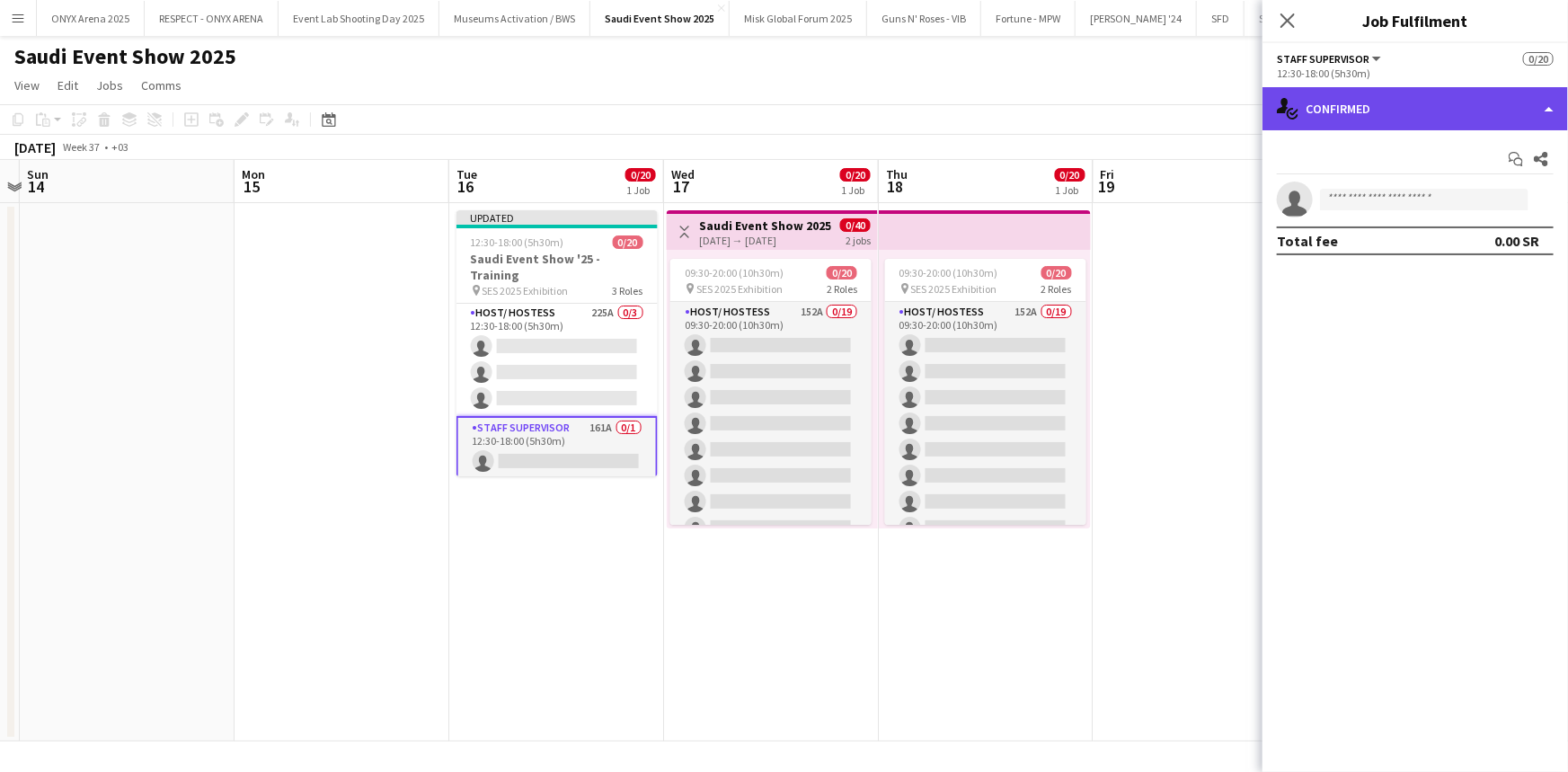
click at [1381, 112] on div "single-neutral-actions-check-2 Confirmed" at bounding box center [1415, 109] width 306 height 44
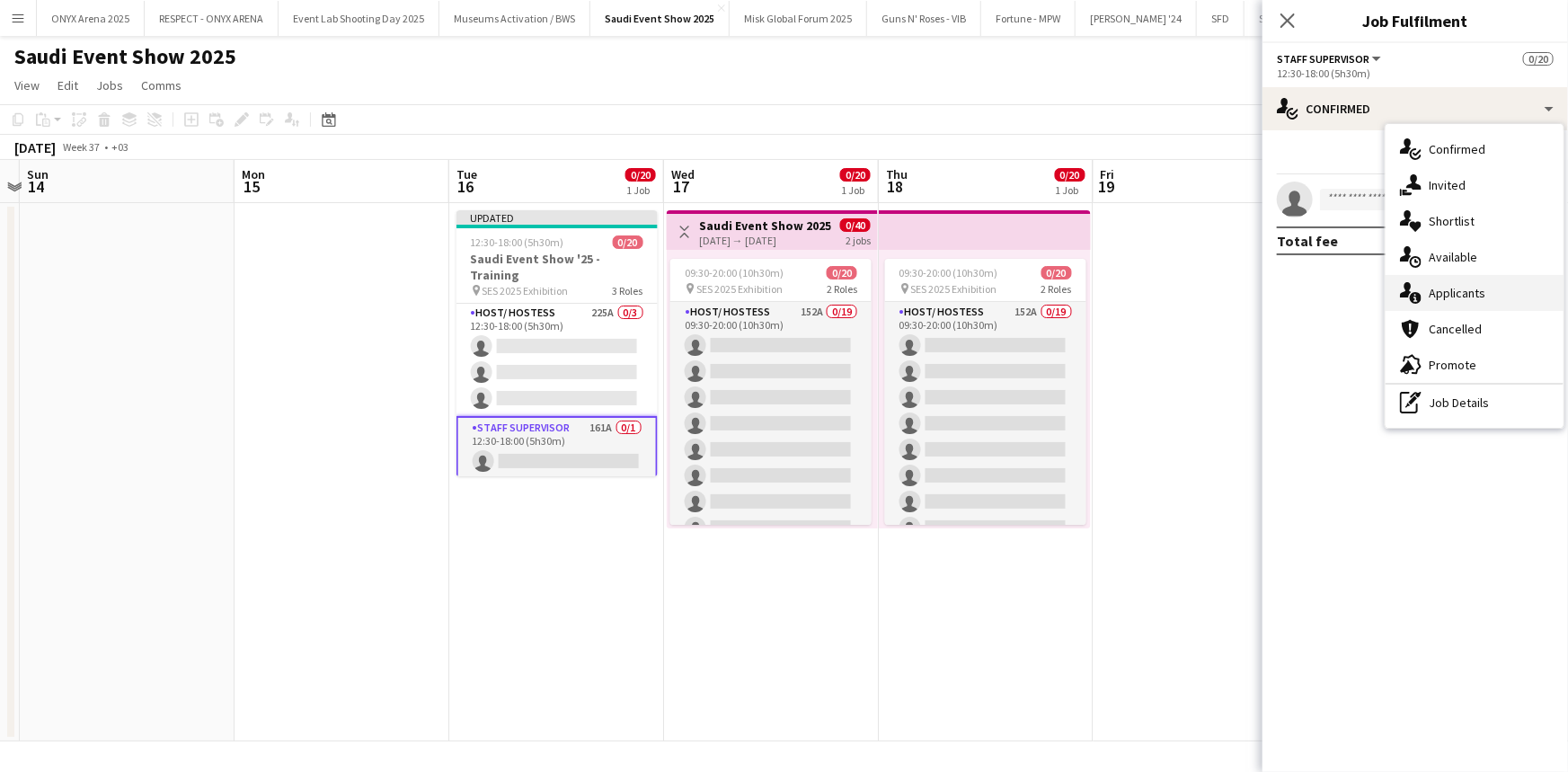
click at [1444, 287] on span "Applicants" at bounding box center [1456, 293] width 56 height 16
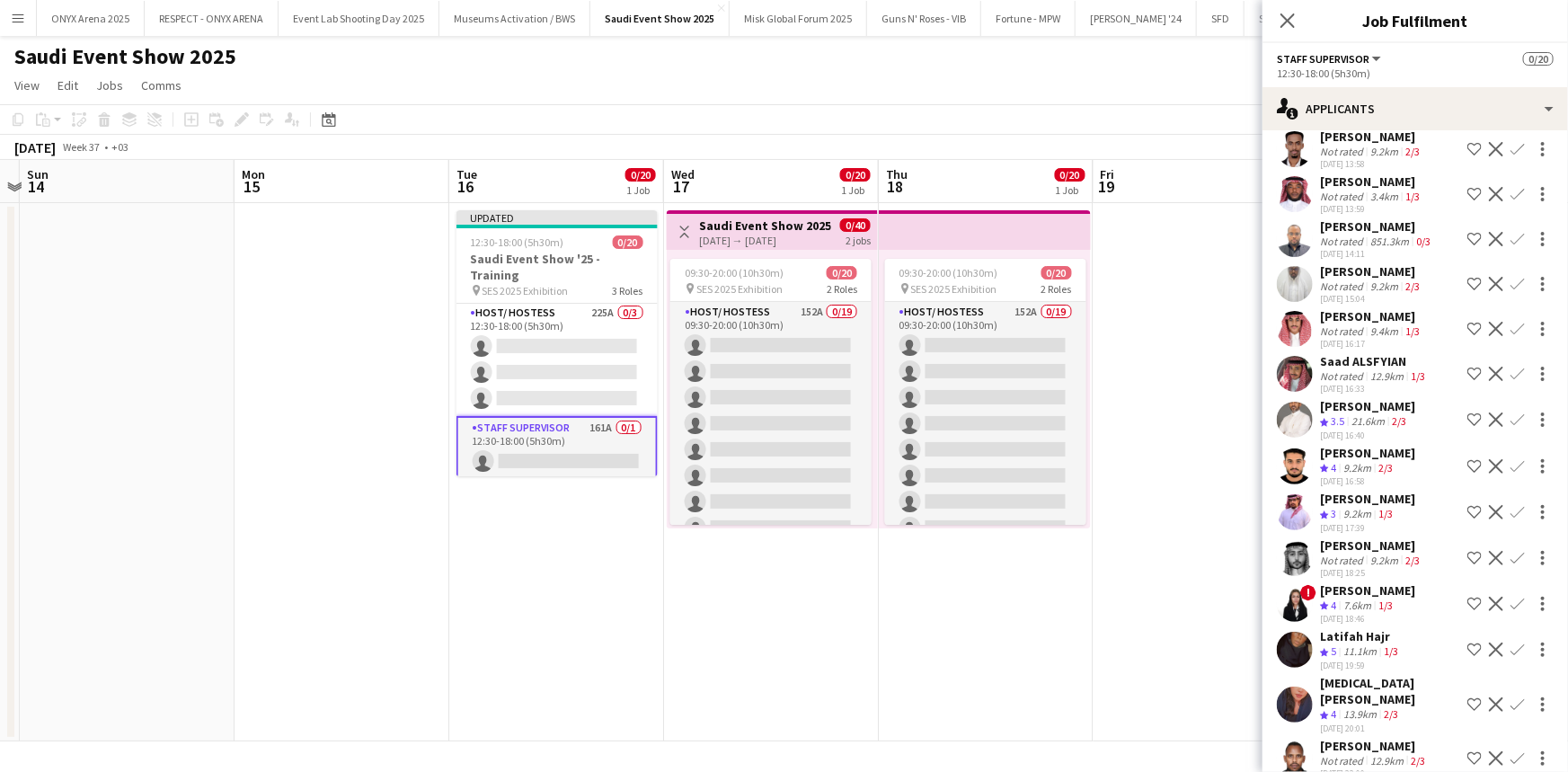
scroll to position [2776, 0]
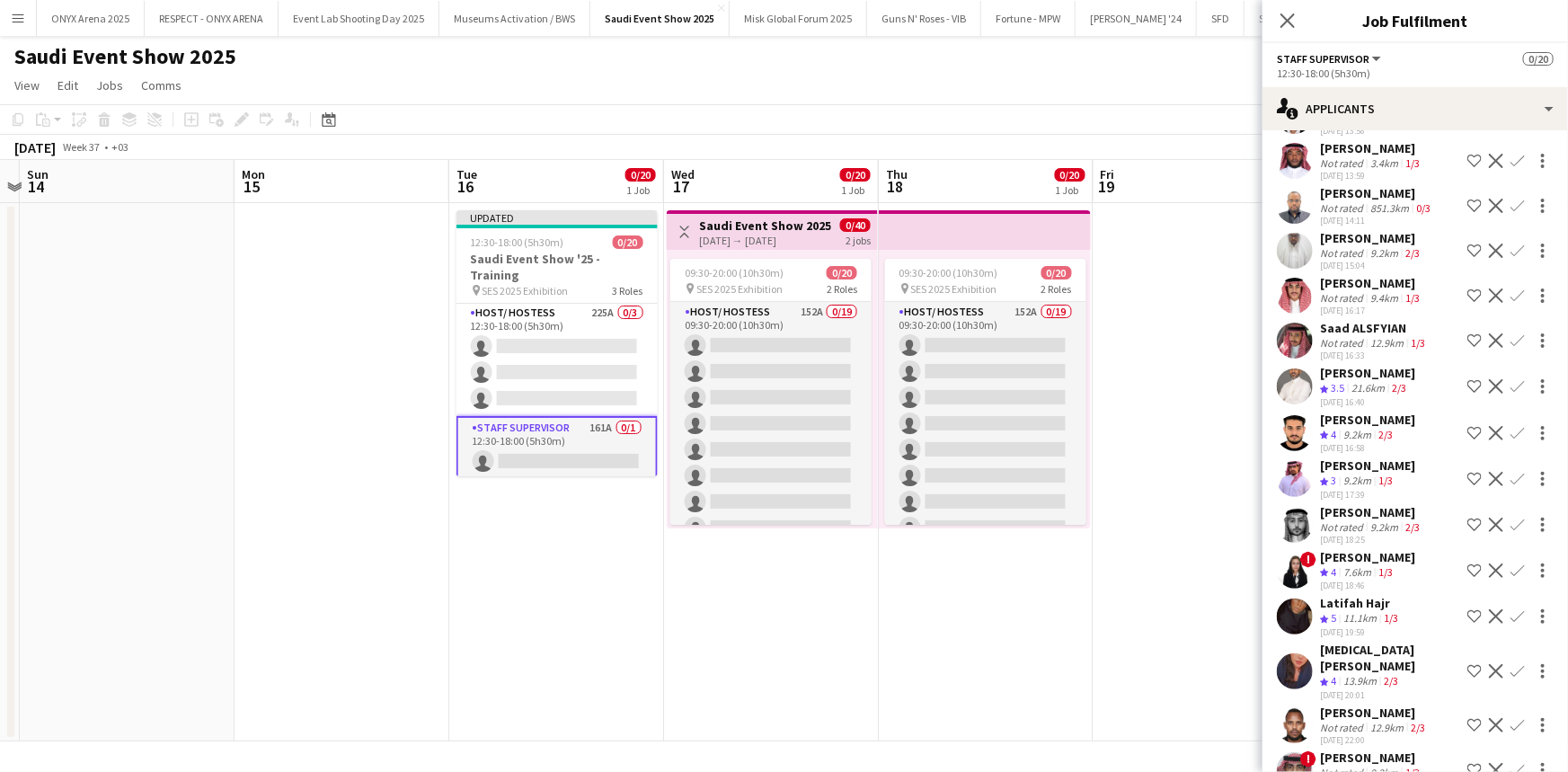
click at [1467, 434] on app-icon "Shortlist crew" at bounding box center [1474, 433] width 15 height 15
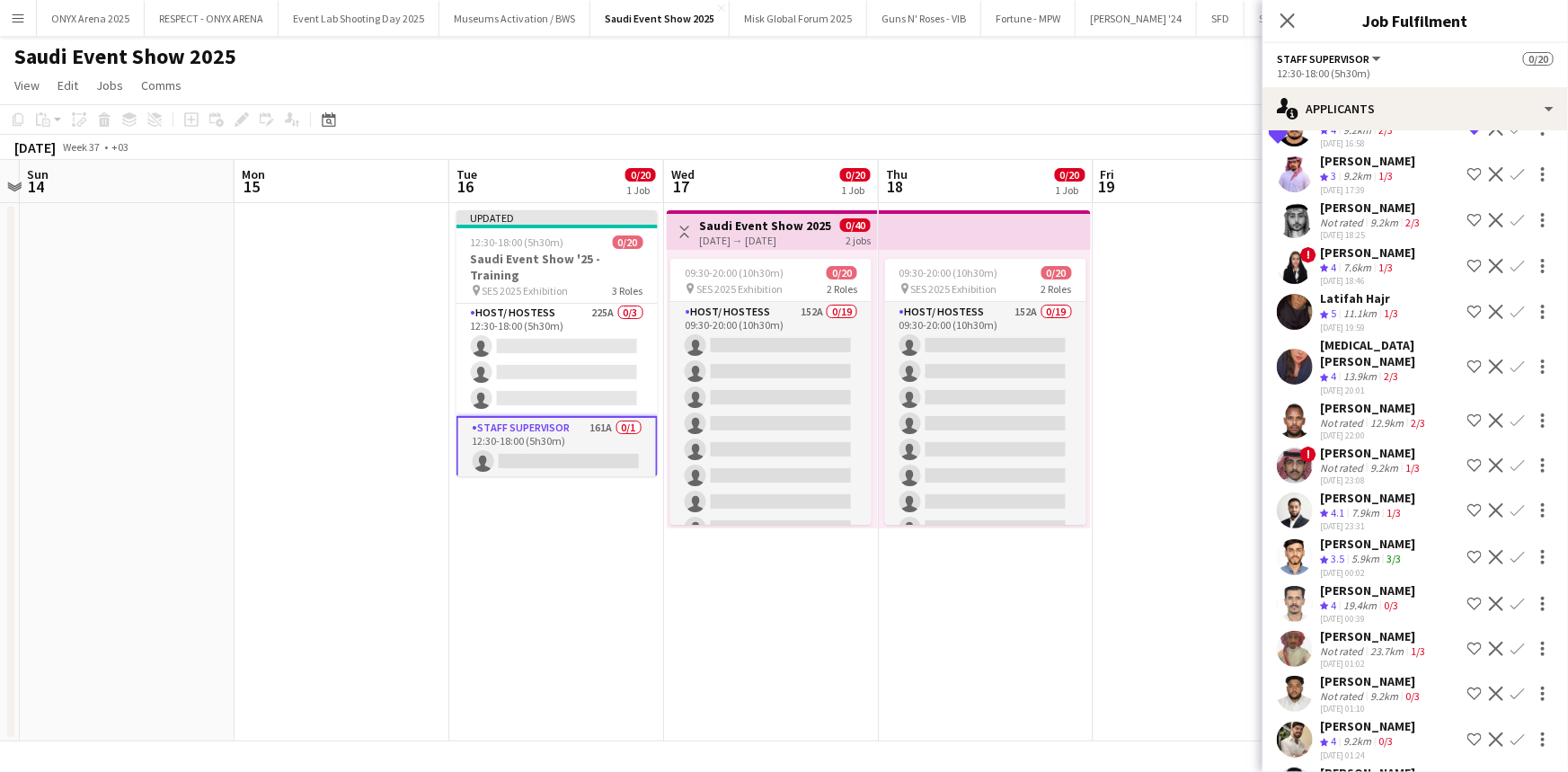
scroll to position [3022, 0]
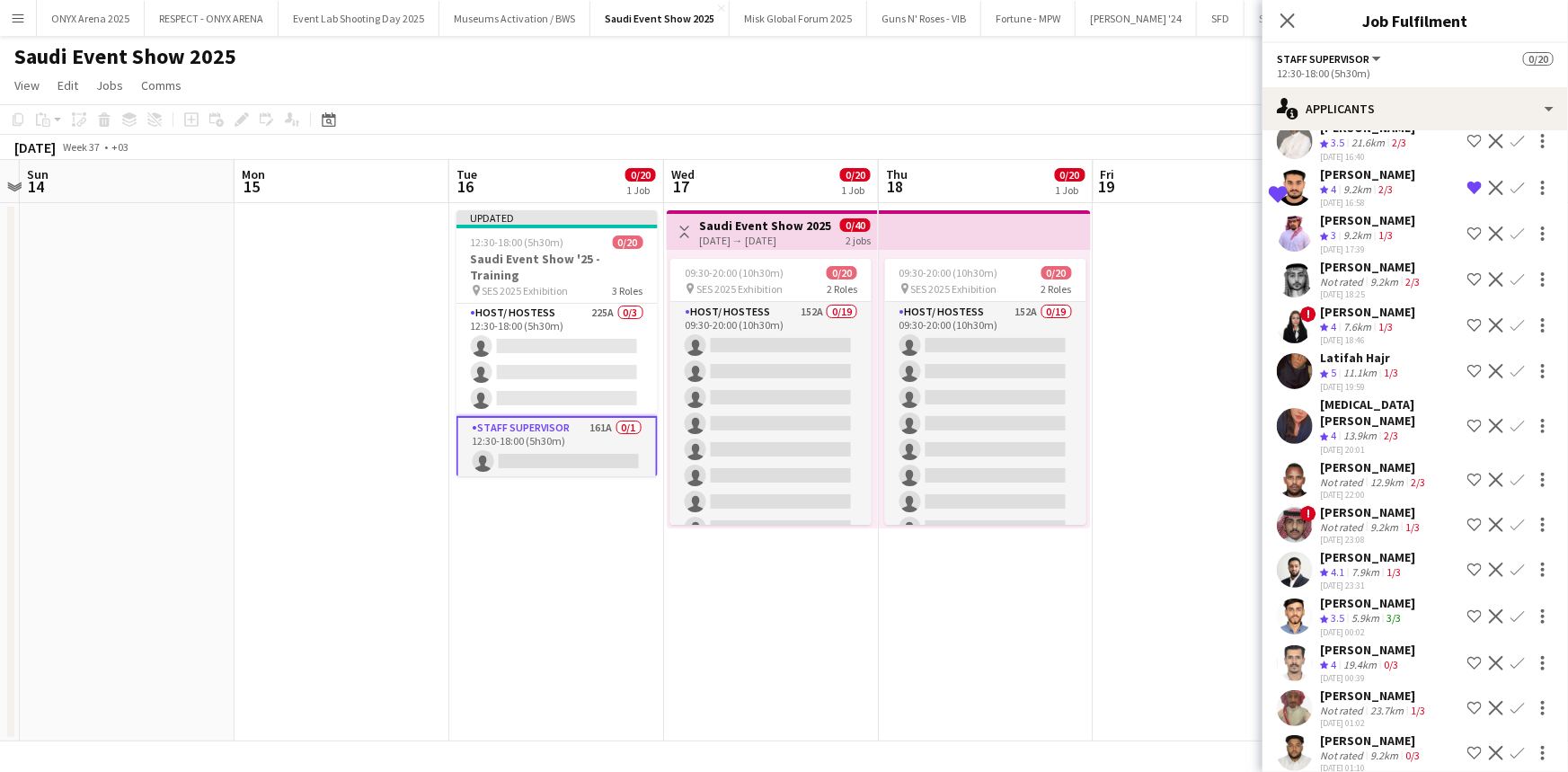
click at [1467, 187] on app-icon "Remove crew from shortlist" at bounding box center [1474, 187] width 15 height 15
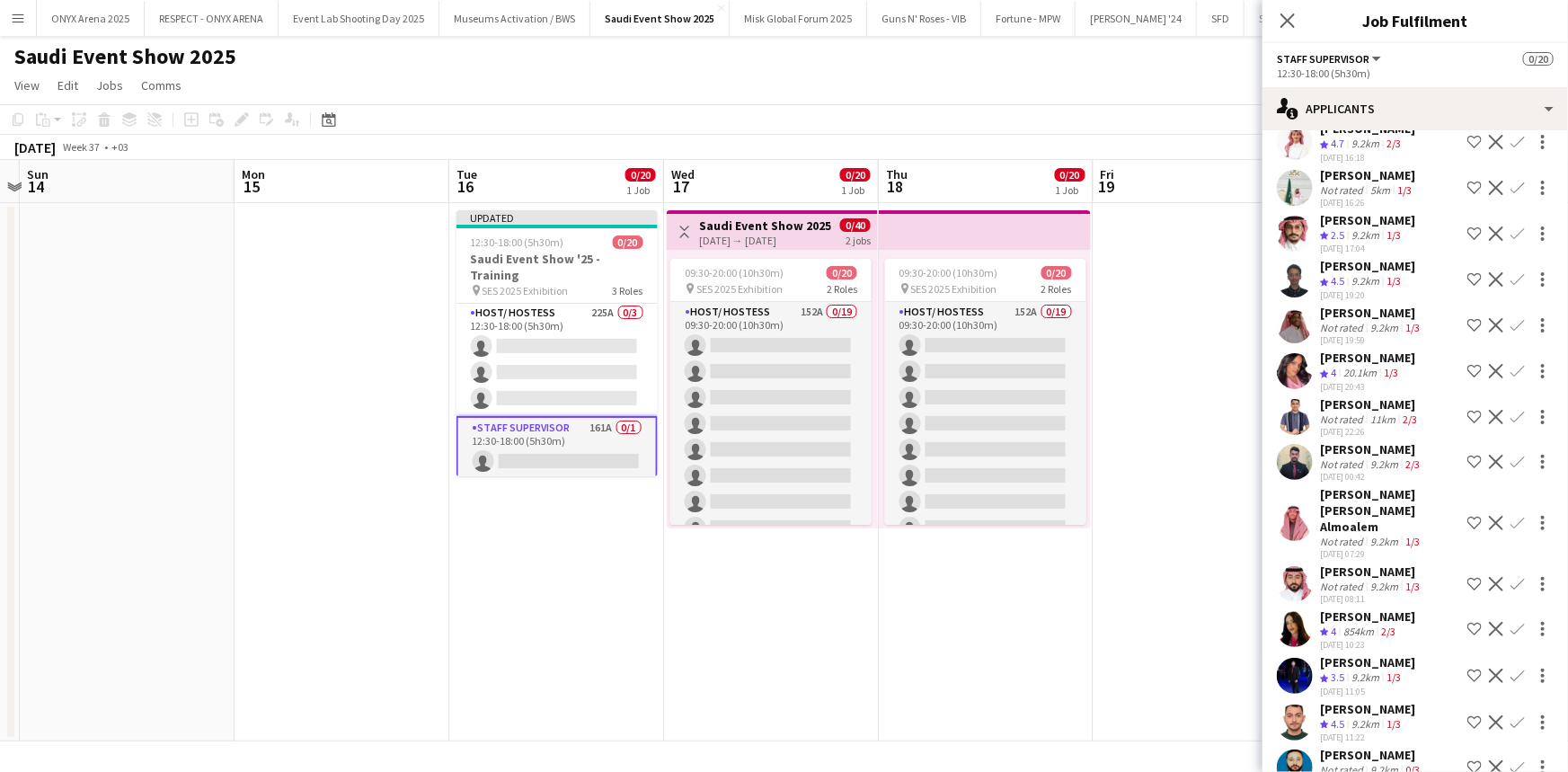
scroll to position [6644, 0]
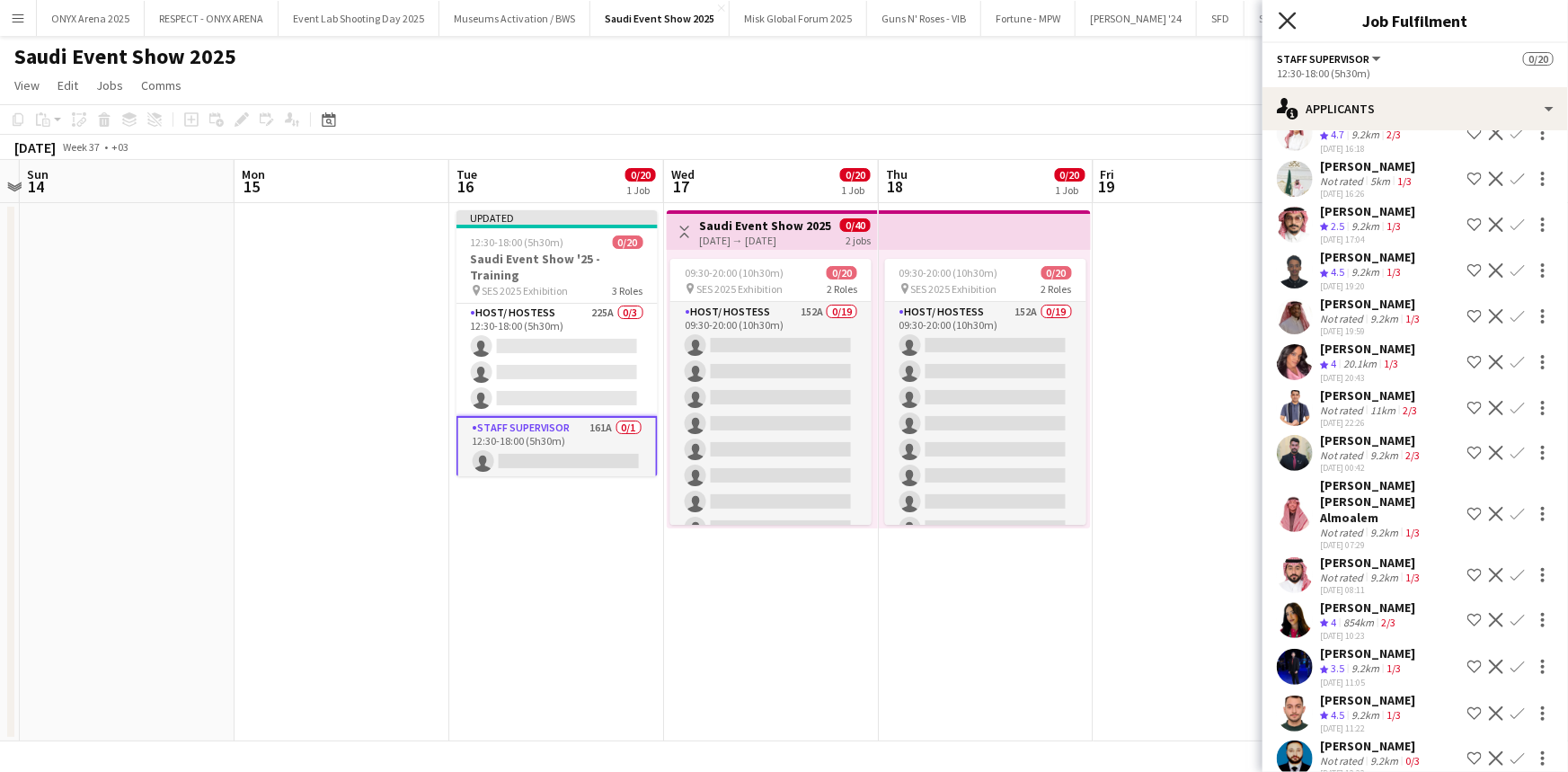
click at [1292, 26] on icon "Close pop-in" at bounding box center [1287, 20] width 17 height 17
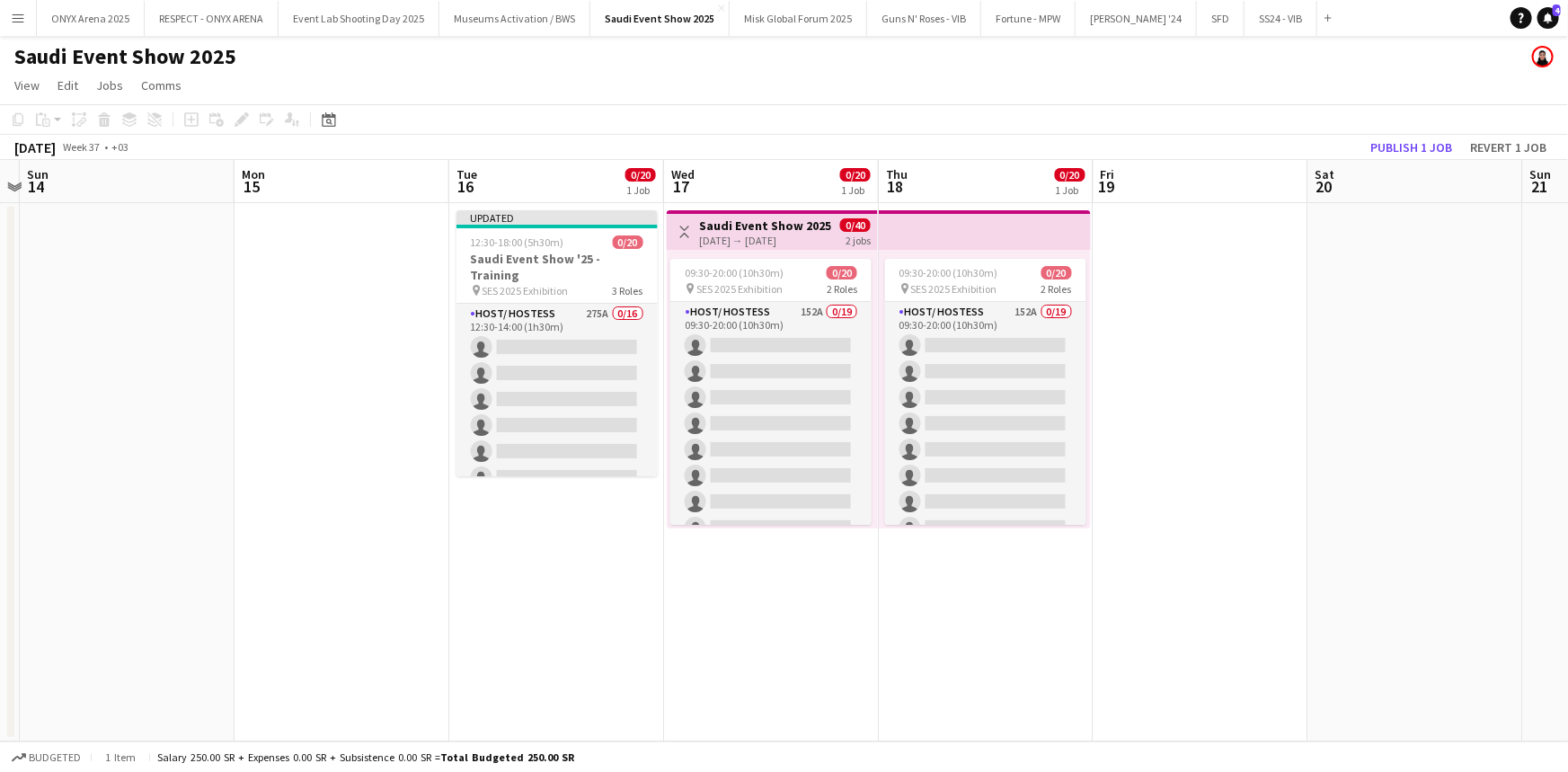
click at [18, 15] on app-icon "Menu" at bounding box center [18, 18] width 15 height 15
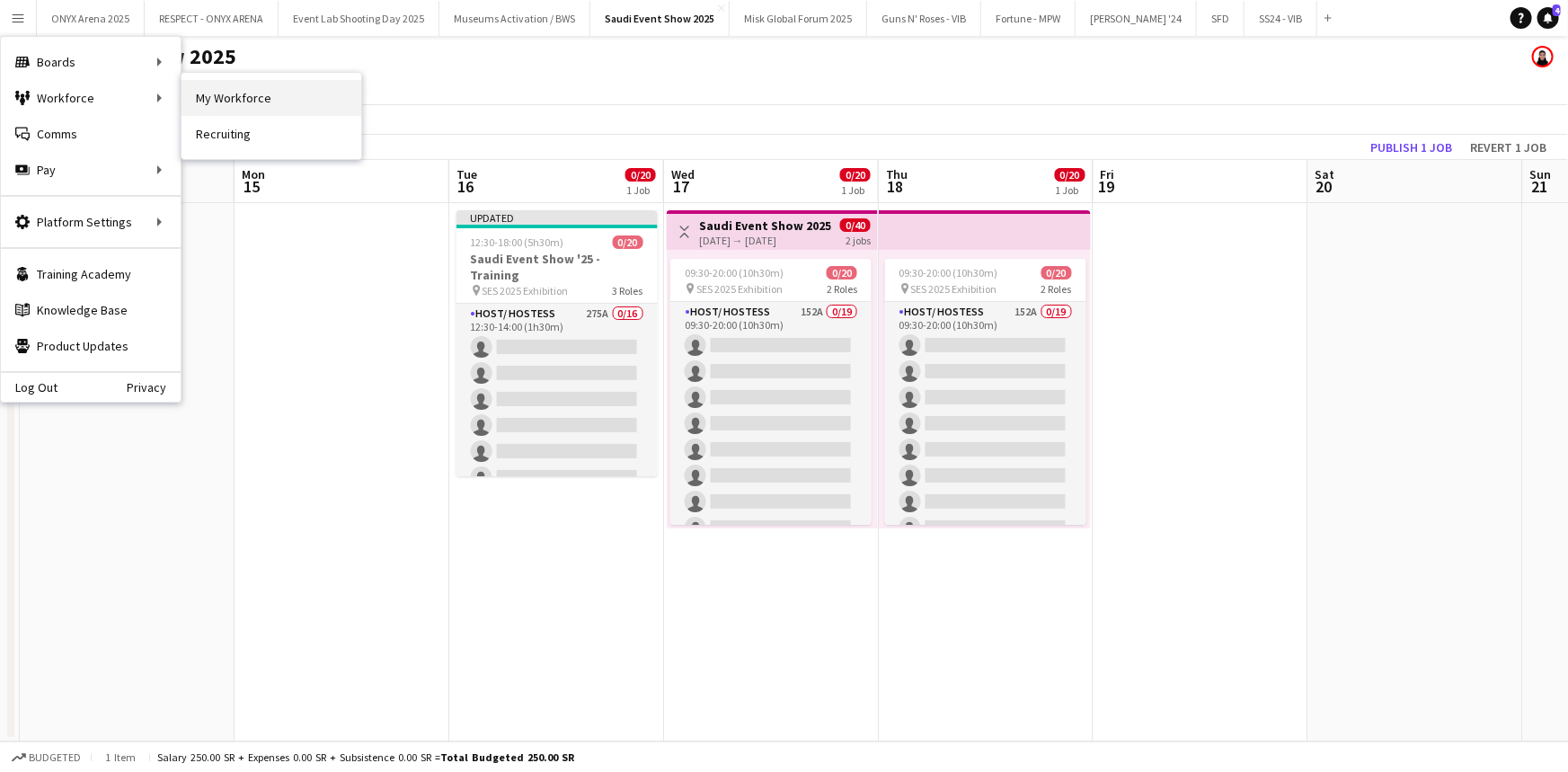
click at [216, 94] on link "My Workforce" at bounding box center [271, 98] width 180 height 36
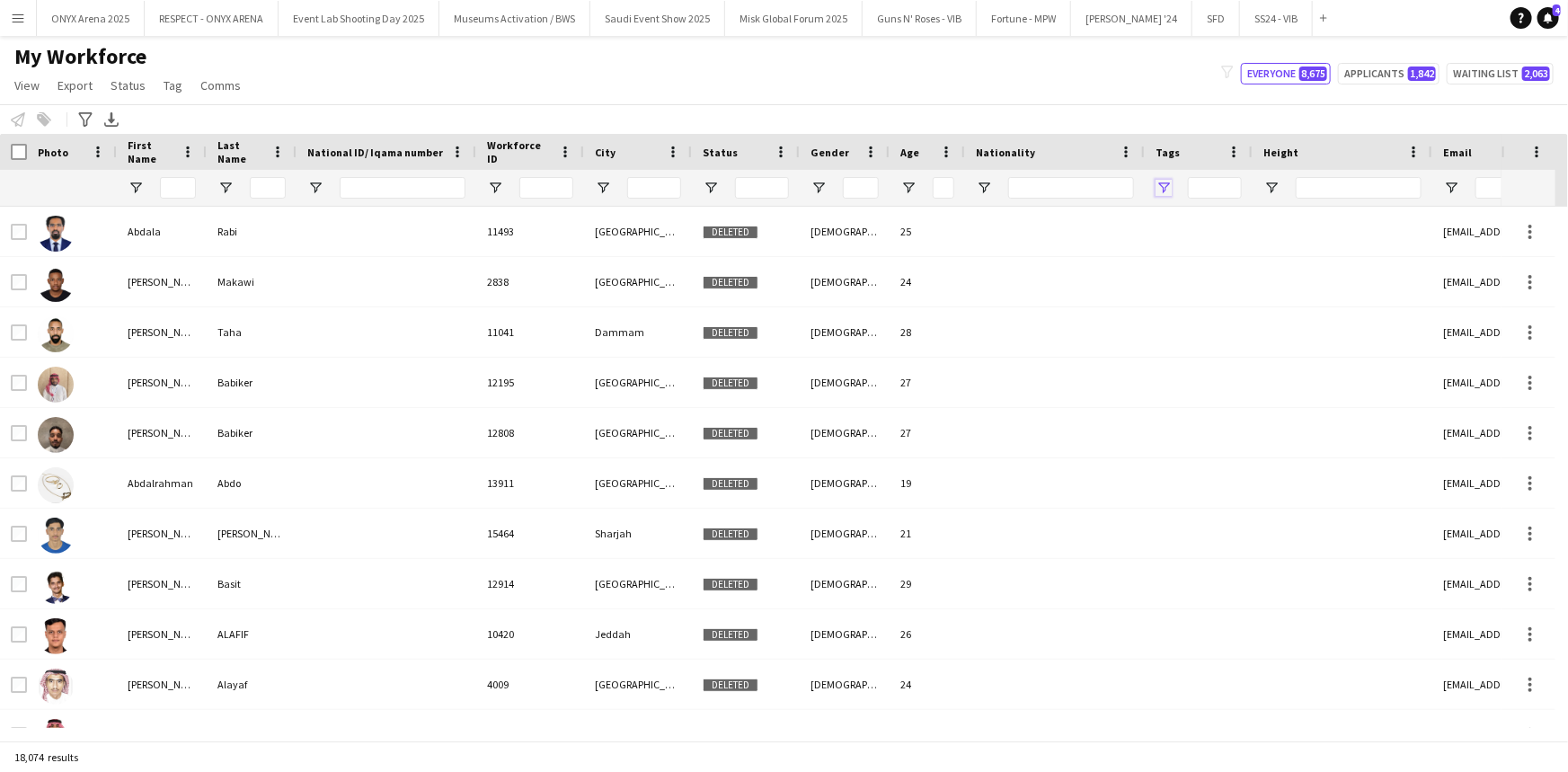
click at [1168, 184] on span "Open Filter Menu" at bounding box center [1163, 188] width 16 height 16
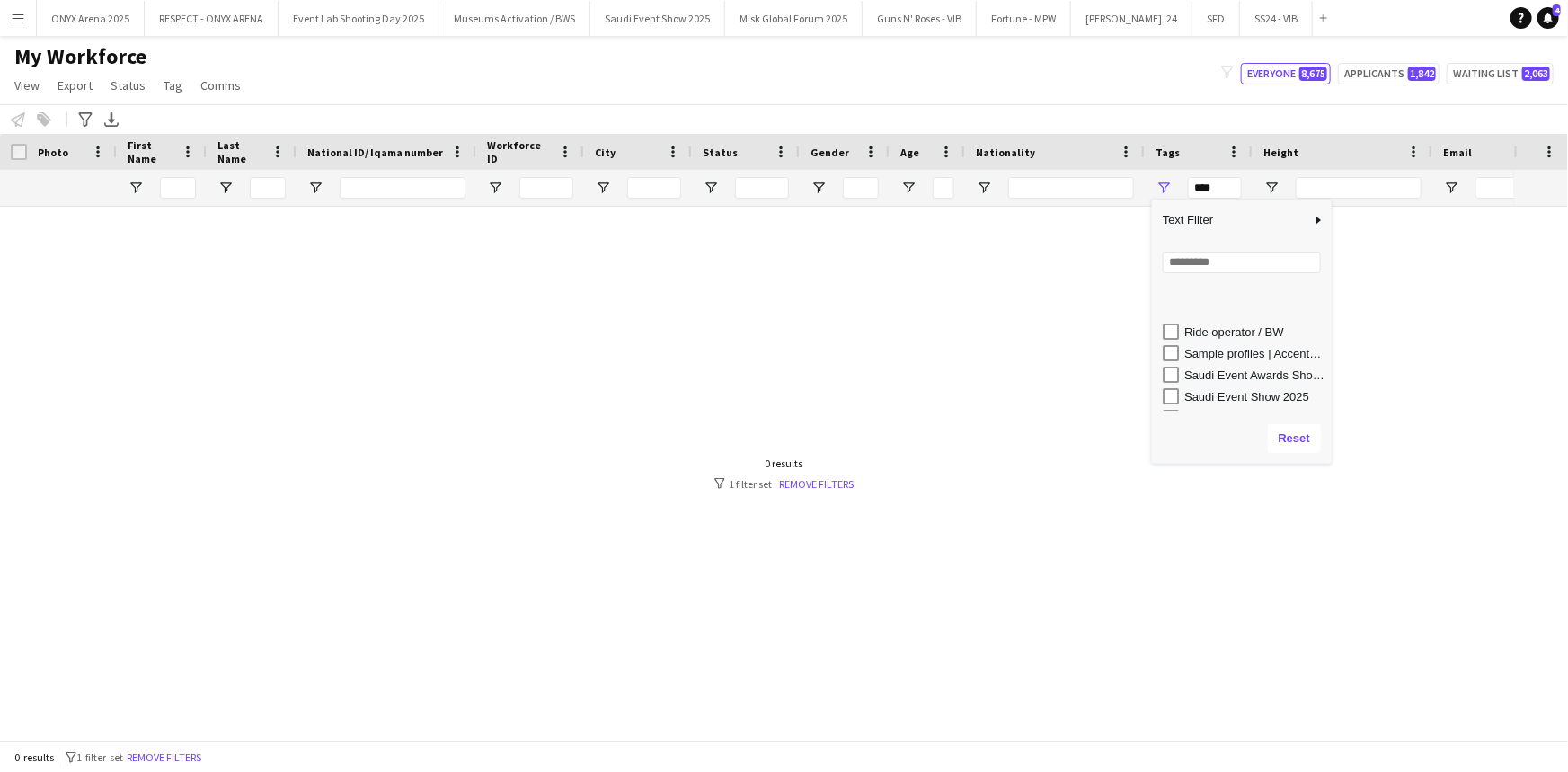
scroll to position [1061, 0]
type input "**********"
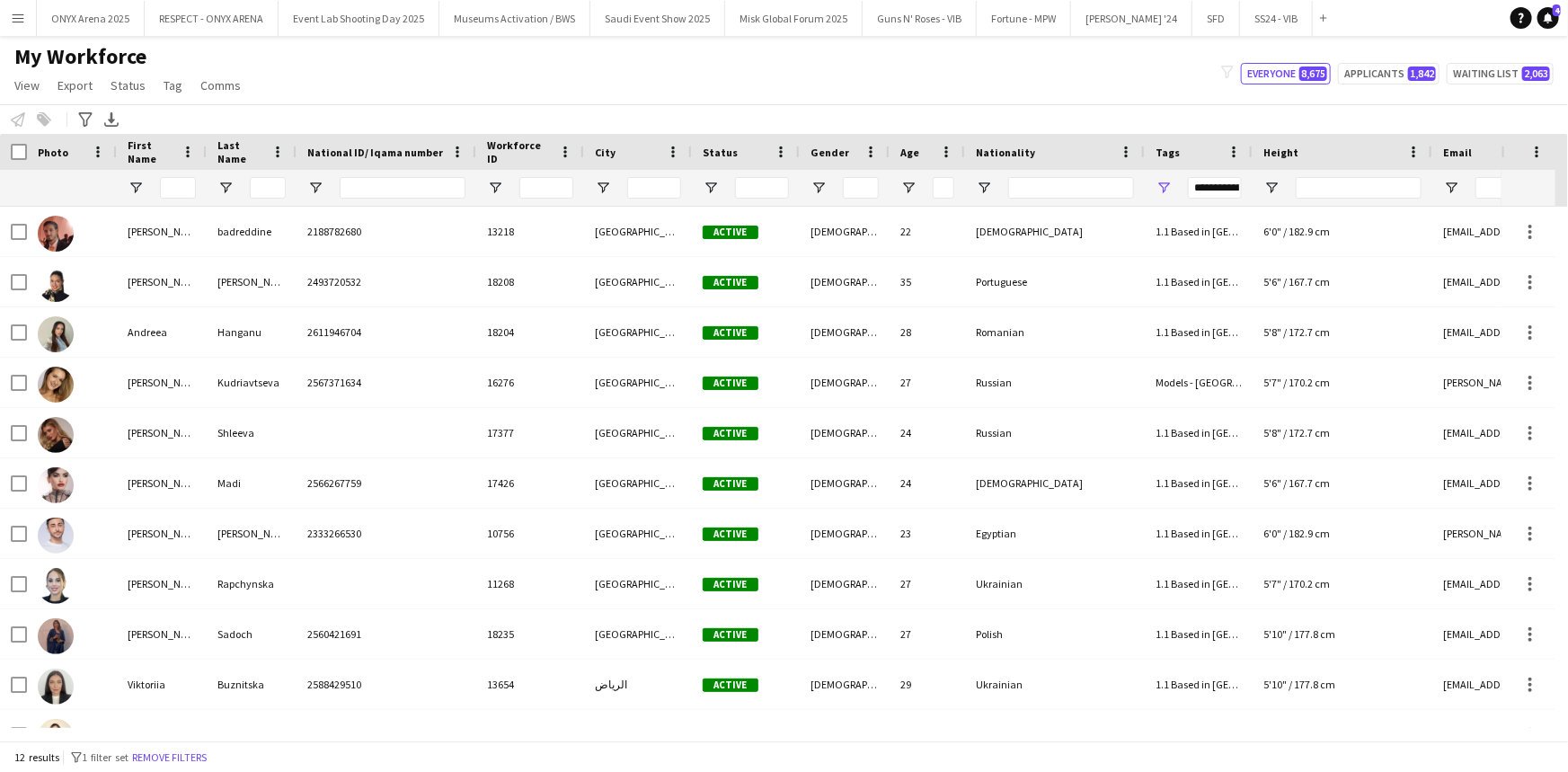
click at [848, 97] on div "My Workforce View Views Default view R4ven New view Update view Delete view Edi…" at bounding box center [784, 74] width 1568 height 61
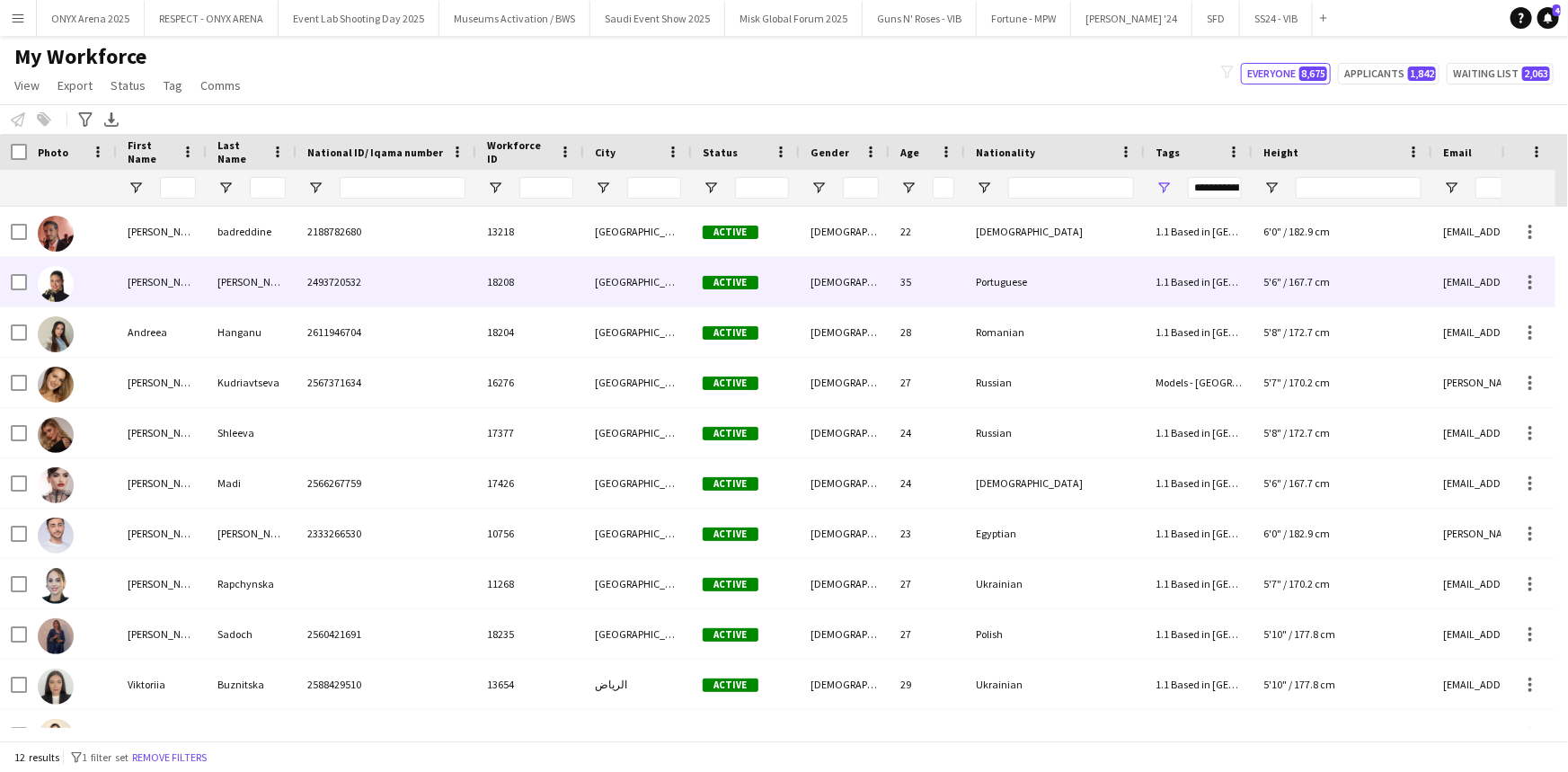
click at [170, 268] on div "Alexandra" at bounding box center [161, 282] width 90 height 49
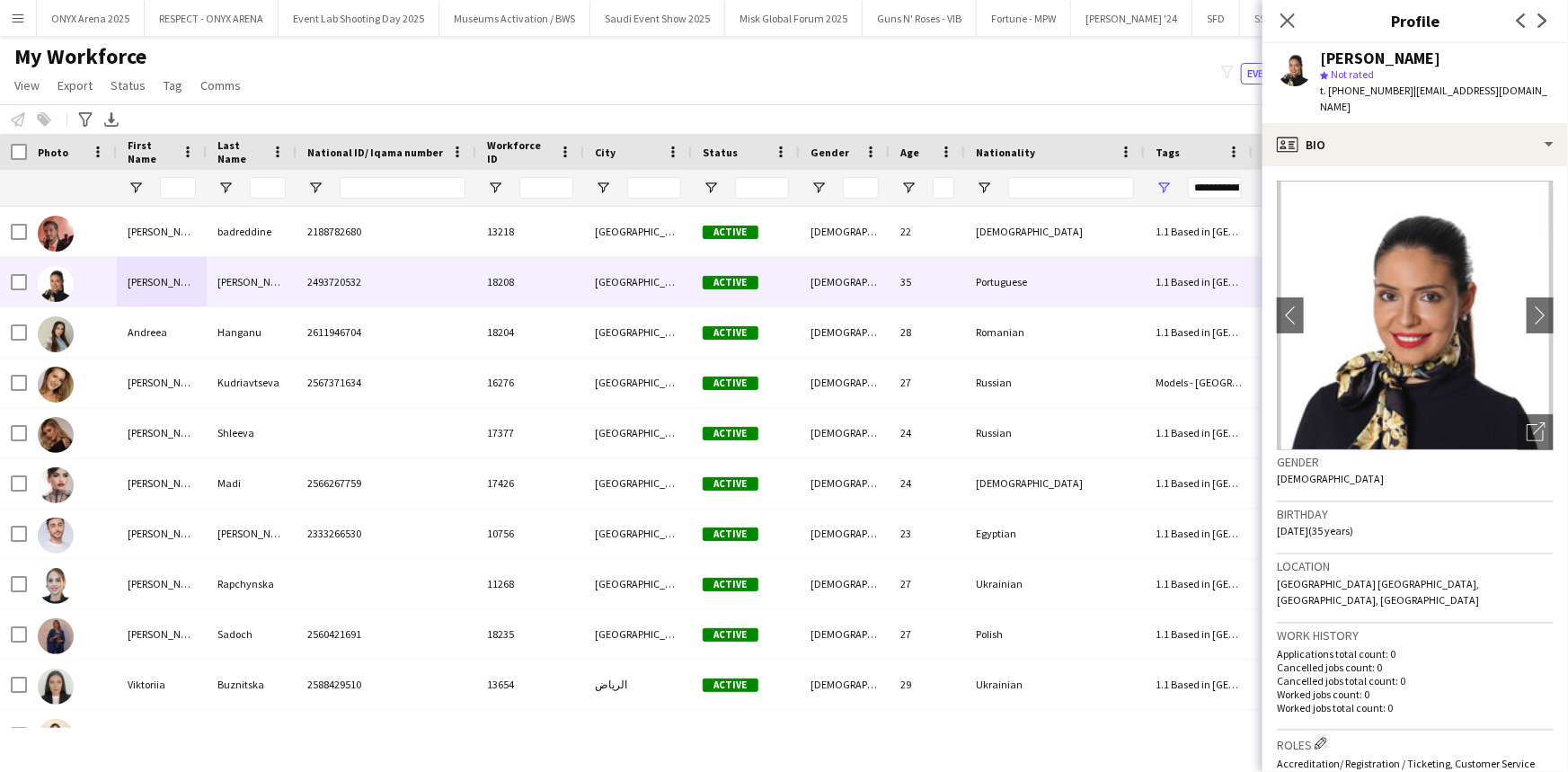
drag, startPoint x: 1397, startPoint y: 56, endPoint x: 1464, endPoint y: 63, distance: 67.4
click at [1440, 63] on div "Alexandra Fulgencio" at bounding box center [1381, 58] width 121 height 16
copy div "Fulgencio"
click at [1284, 14] on icon "Close pop-in" at bounding box center [1287, 20] width 17 height 17
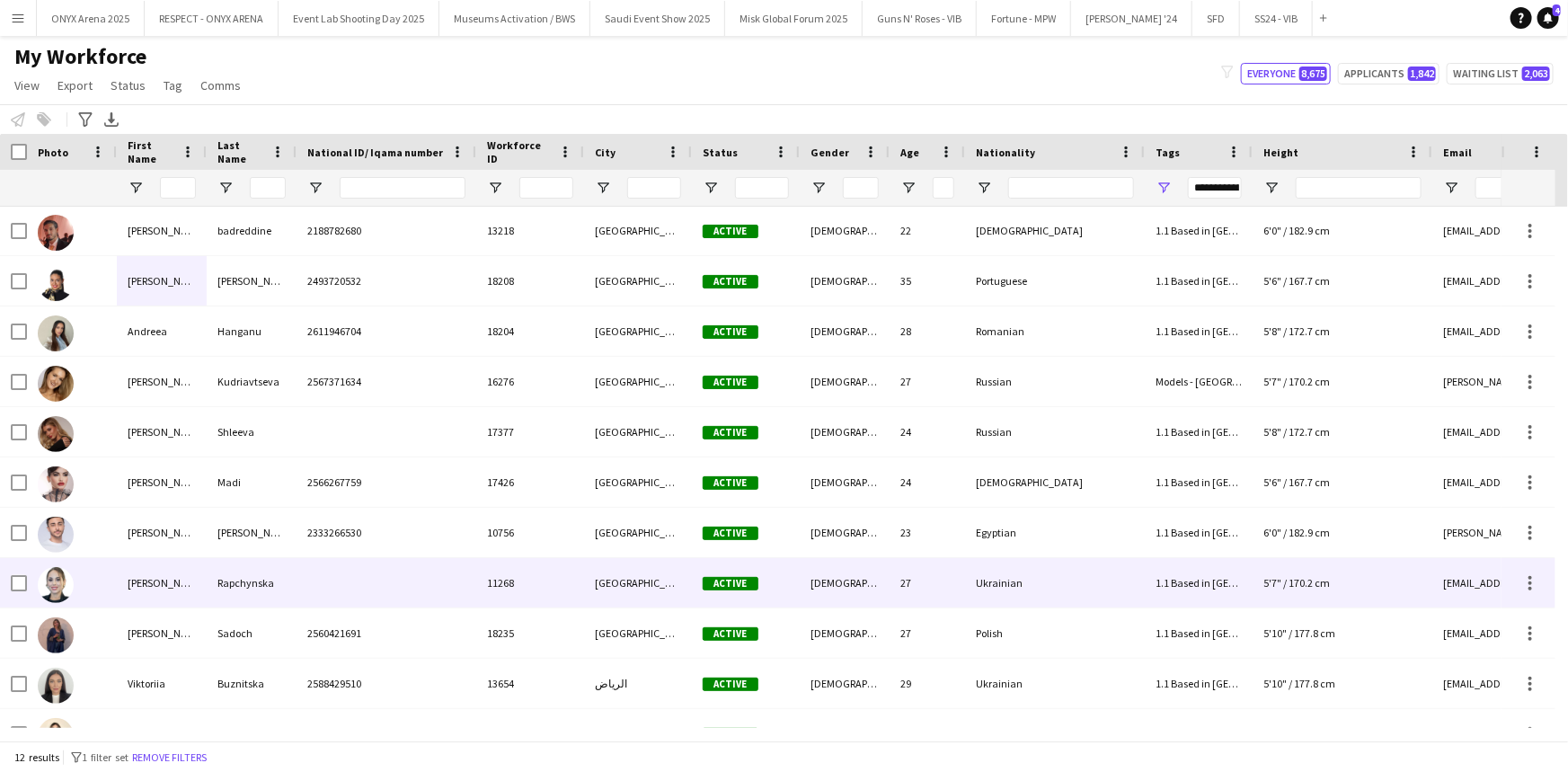
scroll to position [0, 0]
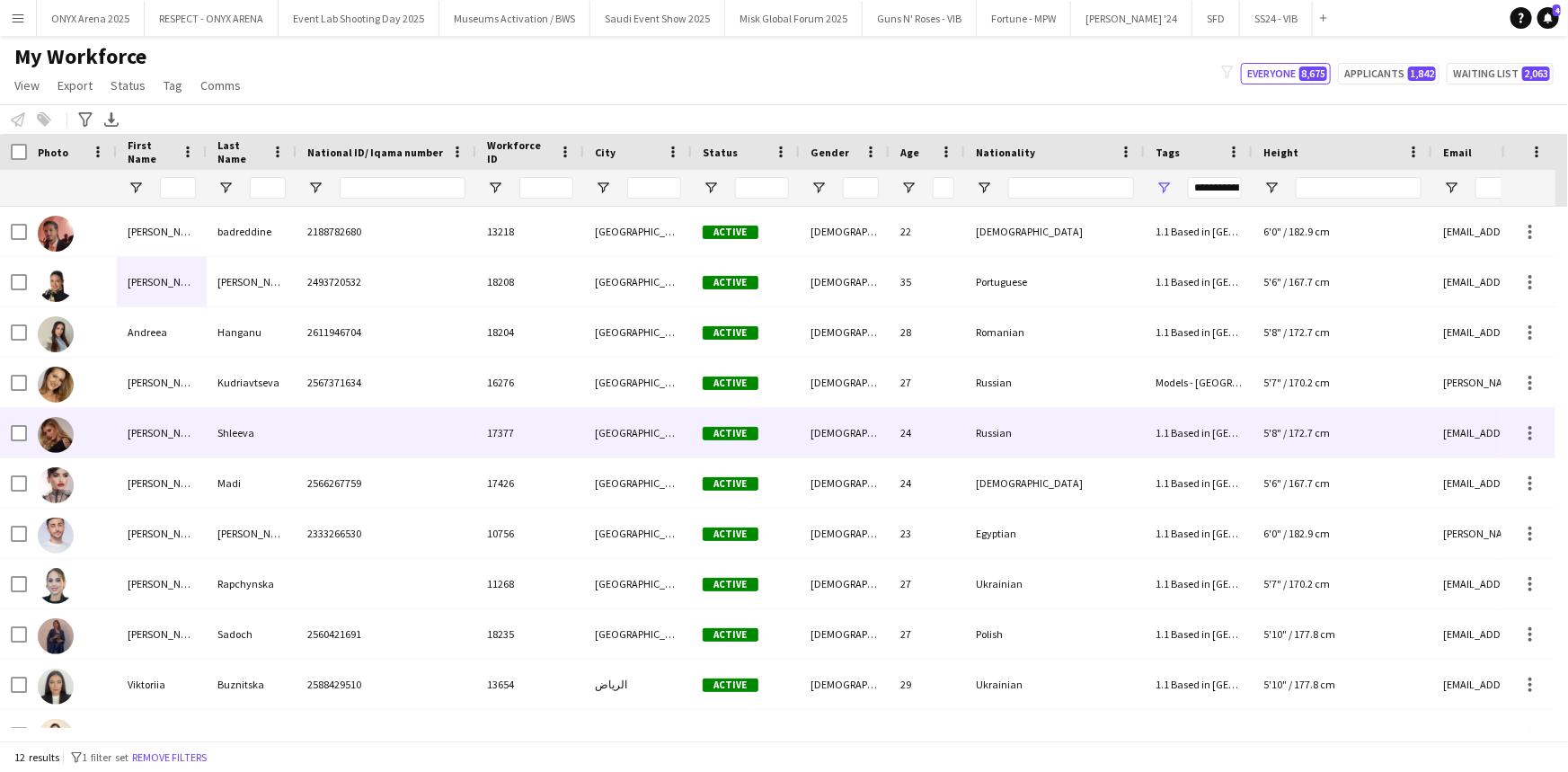
click at [161, 422] on div "Angelina" at bounding box center [161, 433] width 90 height 49
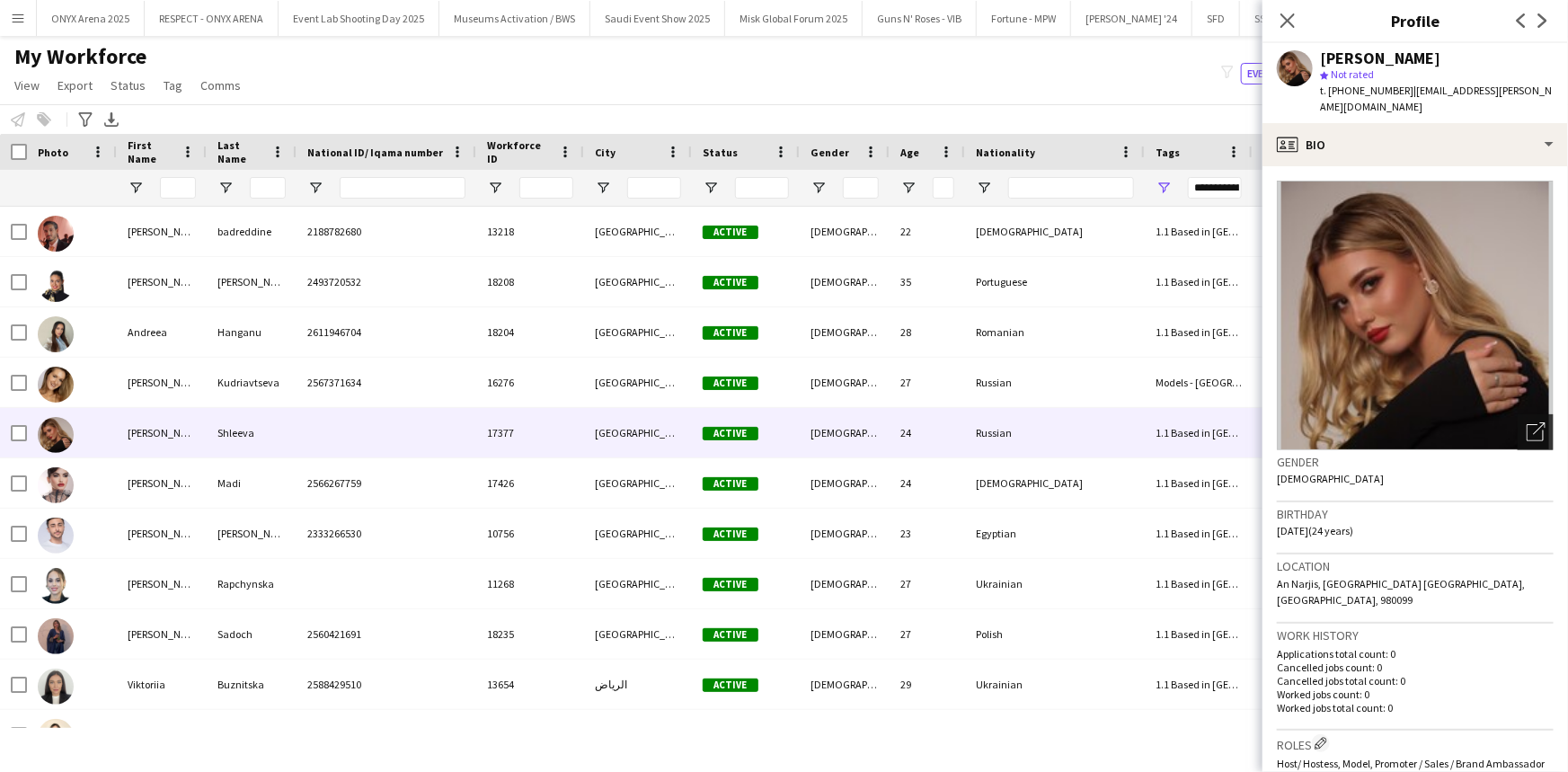
click at [1526, 423] on icon "Open photos pop-in" at bounding box center [1535, 432] width 19 height 19
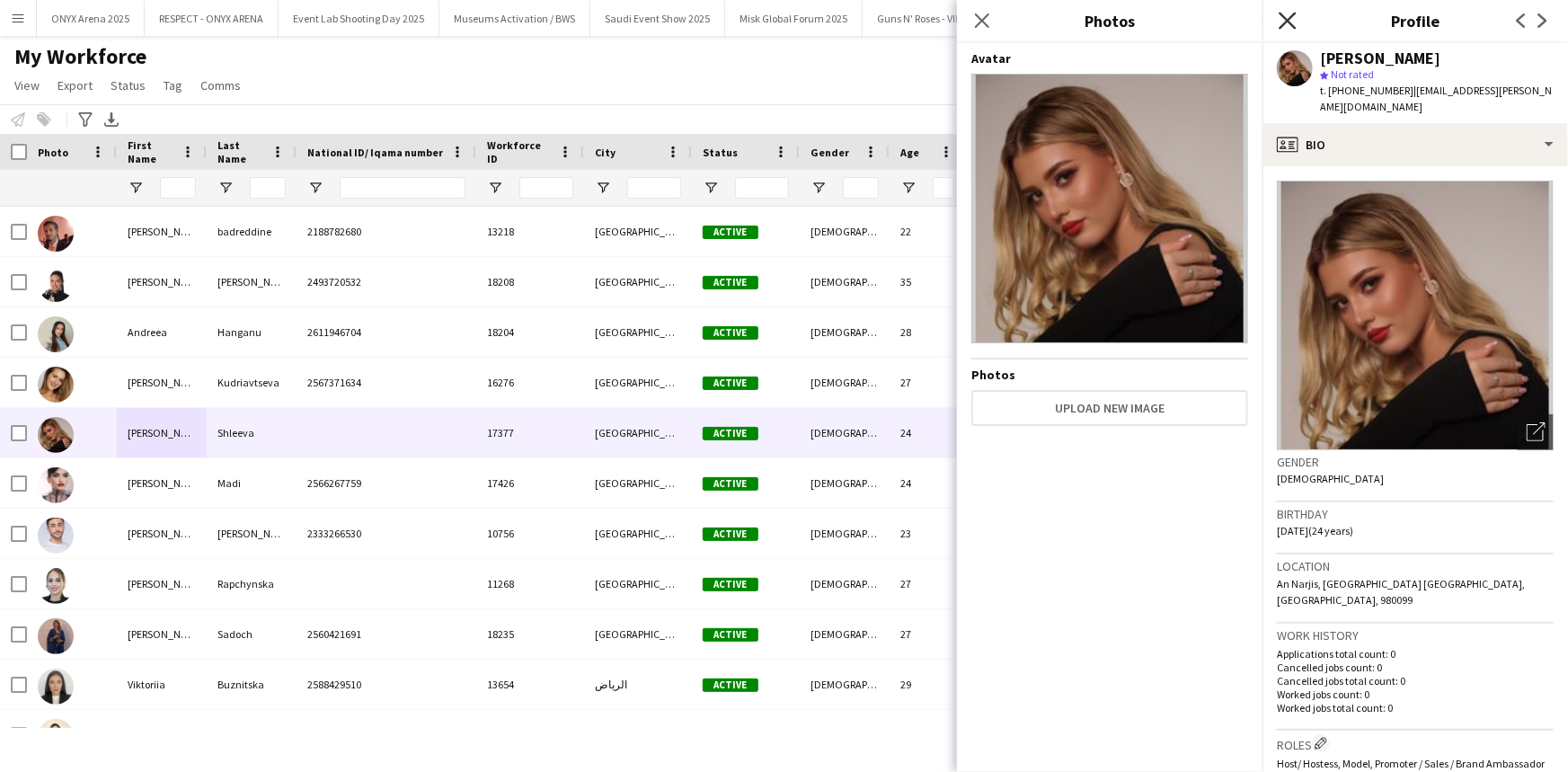
click at [1288, 19] on icon at bounding box center [1287, 20] width 17 height 17
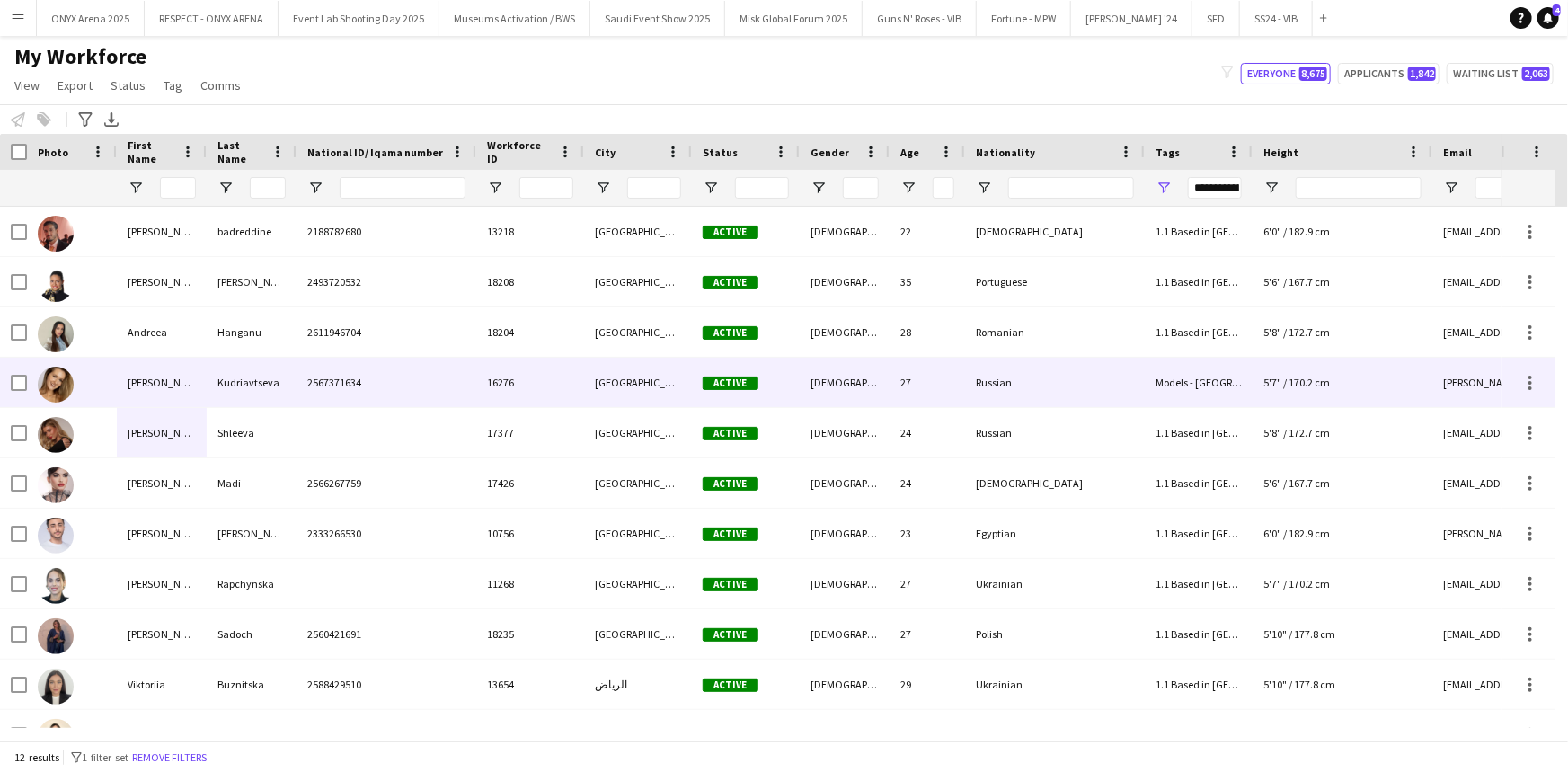
click at [135, 385] on div "Angelina" at bounding box center [161, 382] width 90 height 49
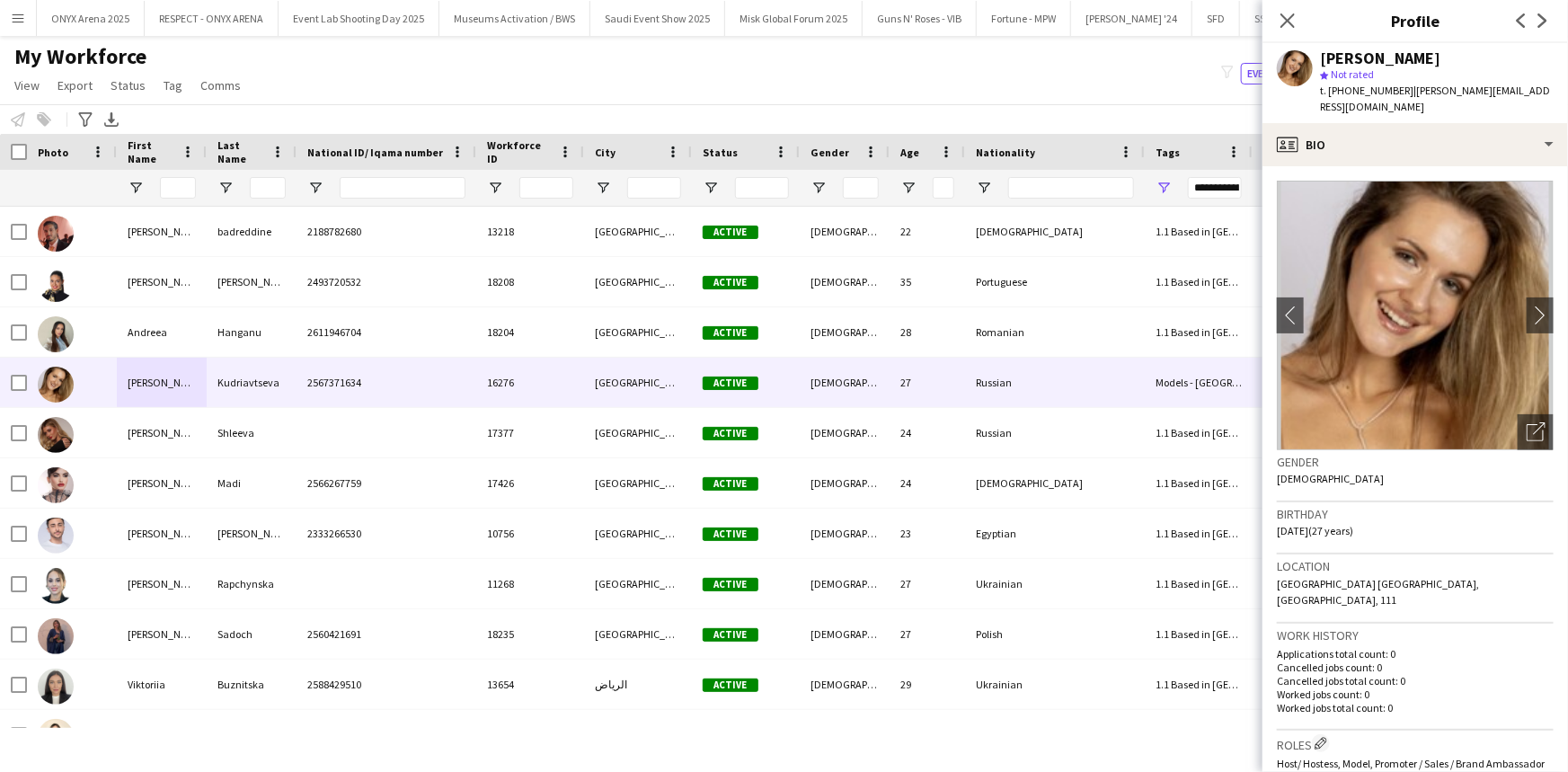
click at [1543, 422] on app-crew-profile-bio "chevron-left chevron-right Open photos pop-in Gender Female Birthday 16-07-1998…" at bounding box center [1415, 469] width 306 height 606
click at [1534, 421] on div "Open photos pop-in" at bounding box center [1535, 432] width 36 height 36
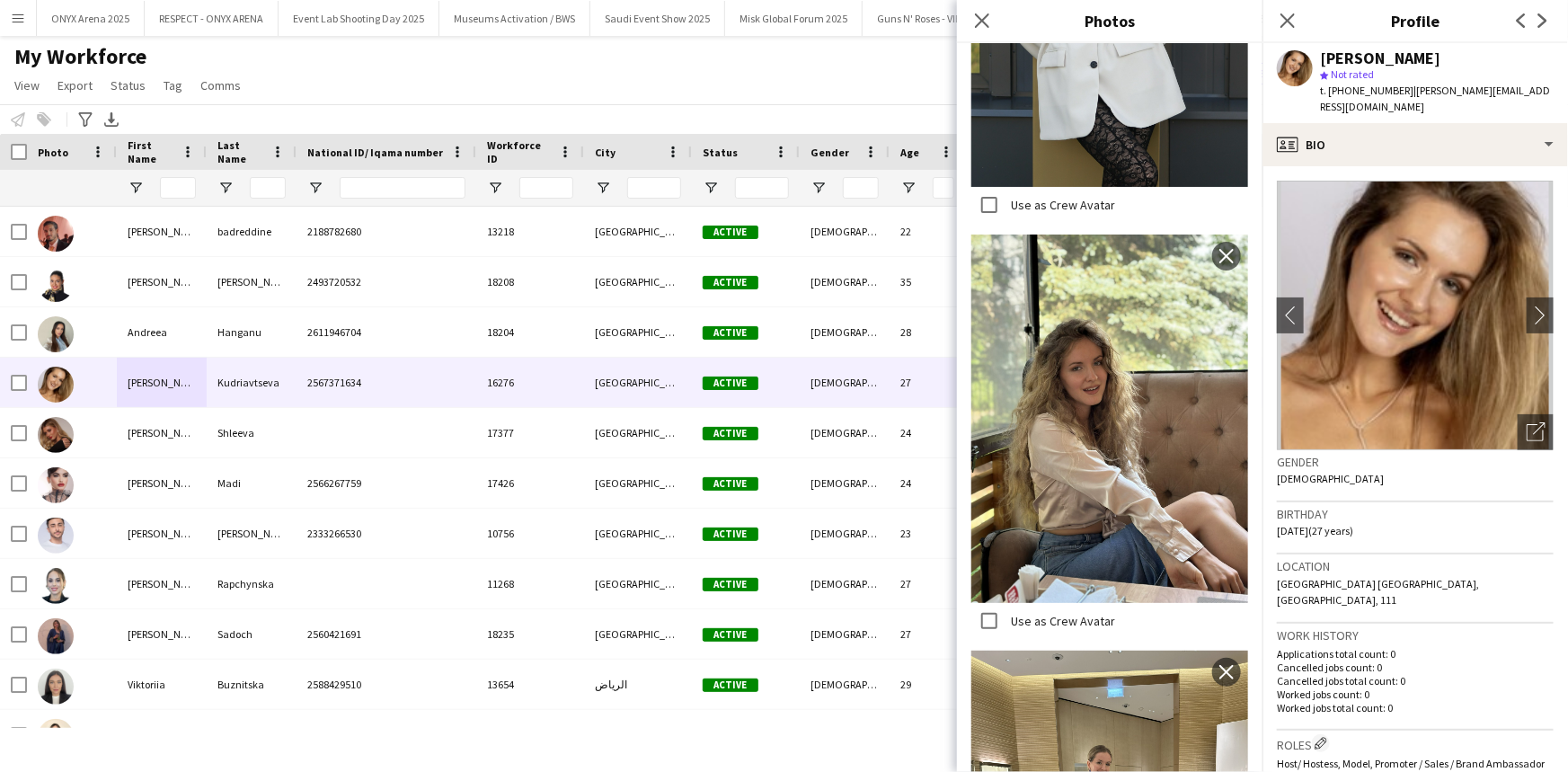
scroll to position [4606, 0]
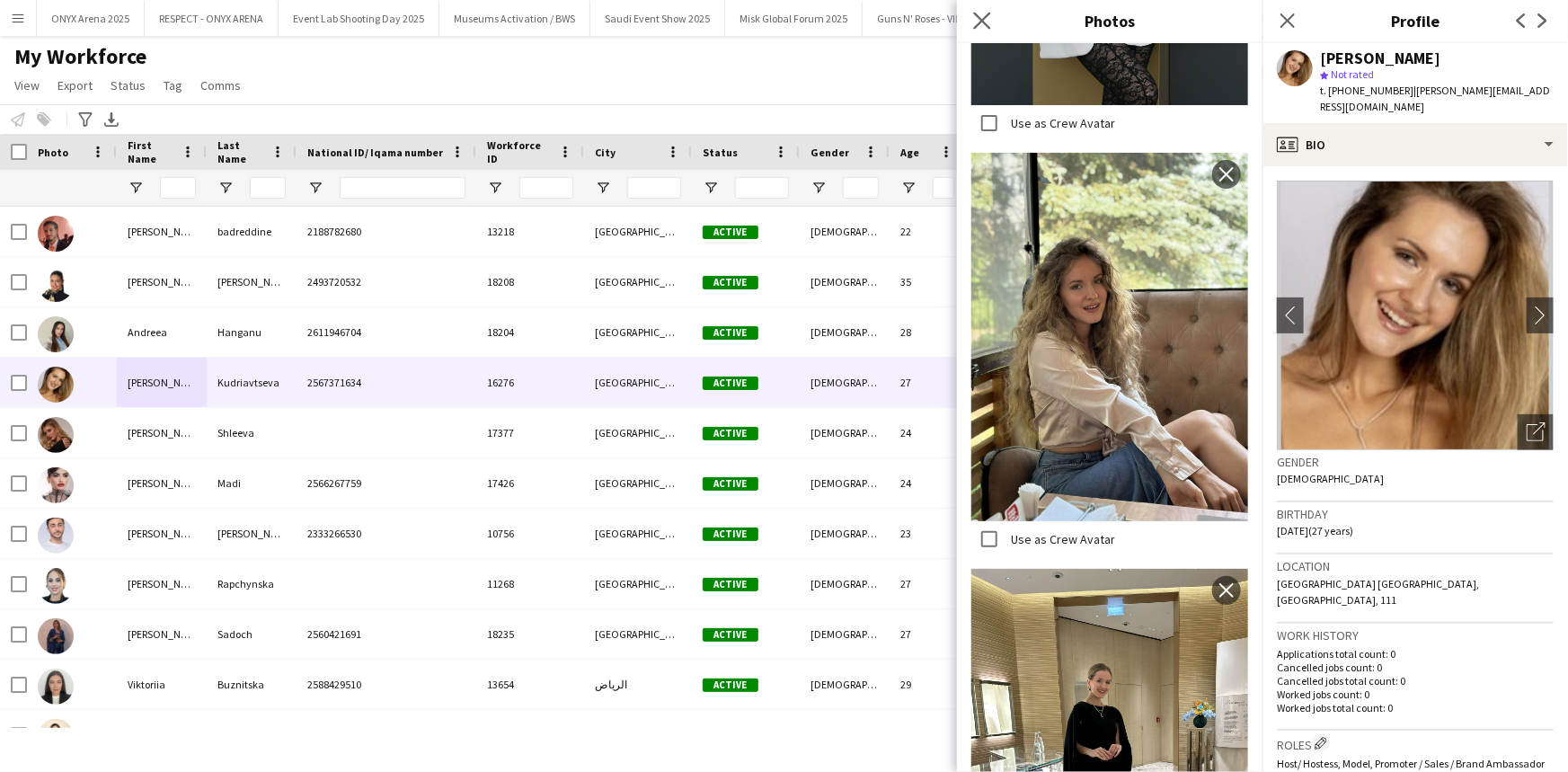
click at [980, 9] on app-icon "Close pop-in" at bounding box center [983, 21] width 26 height 26
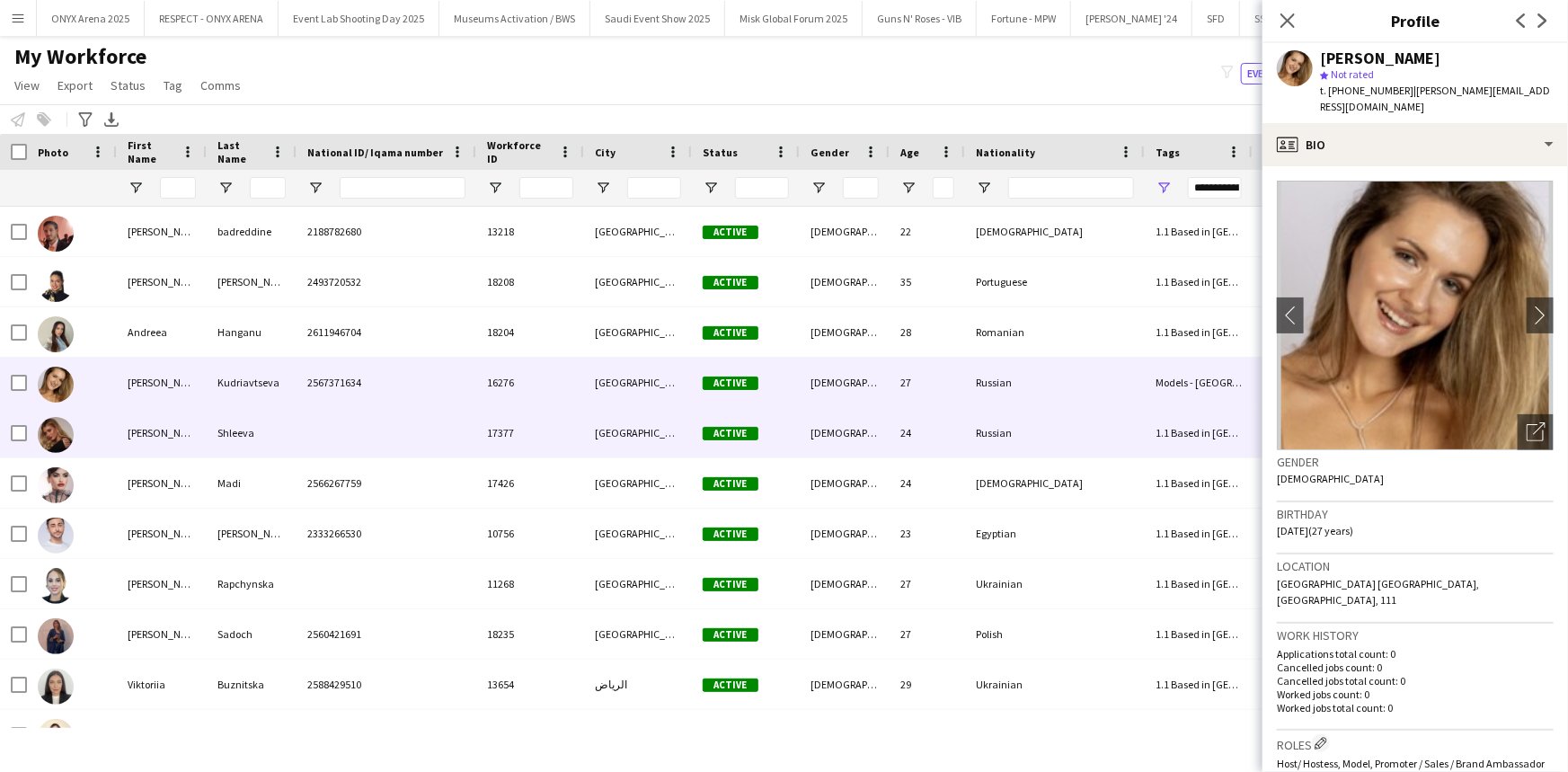
click at [169, 425] on div "Angelina" at bounding box center [161, 433] width 90 height 49
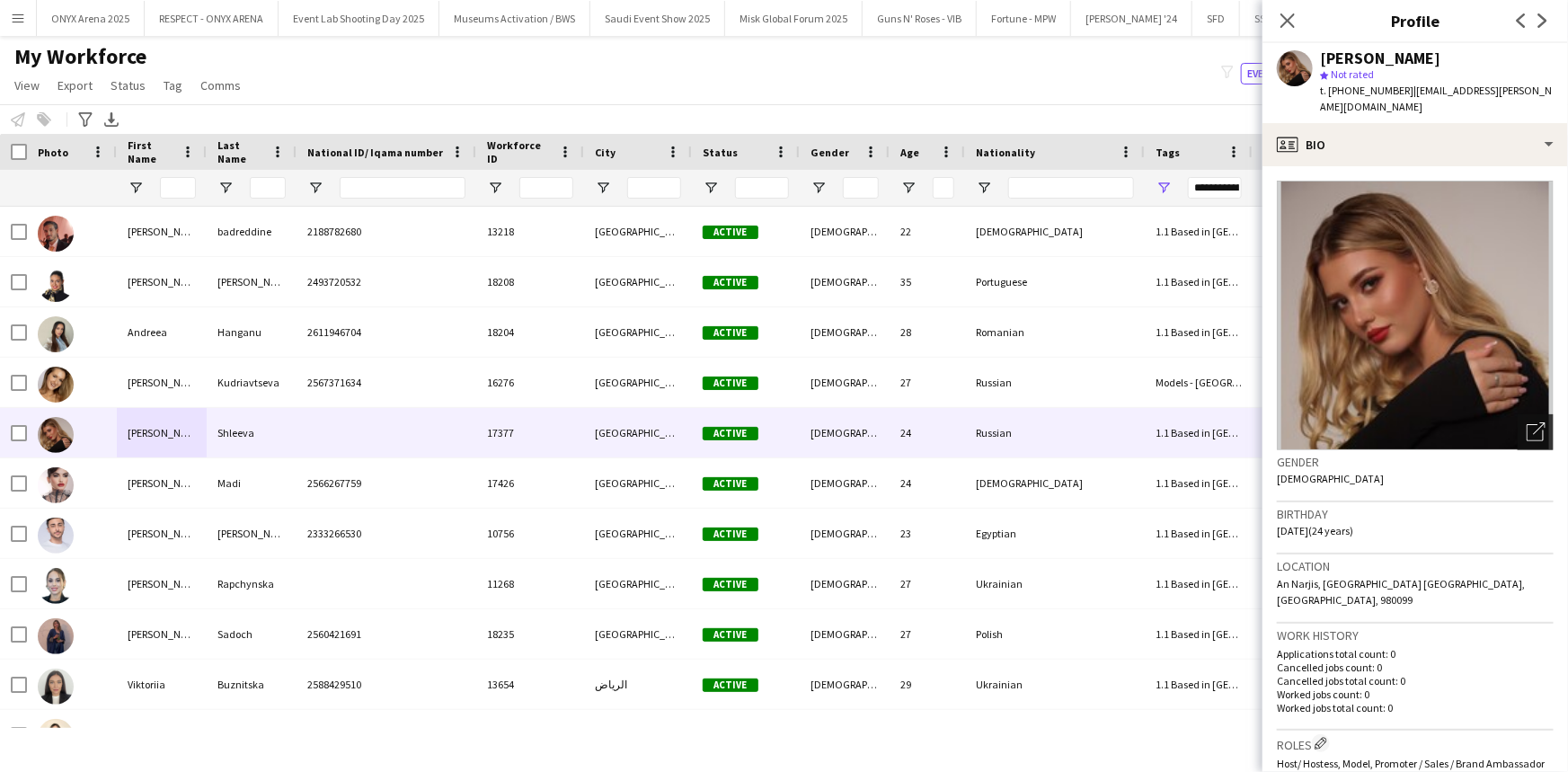
click at [1530, 423] on icon "Open photos pop-in" at bounding box center [1535, 432] width 19 height 19
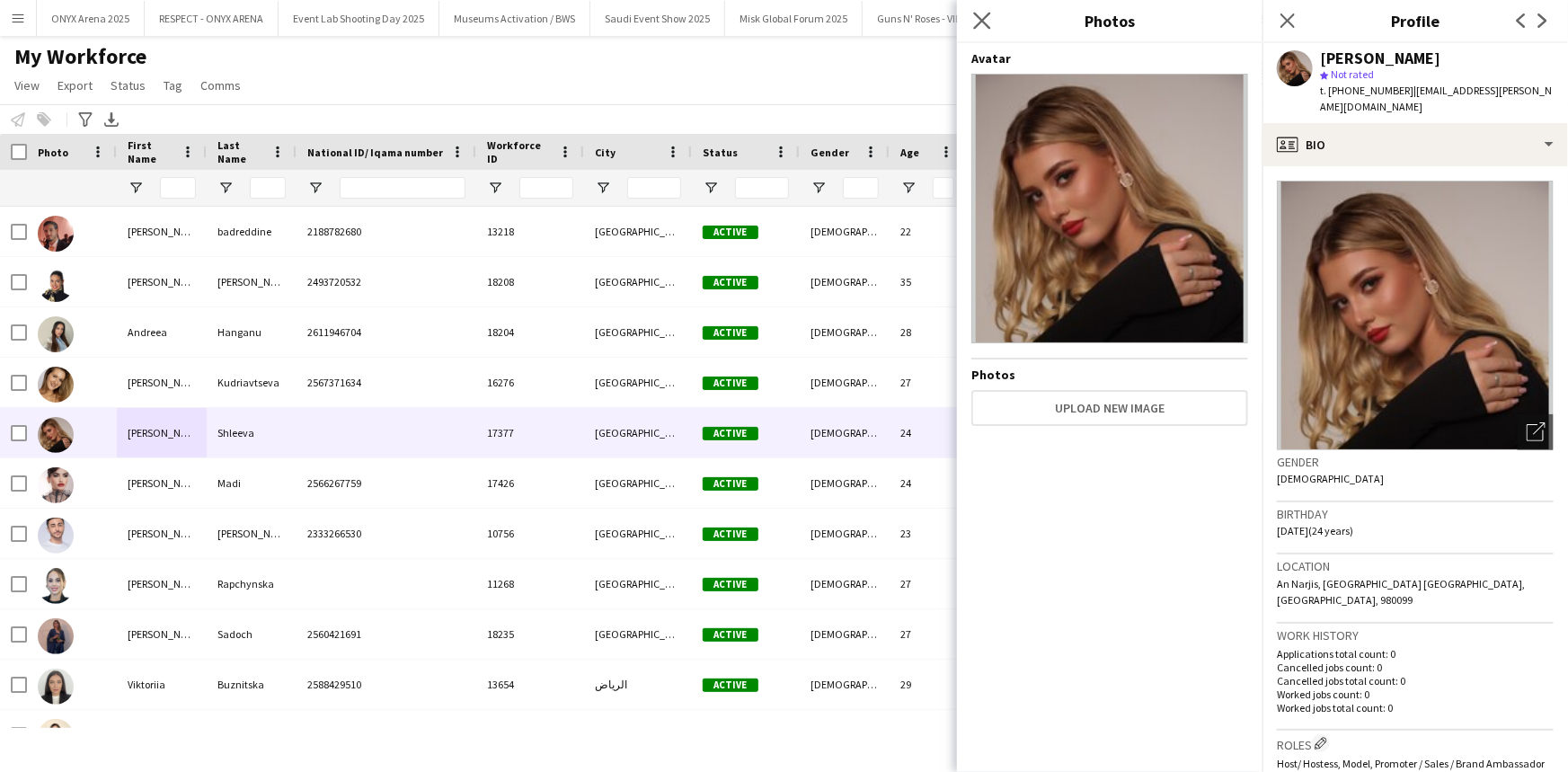
click at [979, 10] on app-icon "Close pop-in" at bounding box center [983, 21] width 26 height 26
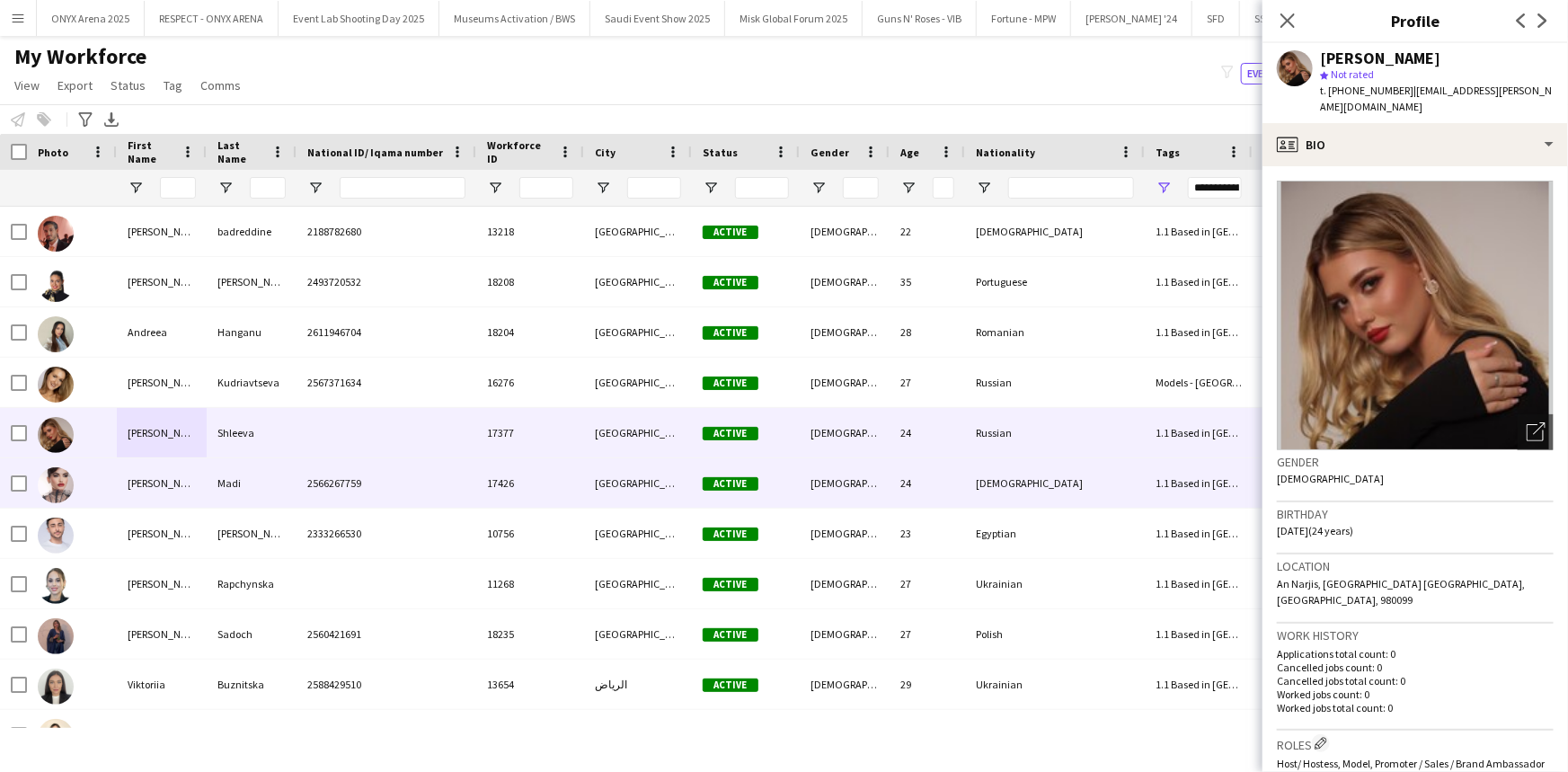
click at [153, 478] on div "Carla" at bounding box center [161, 483] width 90 height 49
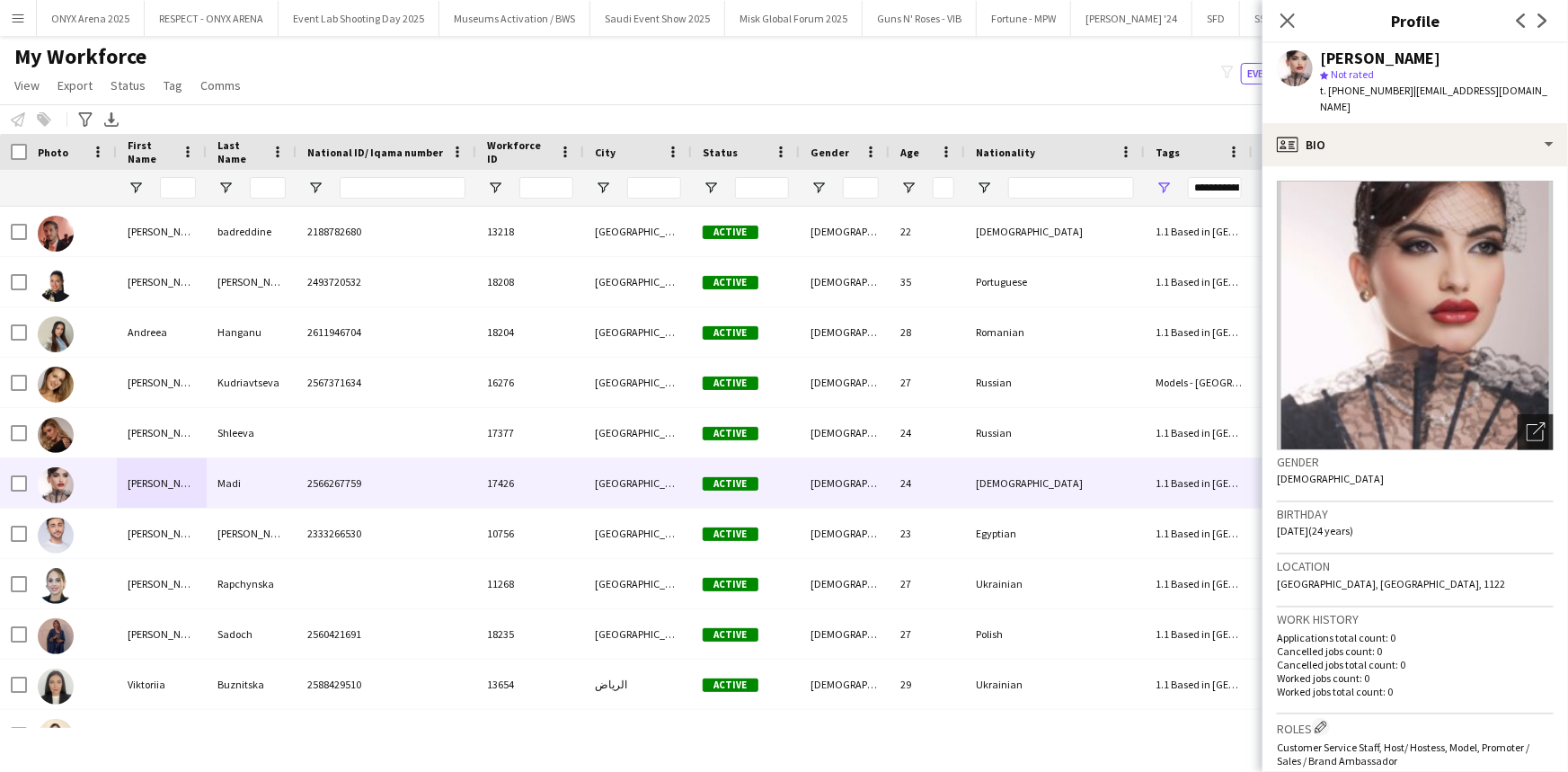
click at [1526, 423] on icon "Open photos pop-in" at bounding box center [1535, 432] width 19 height 19
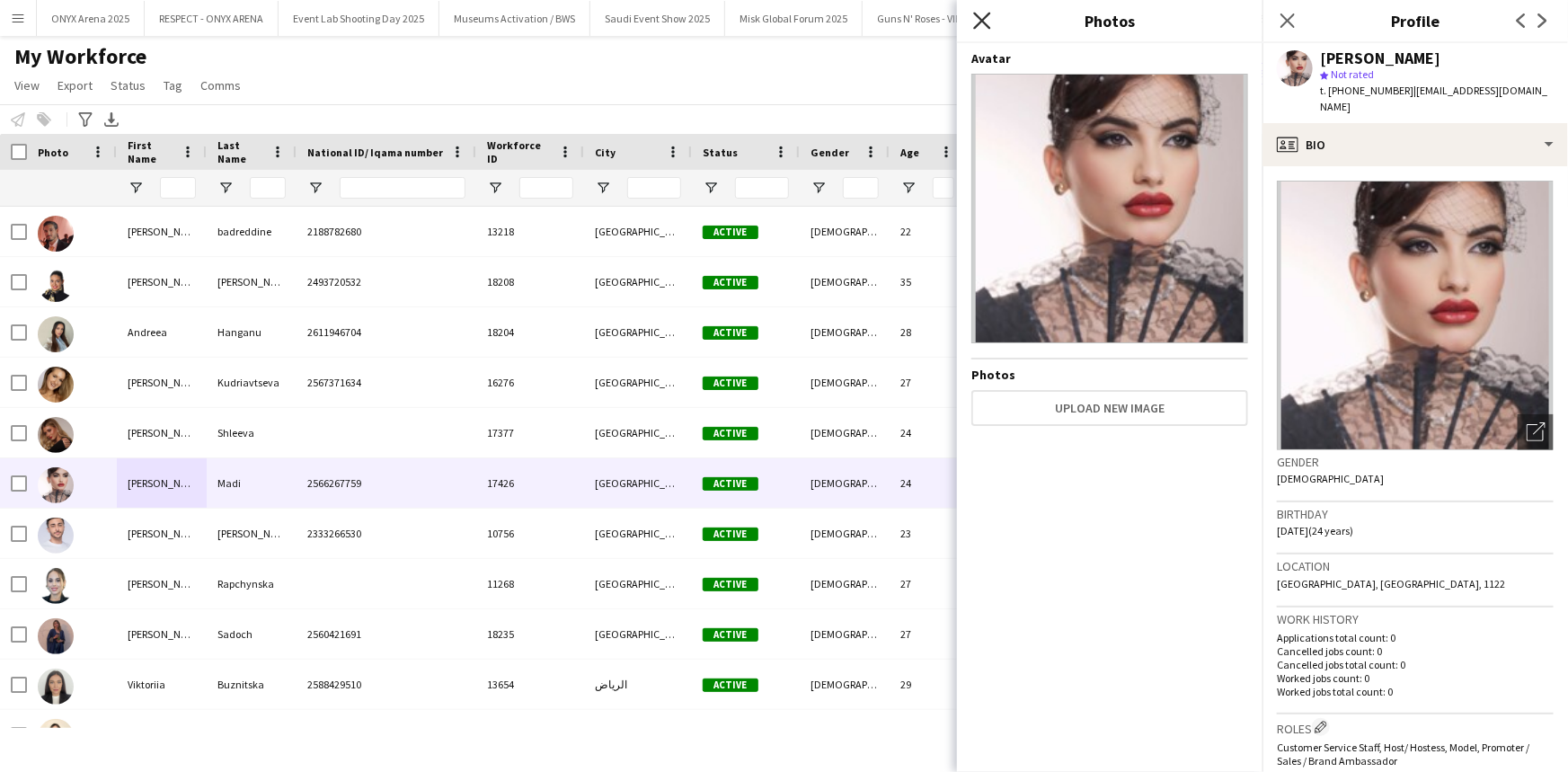
click at [989, 13] on icon at bounding box center [981, 20] width 17 height 17
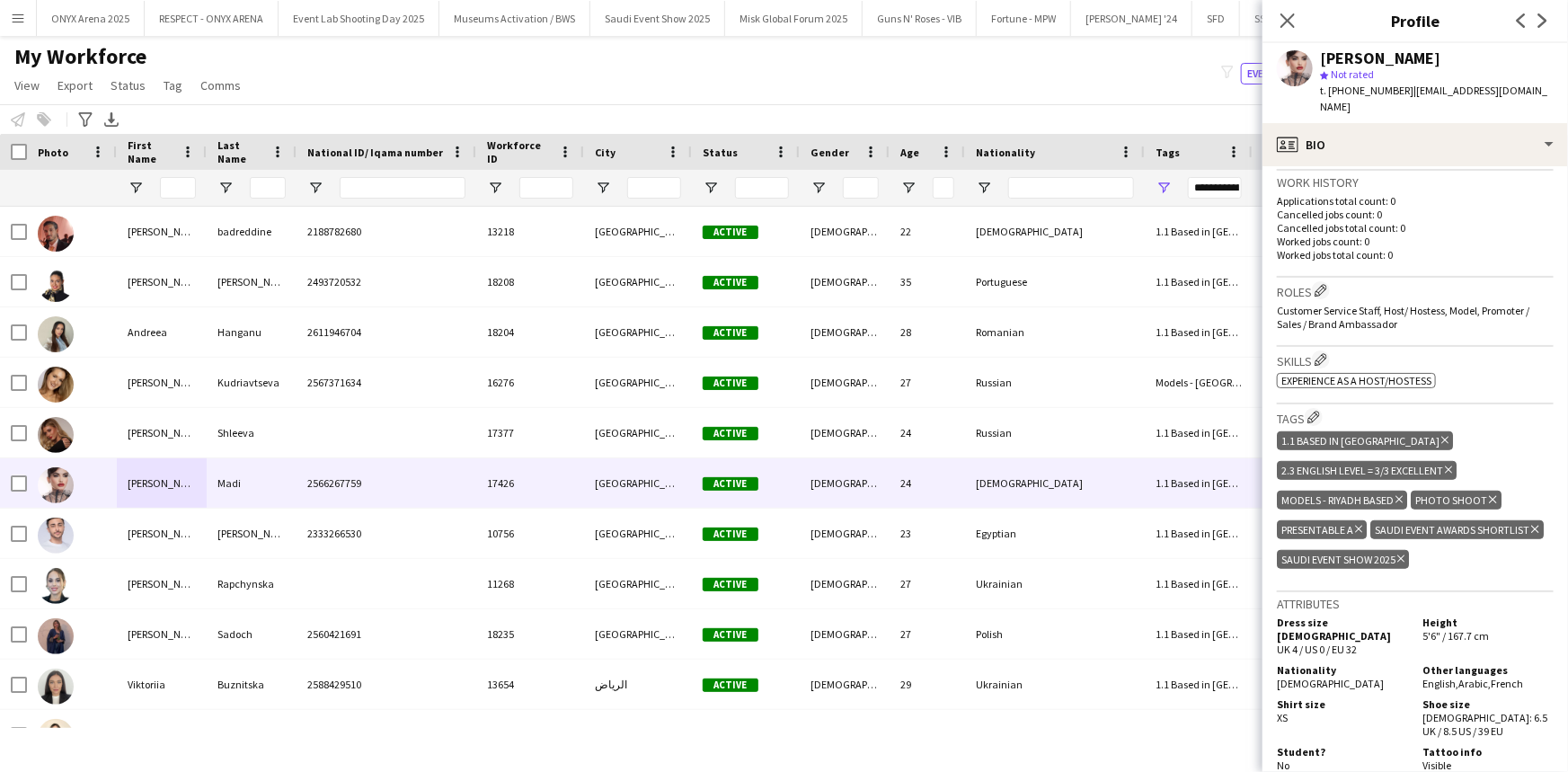
scroll to position [571, 0]
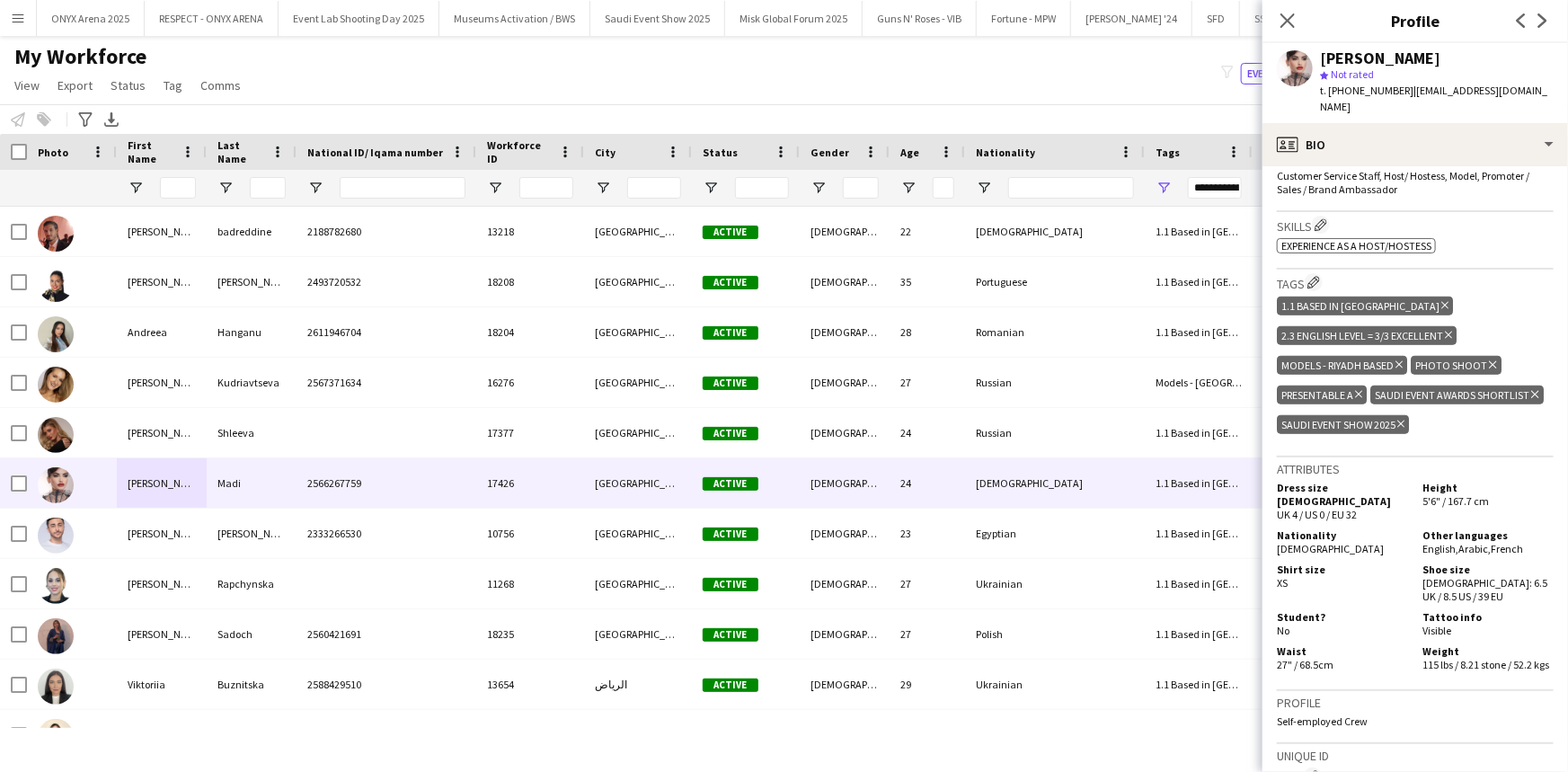
drag, startPoint x: 1478, startPoint y: 513, endPoint x: 1420, endPoint y: 503, distance: 58.9
click at [1416, 500] on div "Height 5'6" / 167.7 cm" at bounding box center [1485, 501] width 139 height 41
click at [1291, 15] on icon "Close pop-in" at bounding box center [1287, 20] width 17 height 17
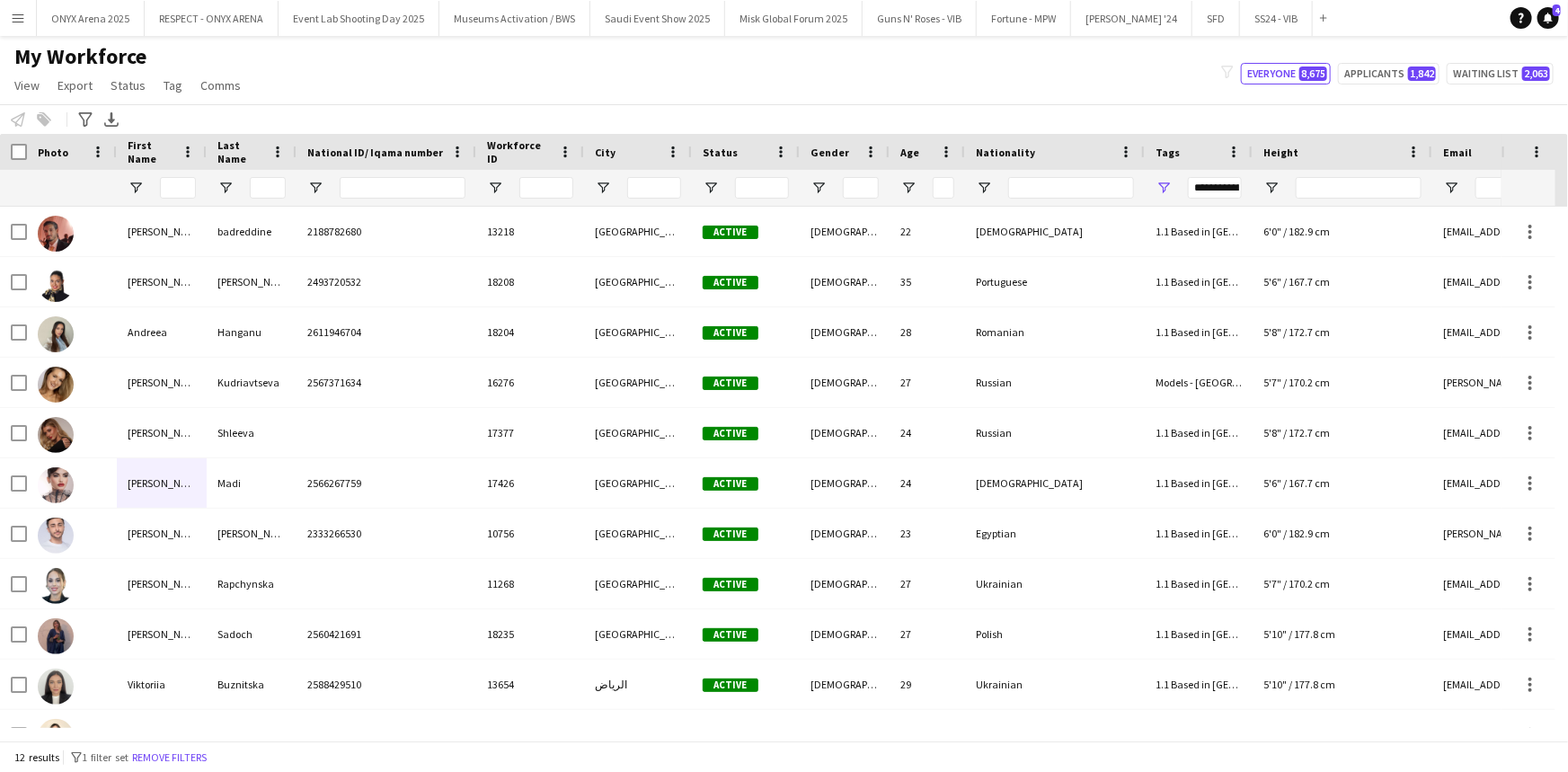
click at [887, 60] on div "My Workforce View Views Default view R4ven New view Update view Delete view Edi…" at bounding box center [784, 74] width 1568 height 61
click at [619, 24] on button "Saudi Event Show 2025 Close" at bounding box center [657, 18] width 135 height 35
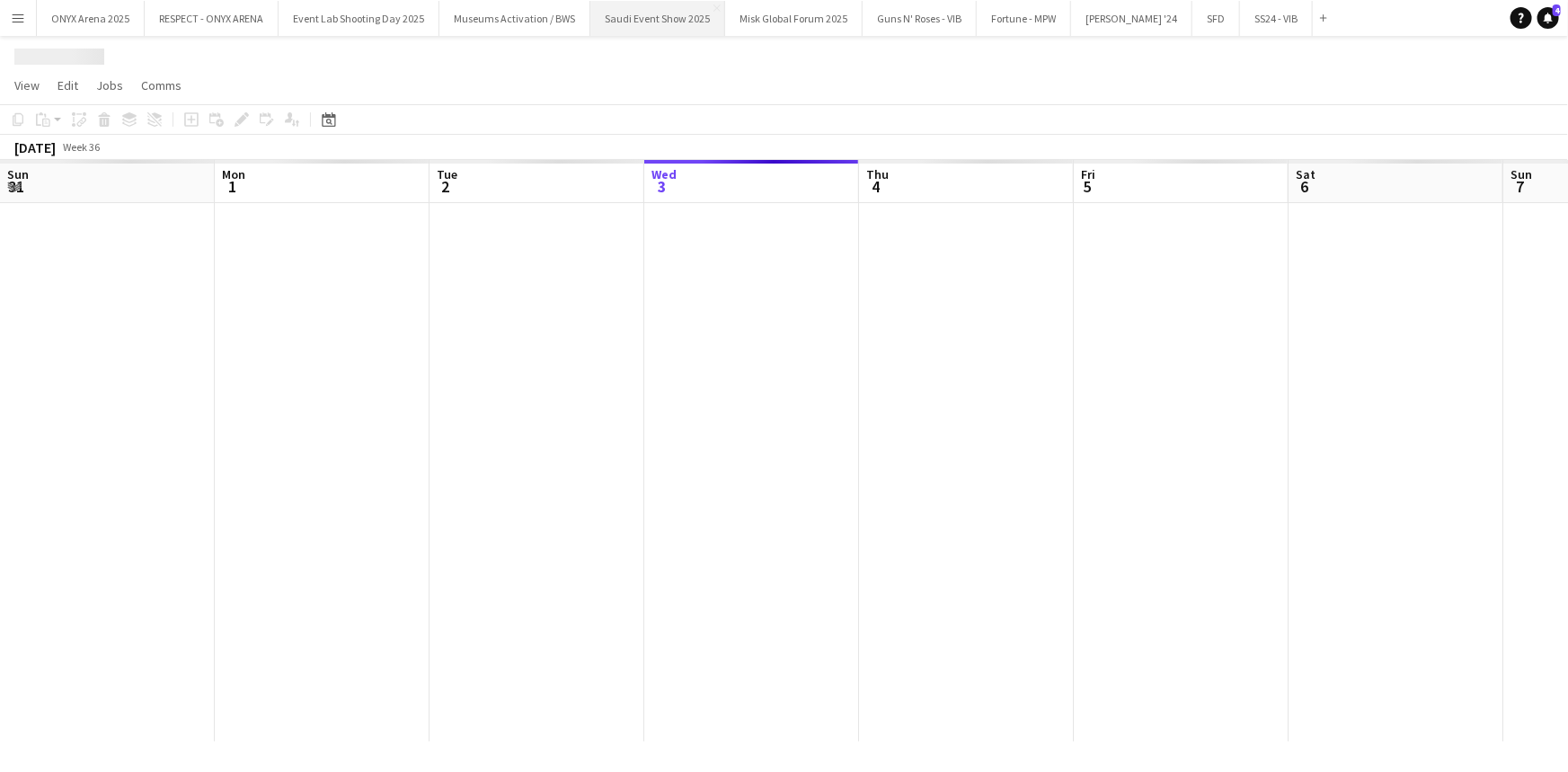
scroll to position [0, 430]
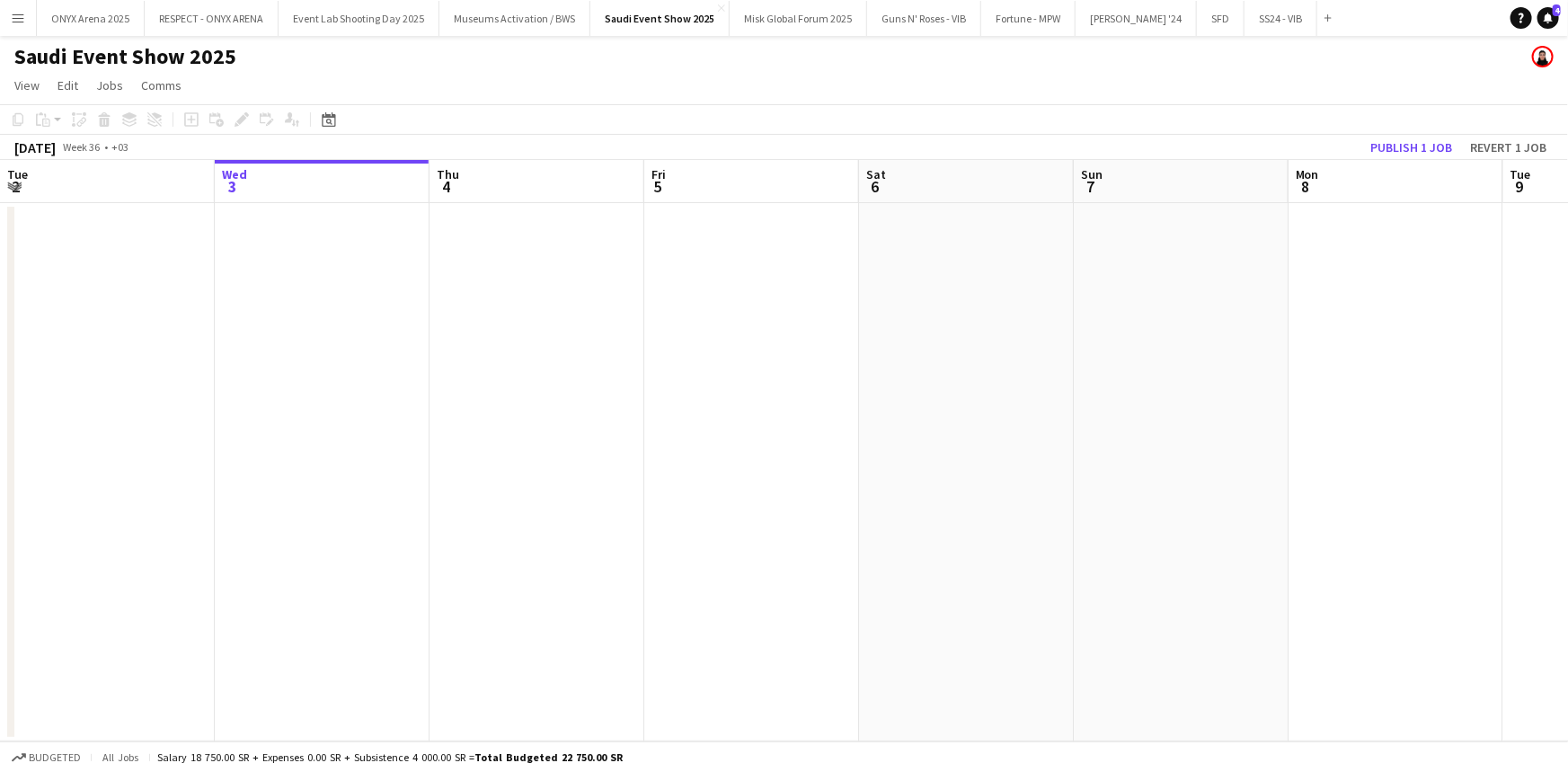
click at [8, 9] on button "Menu" at bounding box center [18, 18] width 36 height 36
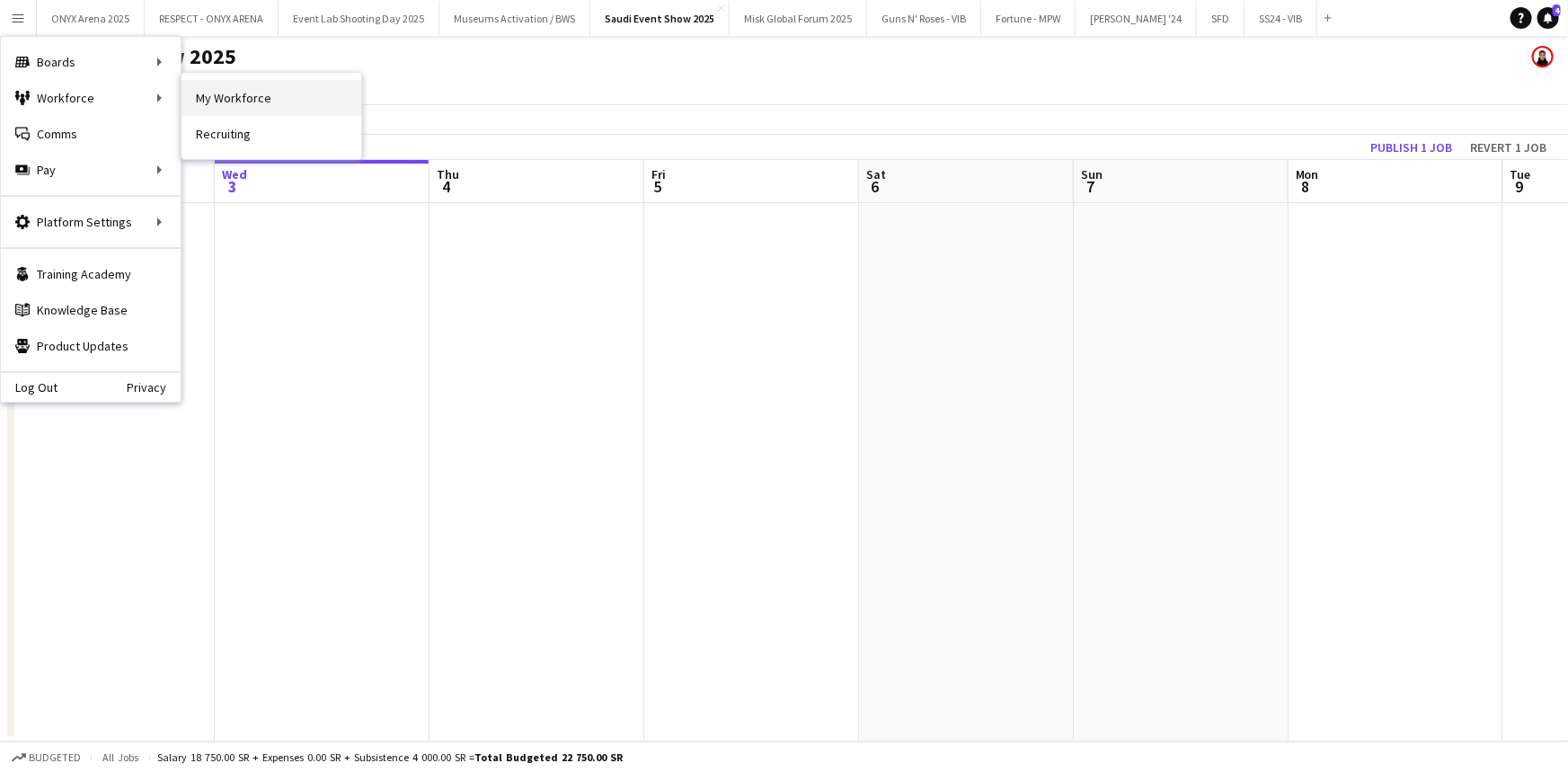
click at [234, 105] on link "My Workforce" at bounding box center [271, 98] width 180 height 36
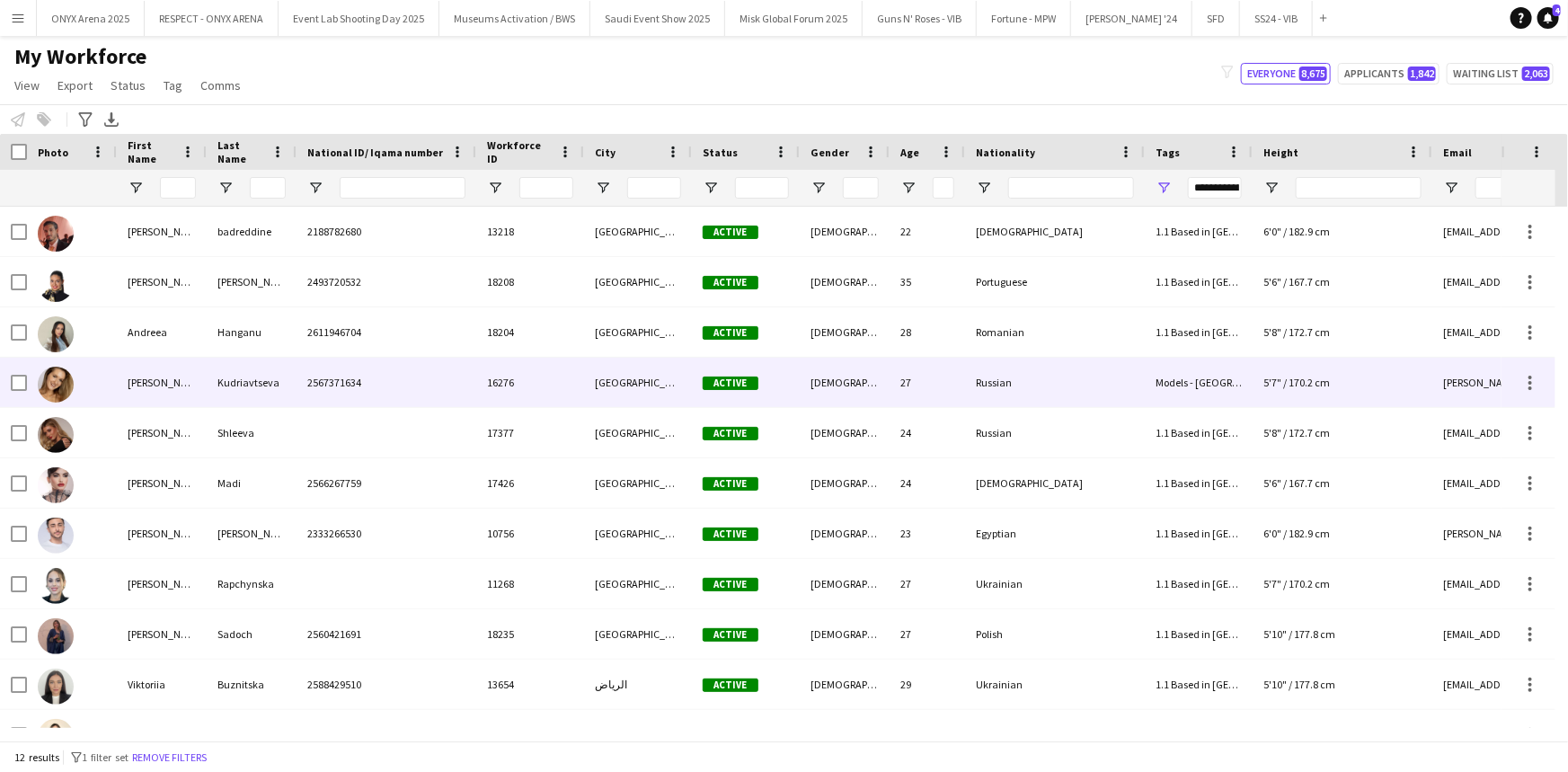
click at [103, 389] on div at bounding box center [71, 382] width 90 height 49
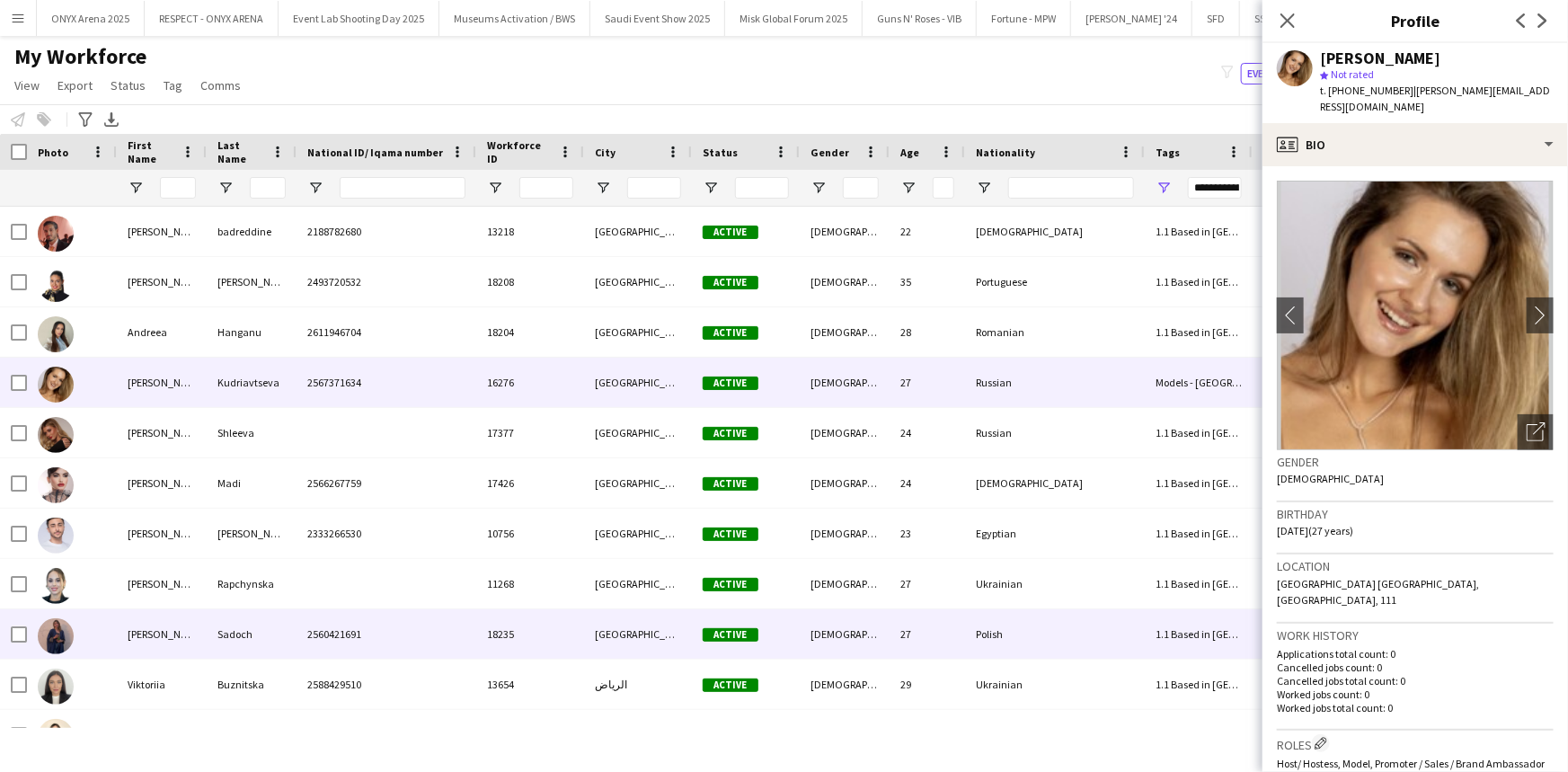
click at [85, 632] on div at bounding box center [71, 633] width 90 height 49
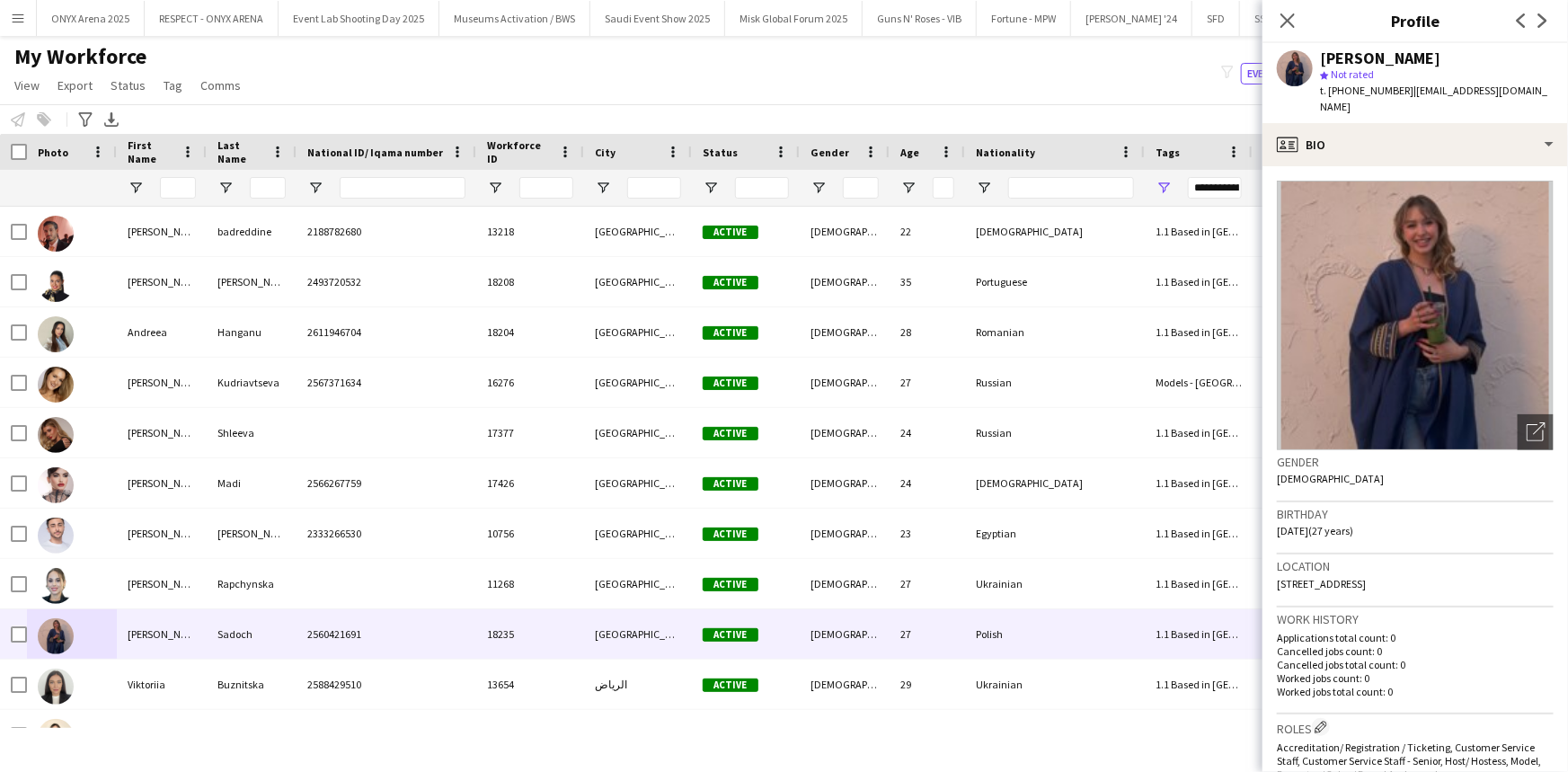
click at [496, 83] on div "My Workforce View Views Default view R4ven New view Update view Delete view Edi…" at bounding box center [784, 74] width 1568 height 61
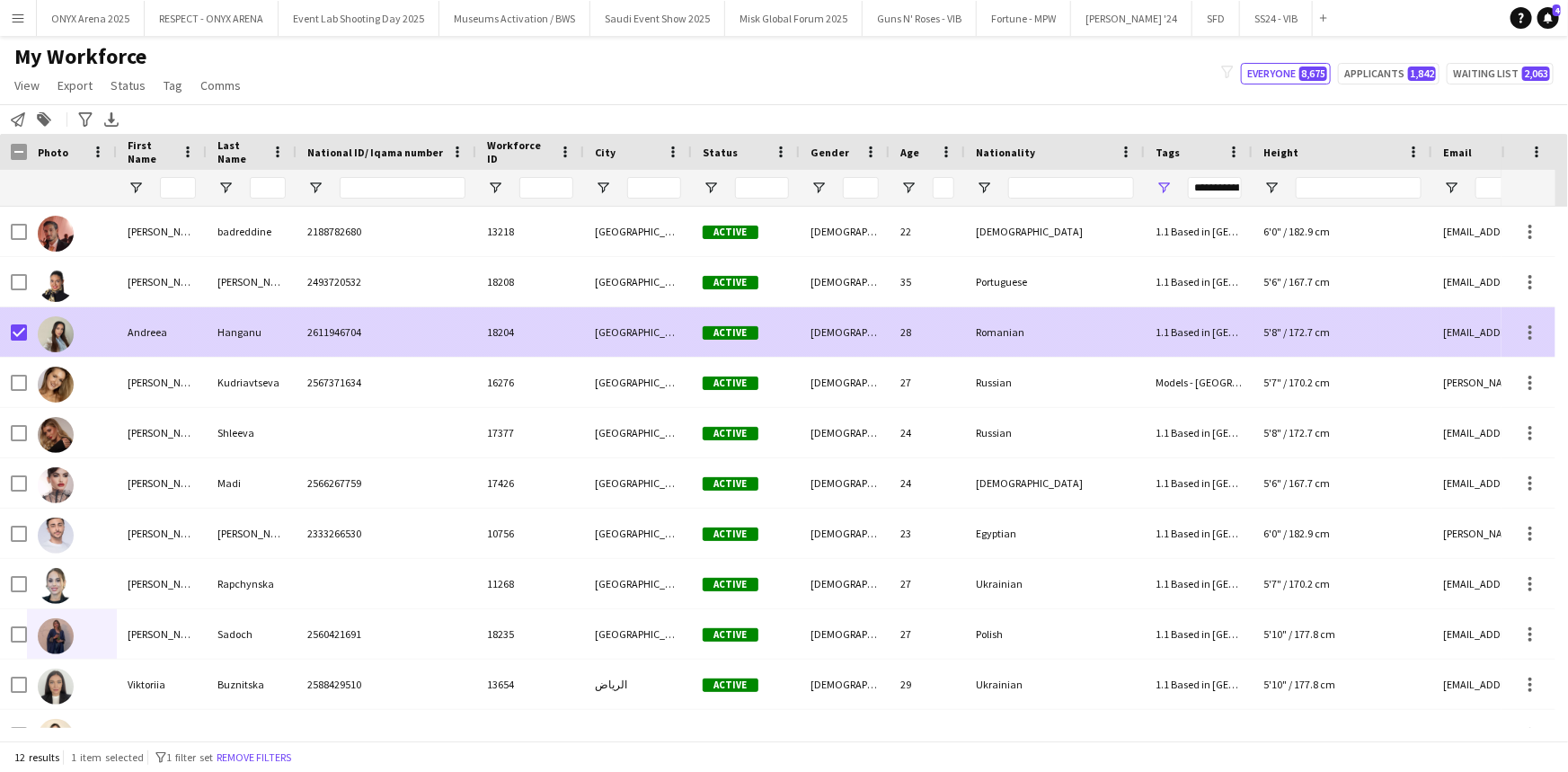
click at [159, 327] on div "Andreea" at bounding box center [161, 332] width 90 height 49
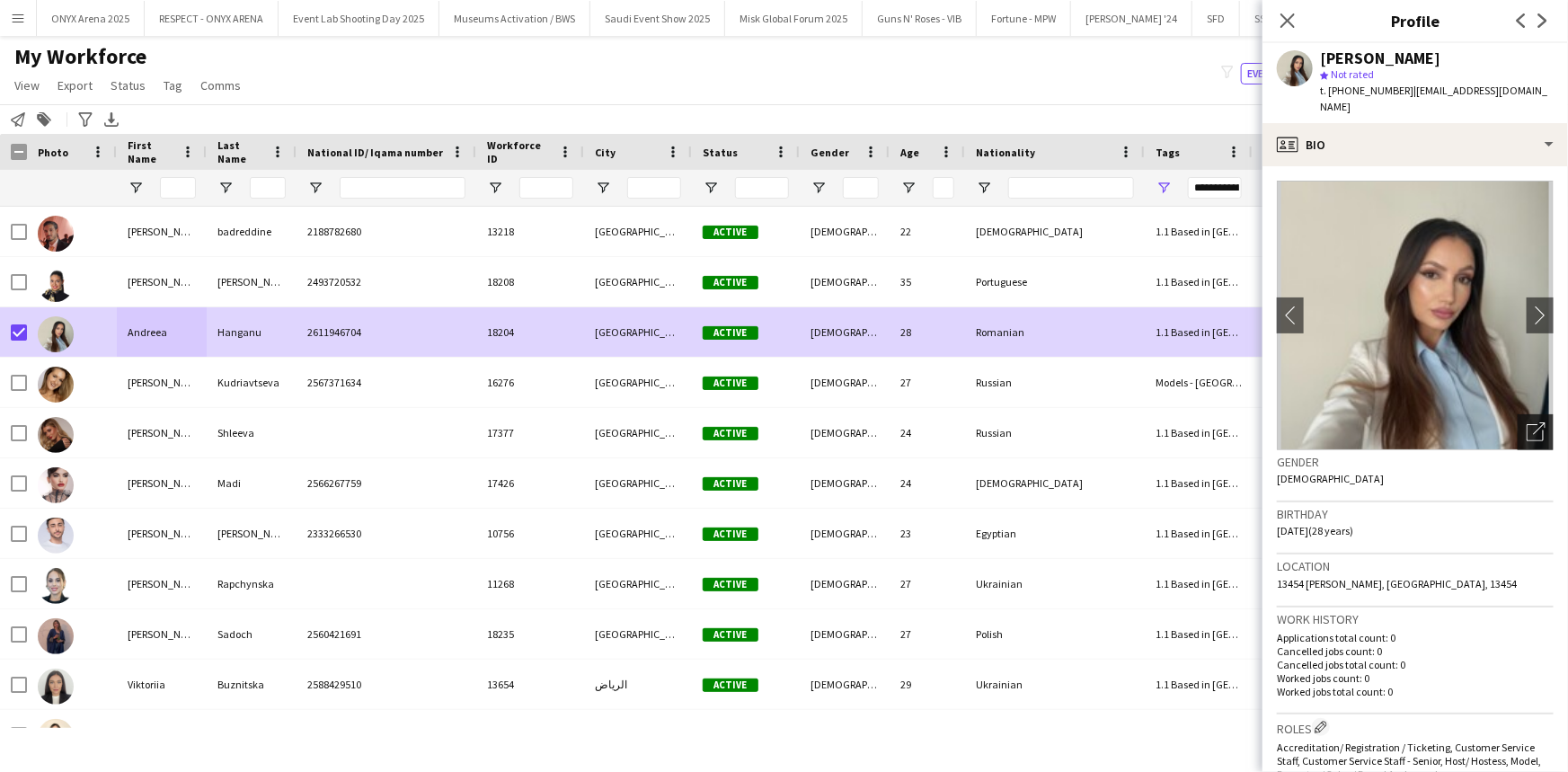
click at [1526, 434] on icon "Open photos pop-in" at bounding box center [1535, 432] width 19 height 19
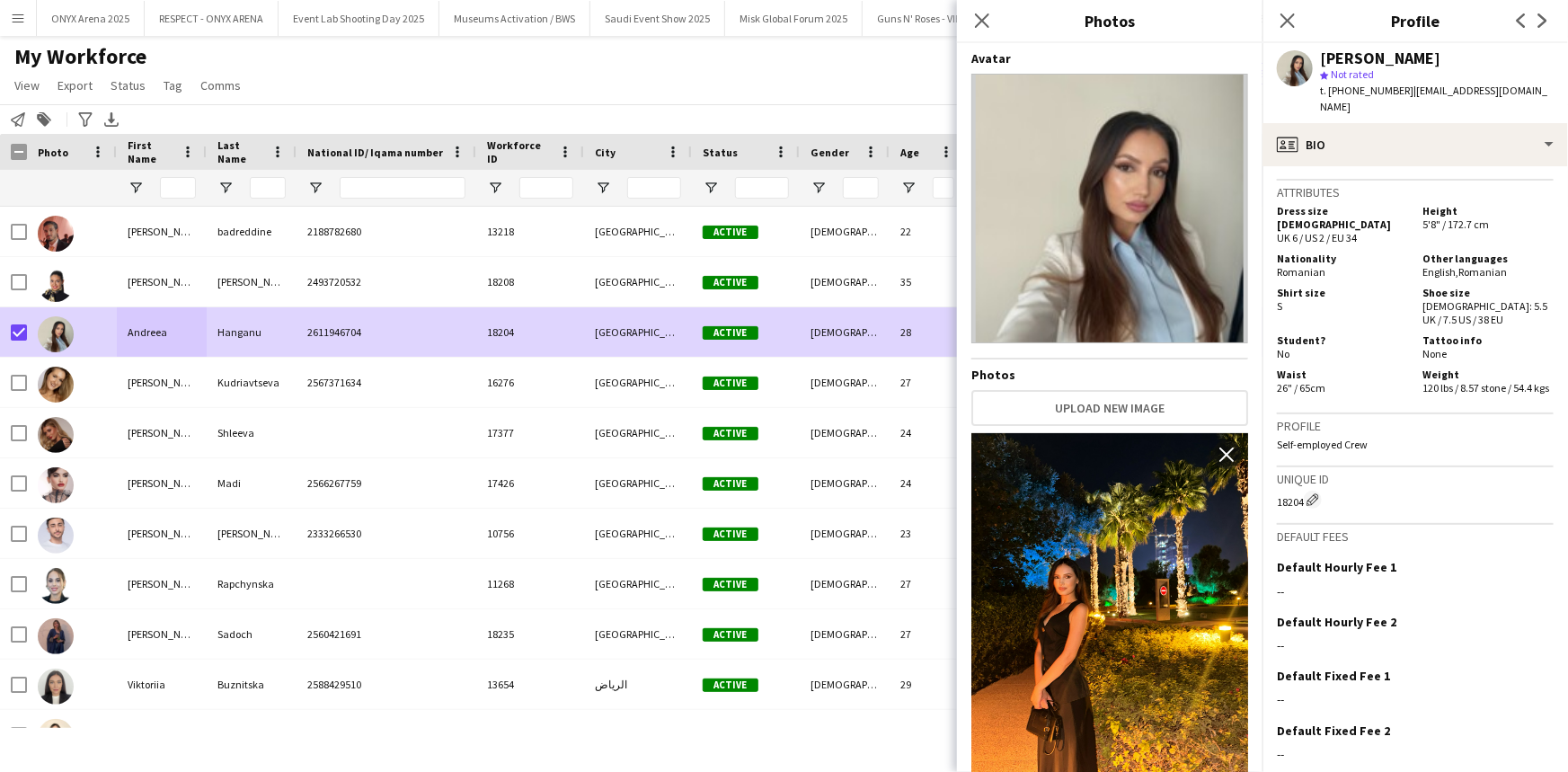
scroll to position [899, 0]
click at [1288, 22] on icon at bounding box center [1287, 20] width 17 height 17
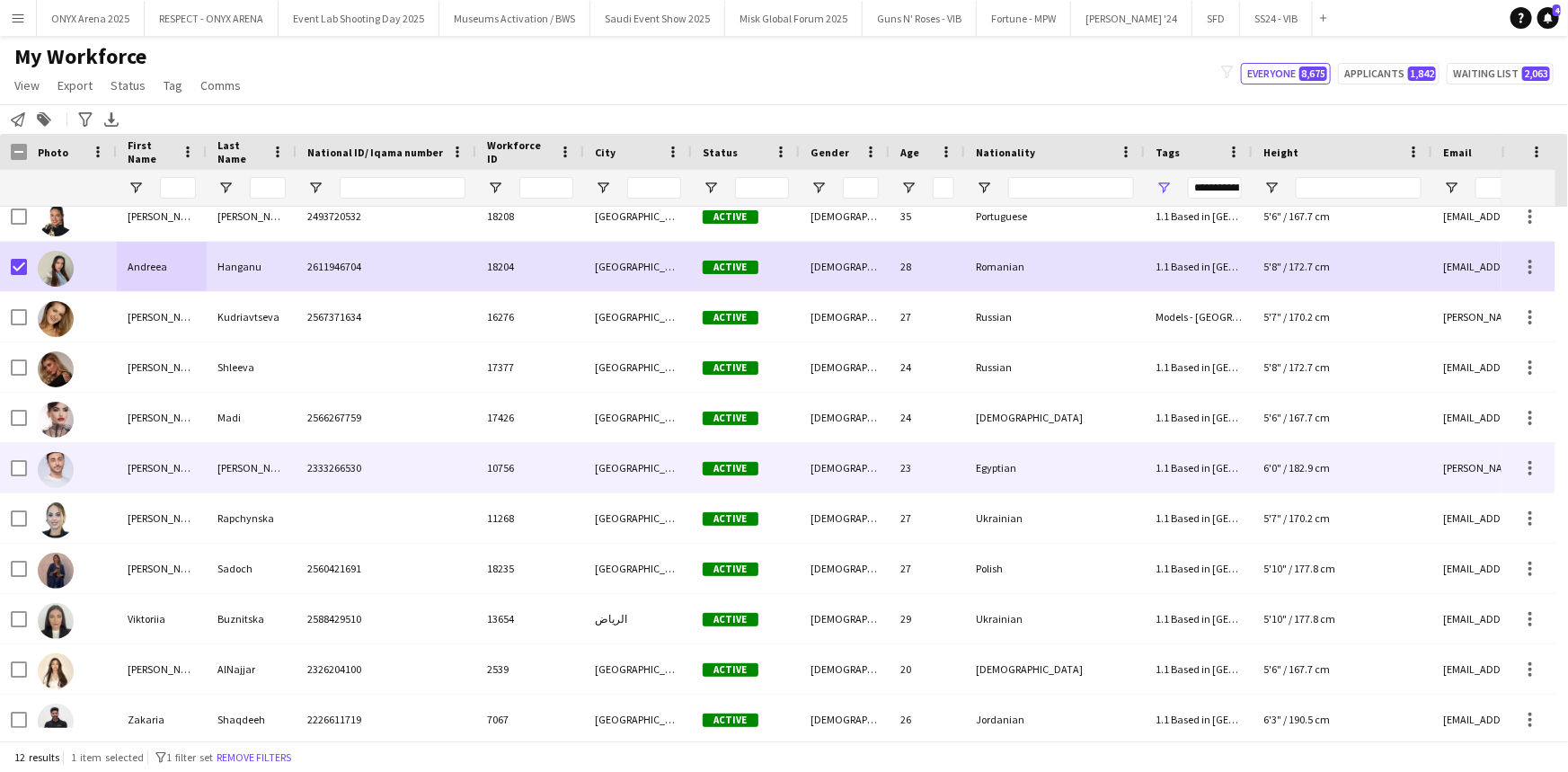
scroll to position [82, 0]
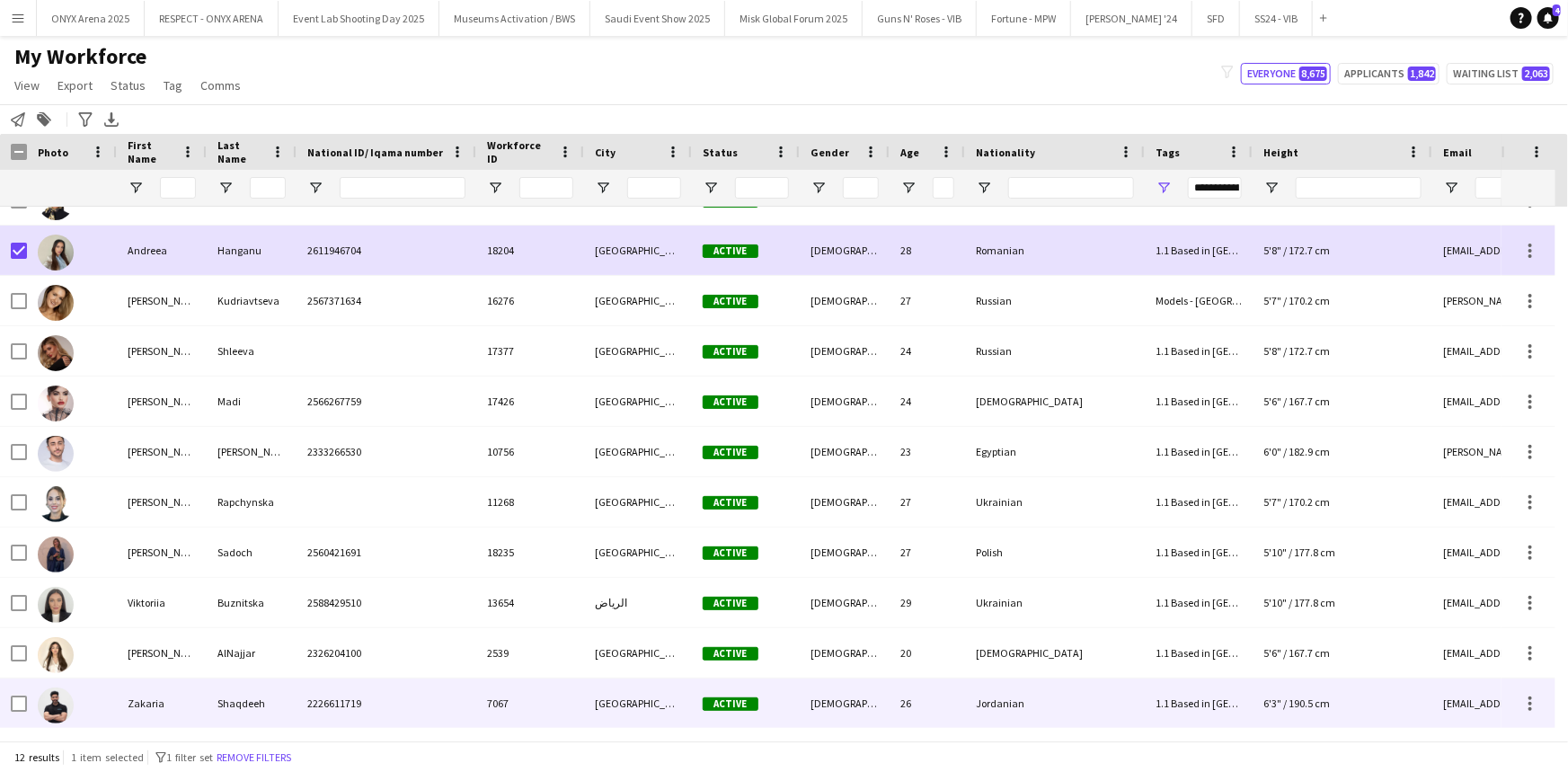
click at [122, 706] on div "Zakaria" at bounding box center [161, 703] width 90 height 49
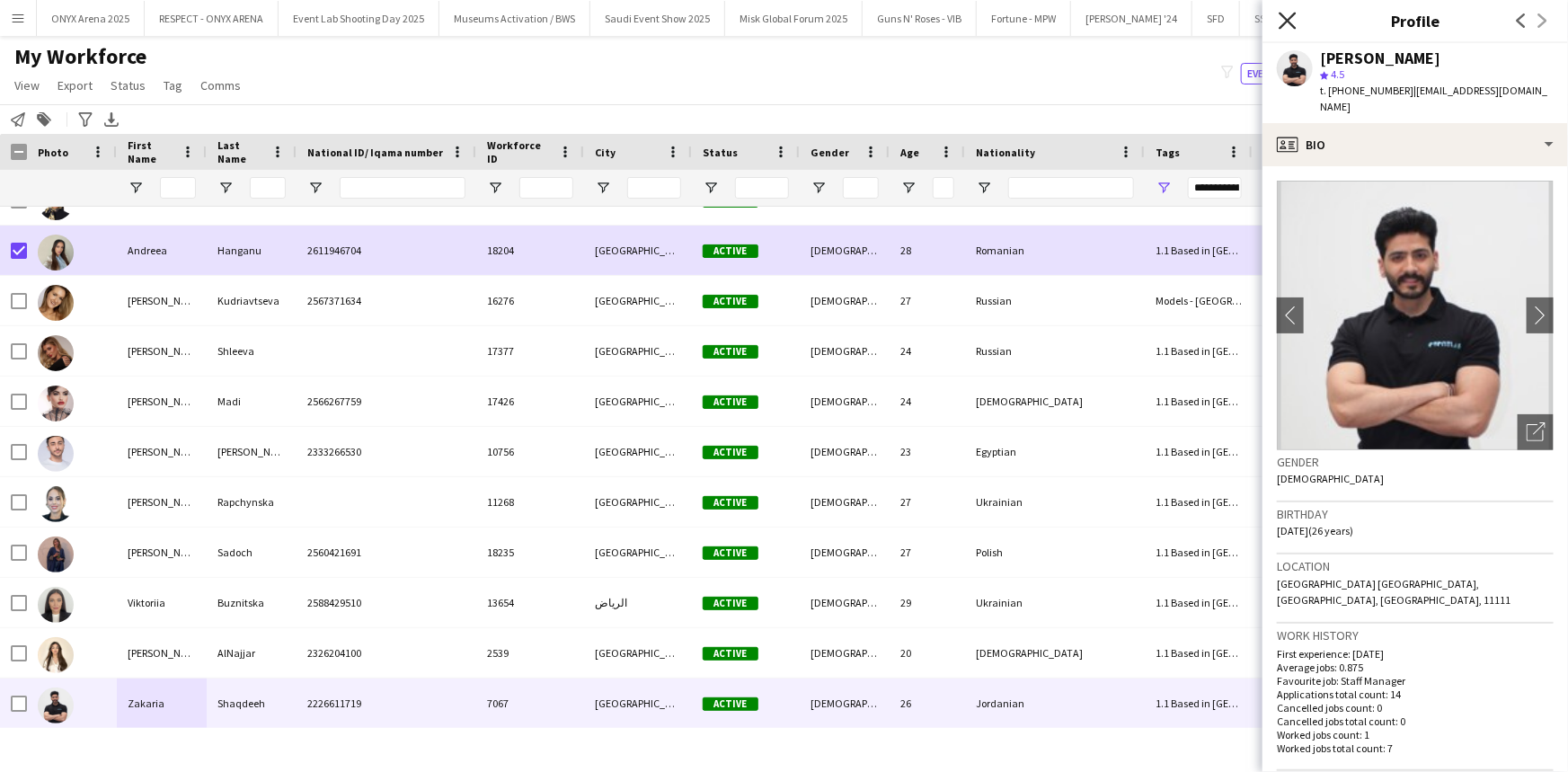
click at [1285, 23] on icon at bounding box center [1287, 20] width 17 height 17
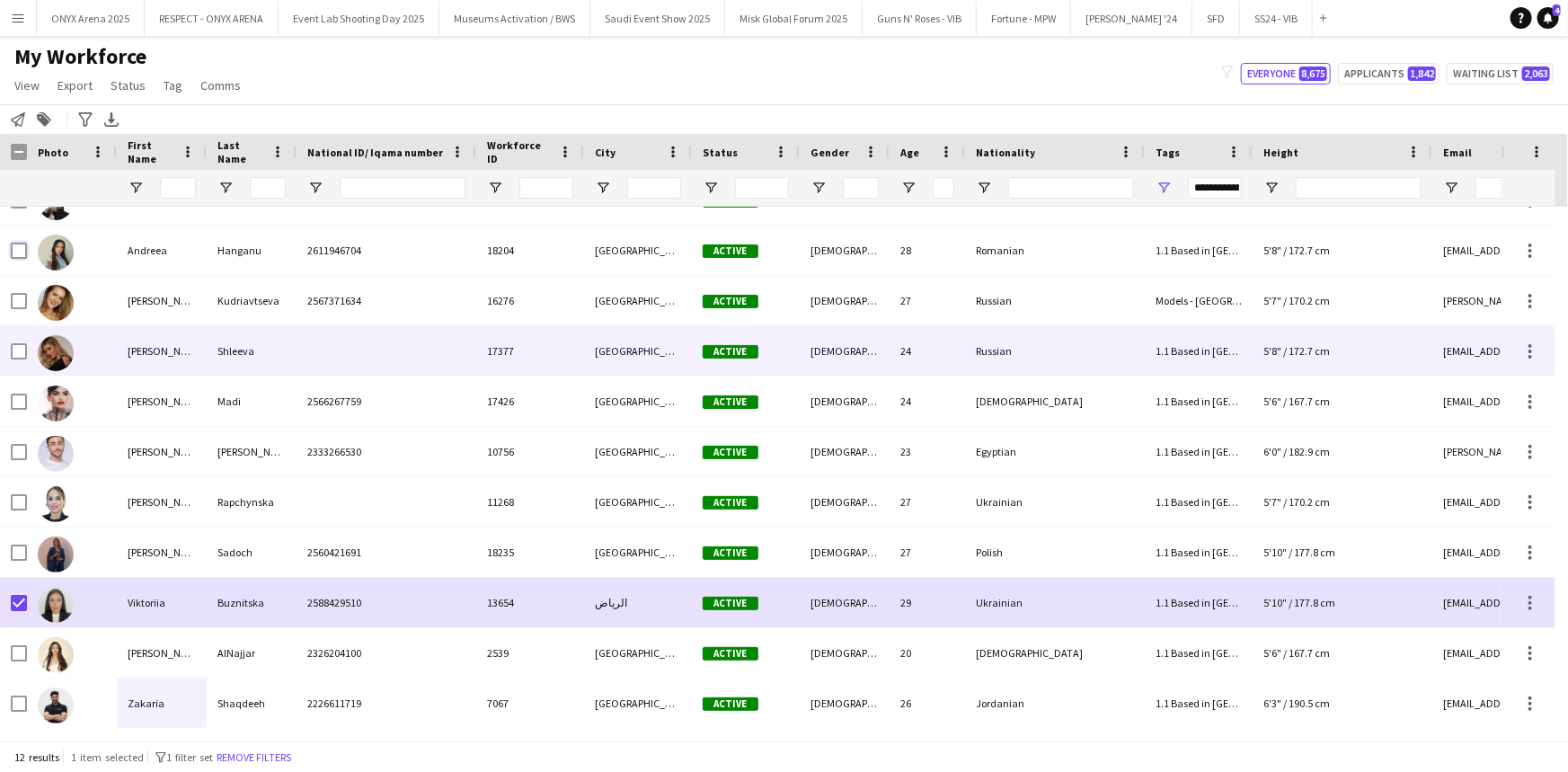
scroll to position [0, 0]
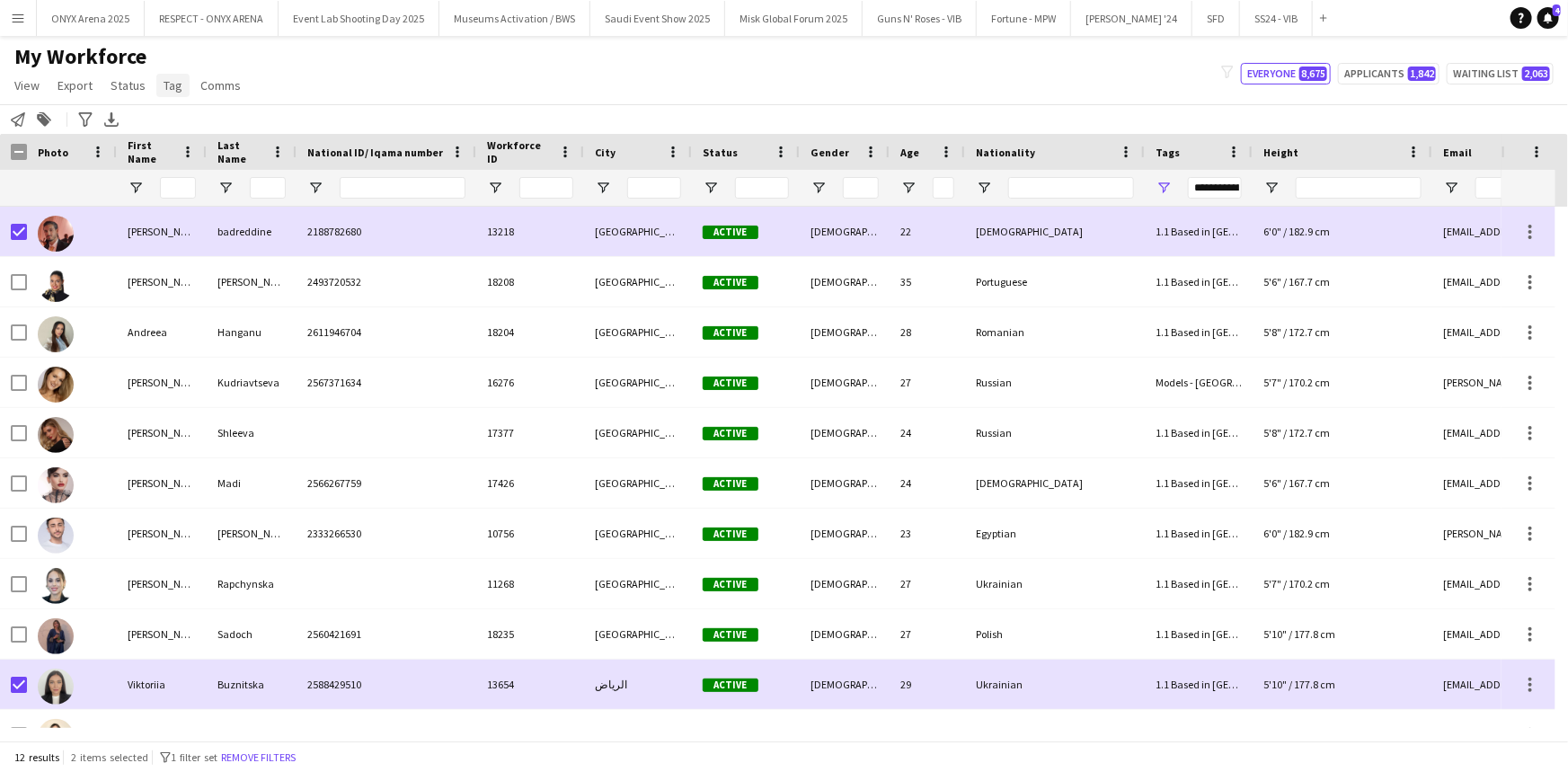
click at [169, 90] on span "Tag" at bounding box center [172, 85] width 19 height 16
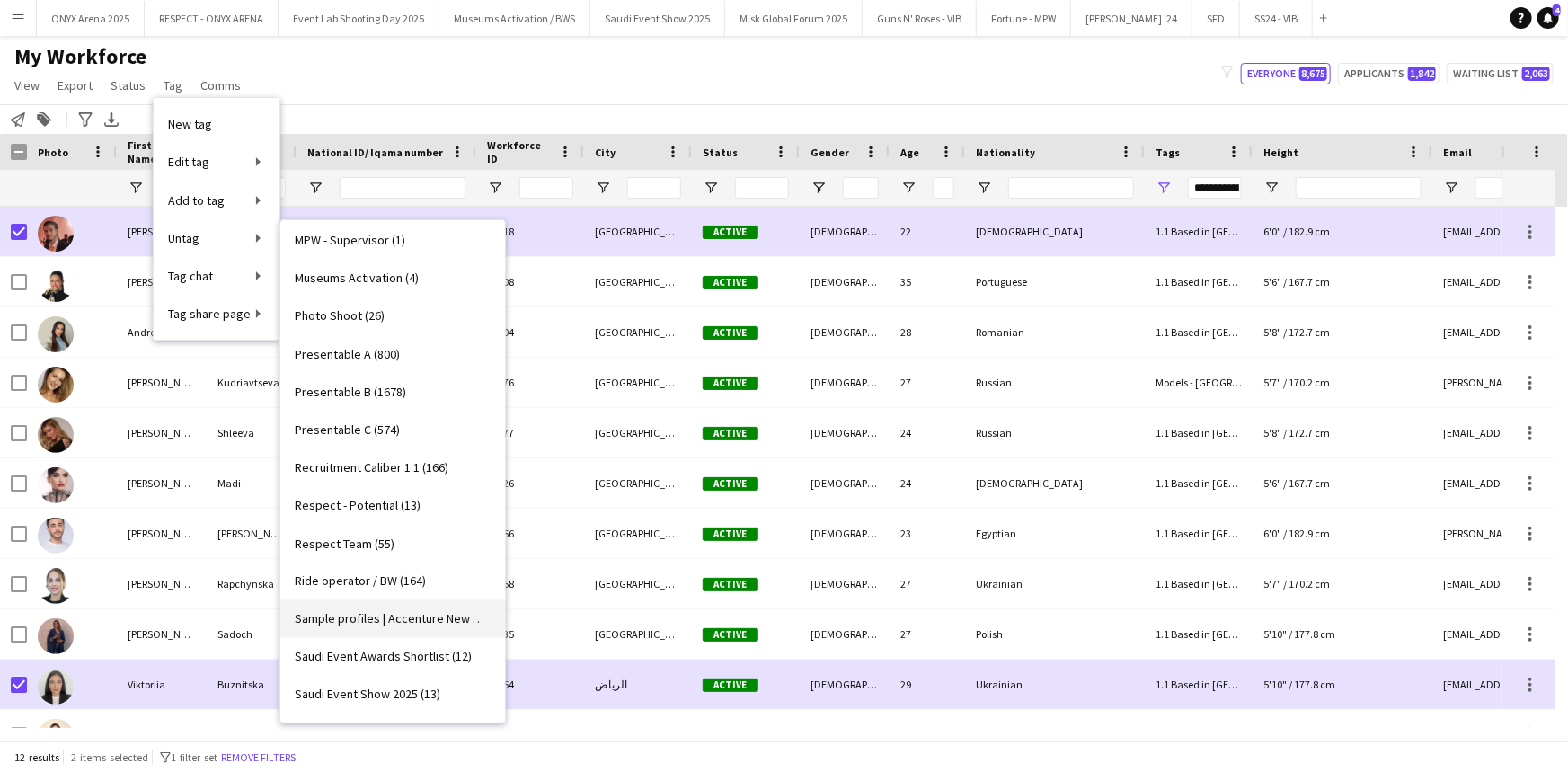
scroll to position [1470, 0]
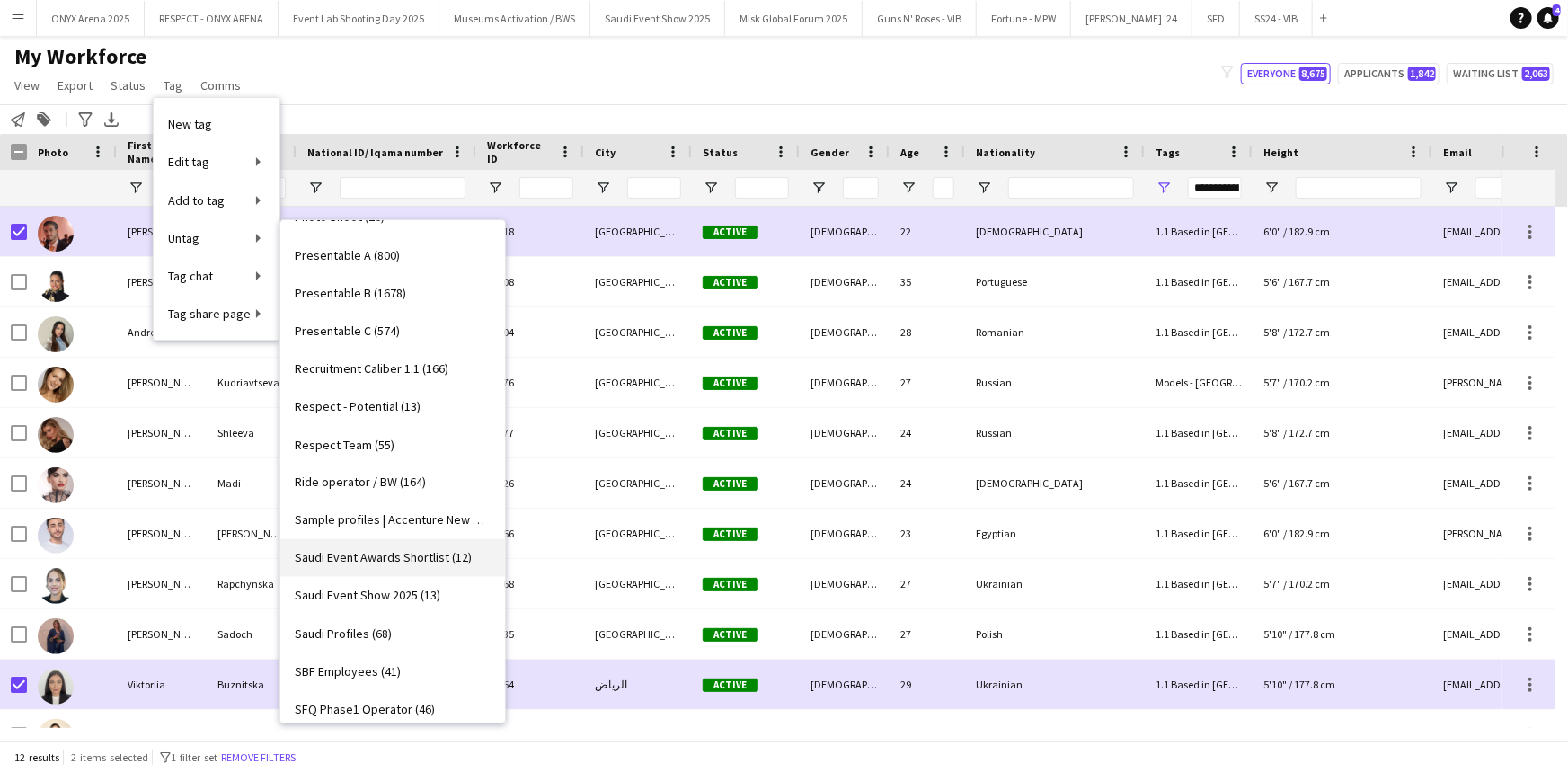
click at [362, 557] on span "Saudi Event Awards Shortlist (12)" at bounding box center [383, 558] width 177 height 16
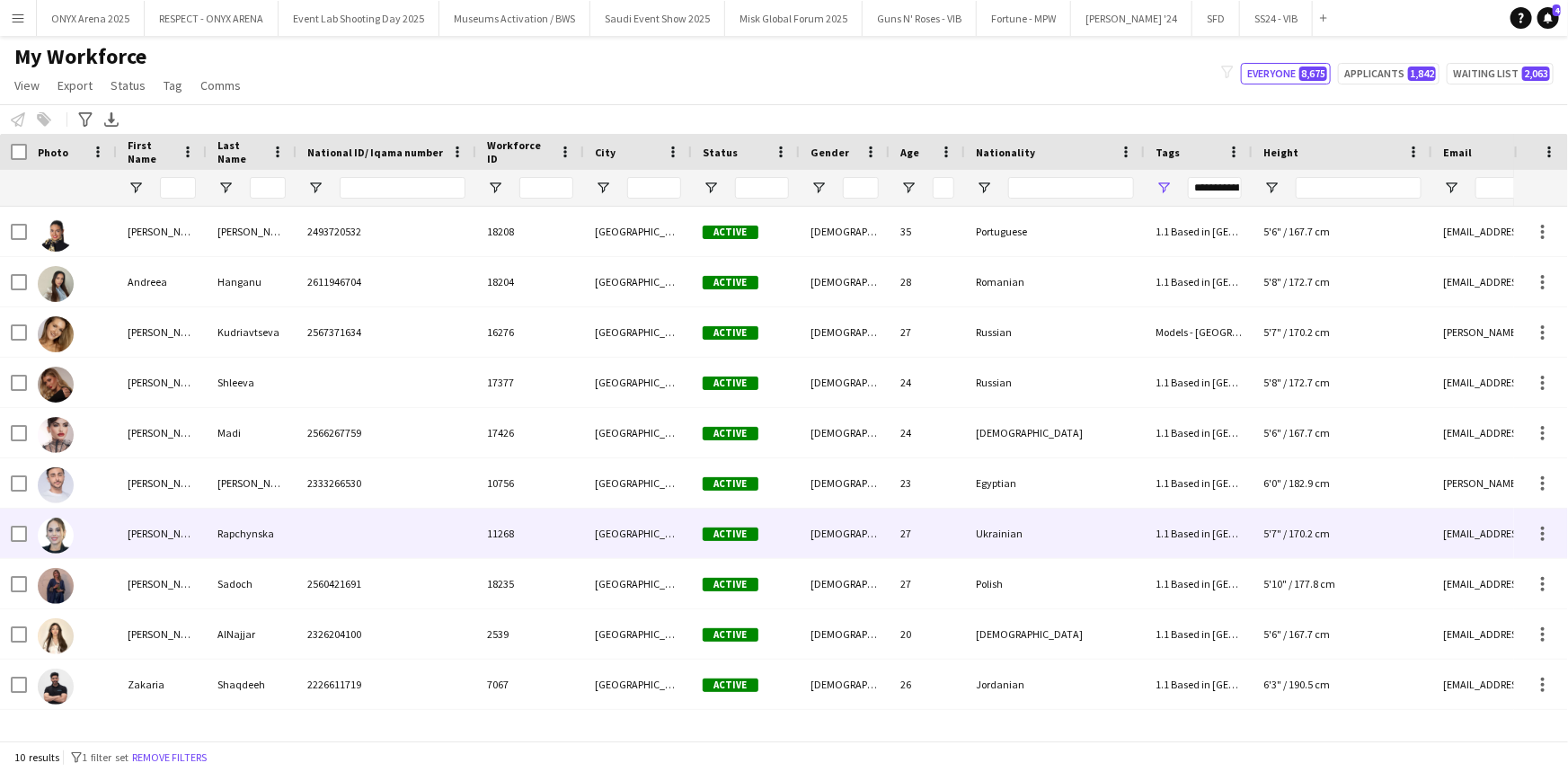
click at [63, 535] on img at bounding box center [55, 535] width 36 height 36
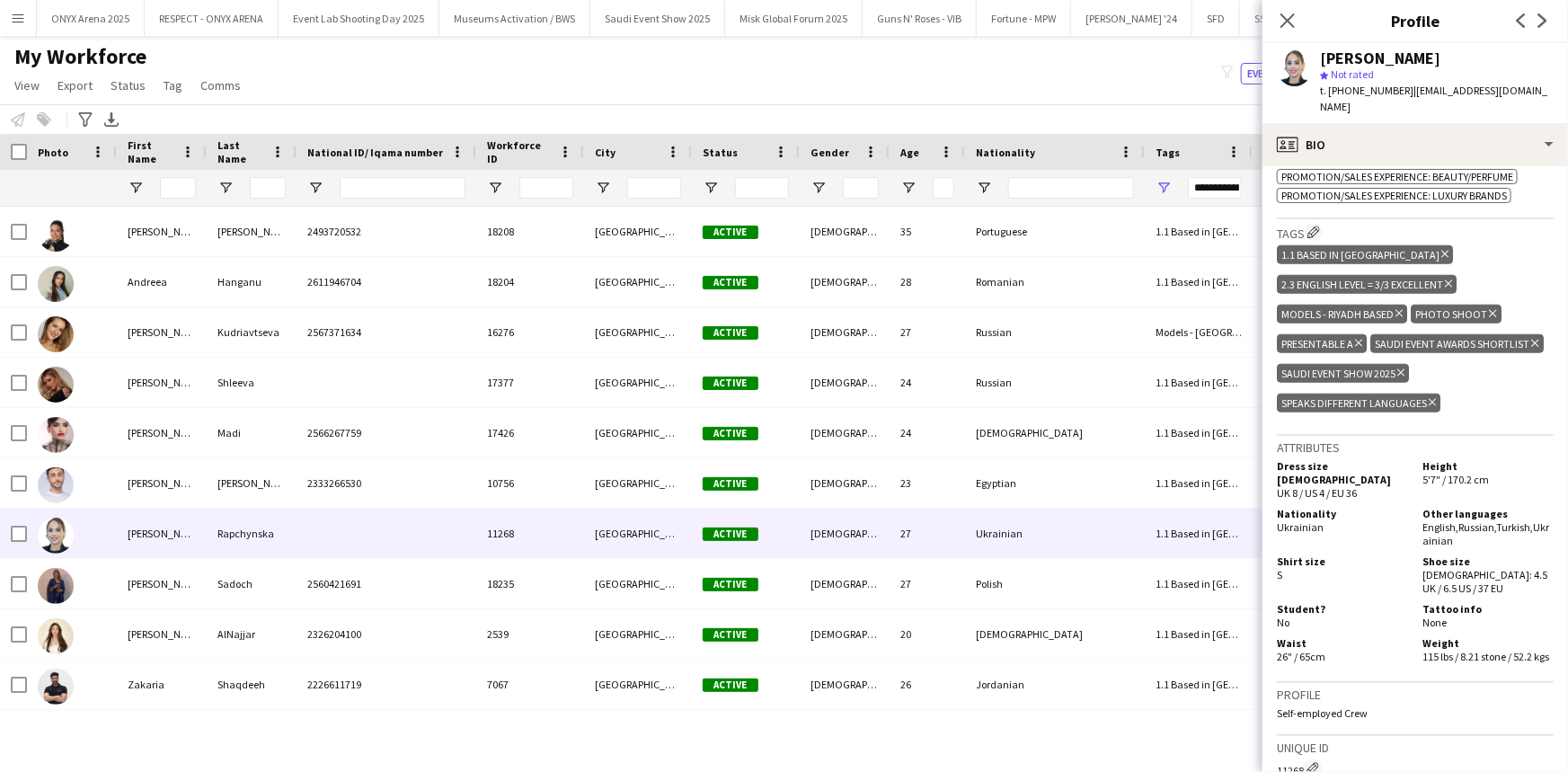
scroll to position [899, 0]
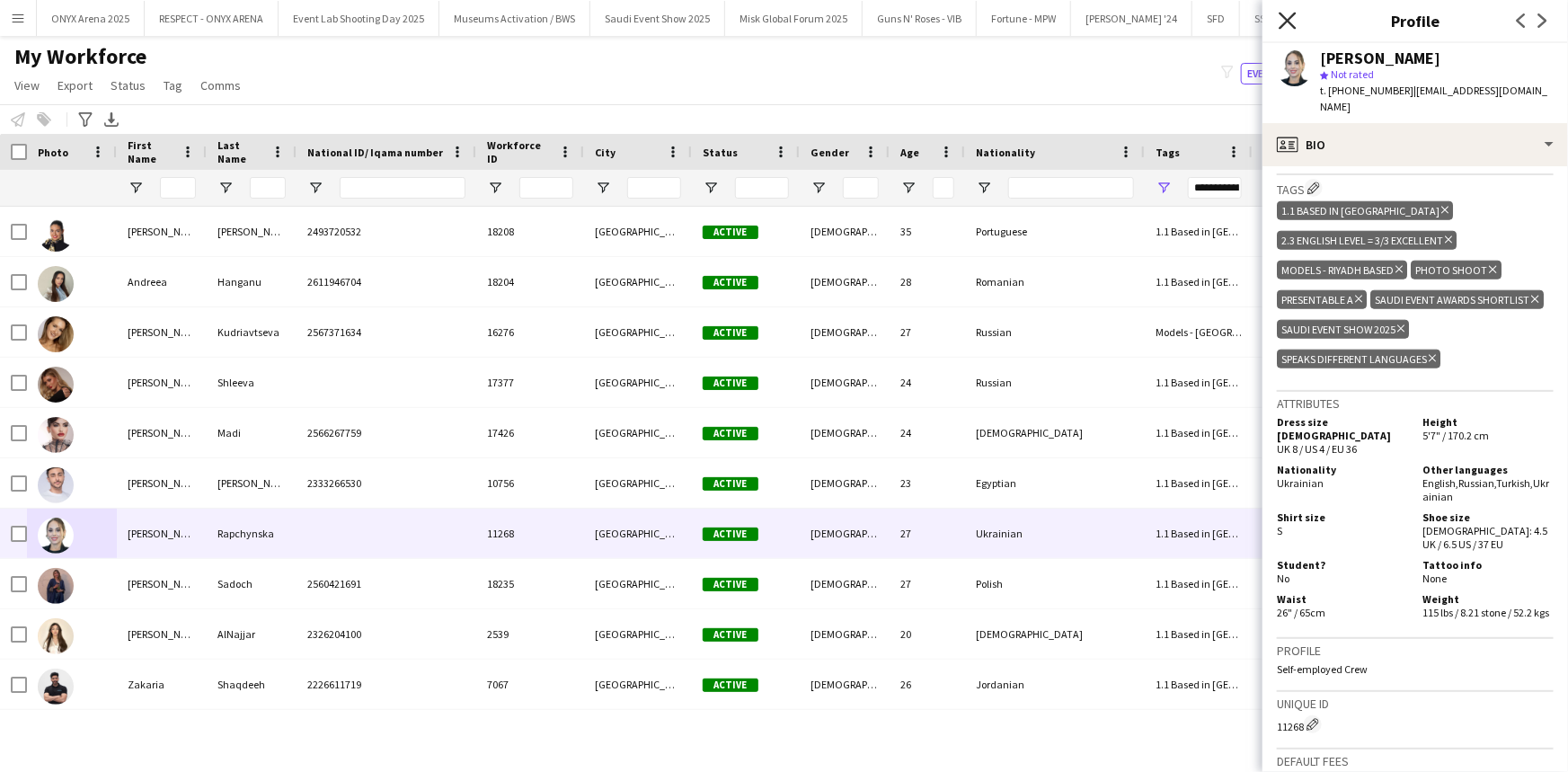
click at [1287, 21] on icon at bounding box center [1287, 20] width 17 height 17
